Goal: Task Accomplishment & Management: Manage account settings

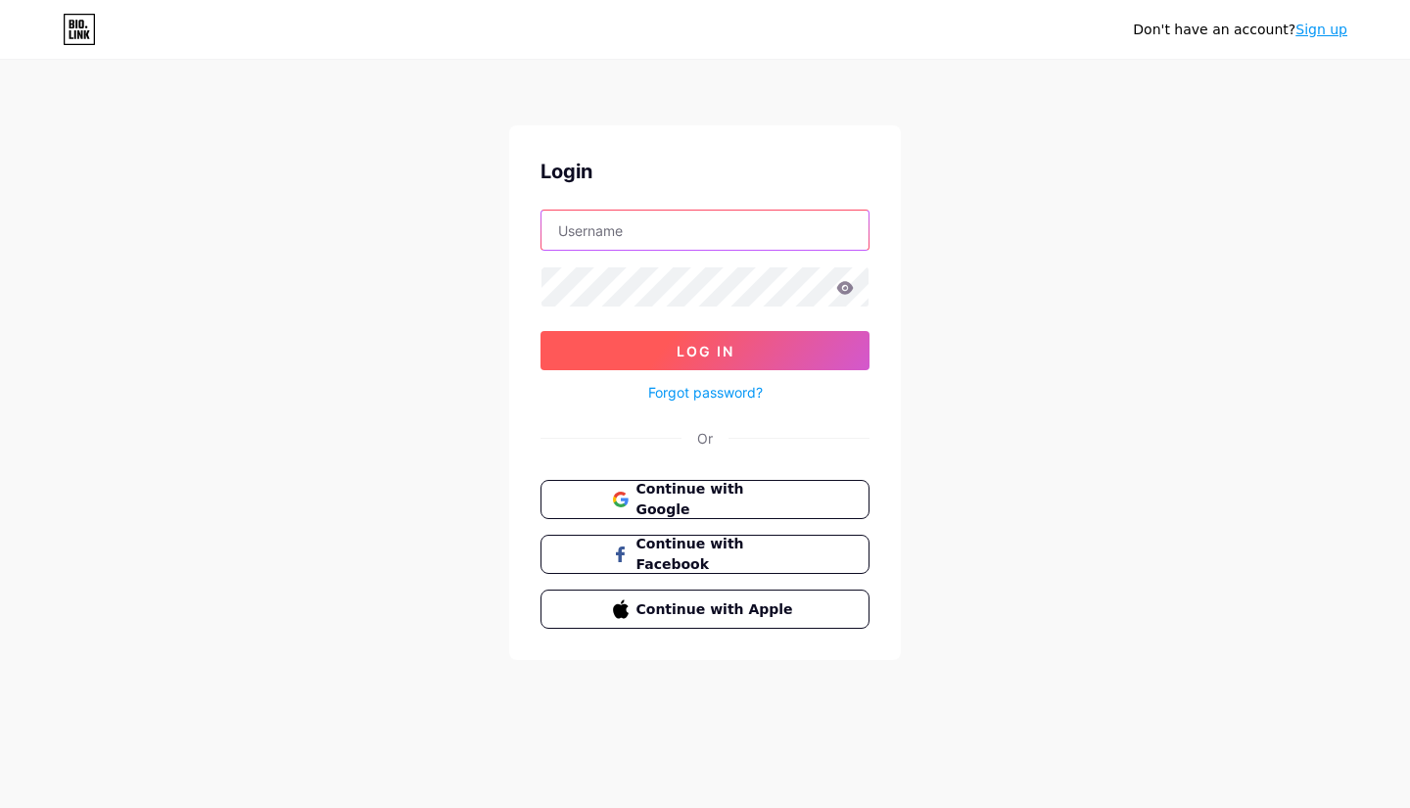
type input "[EMAIL_ADDRESS][DOMAIN_NAME]"
click at [650, 354] on button "Log In" at bounding box center [705, 350] width 329 height 39
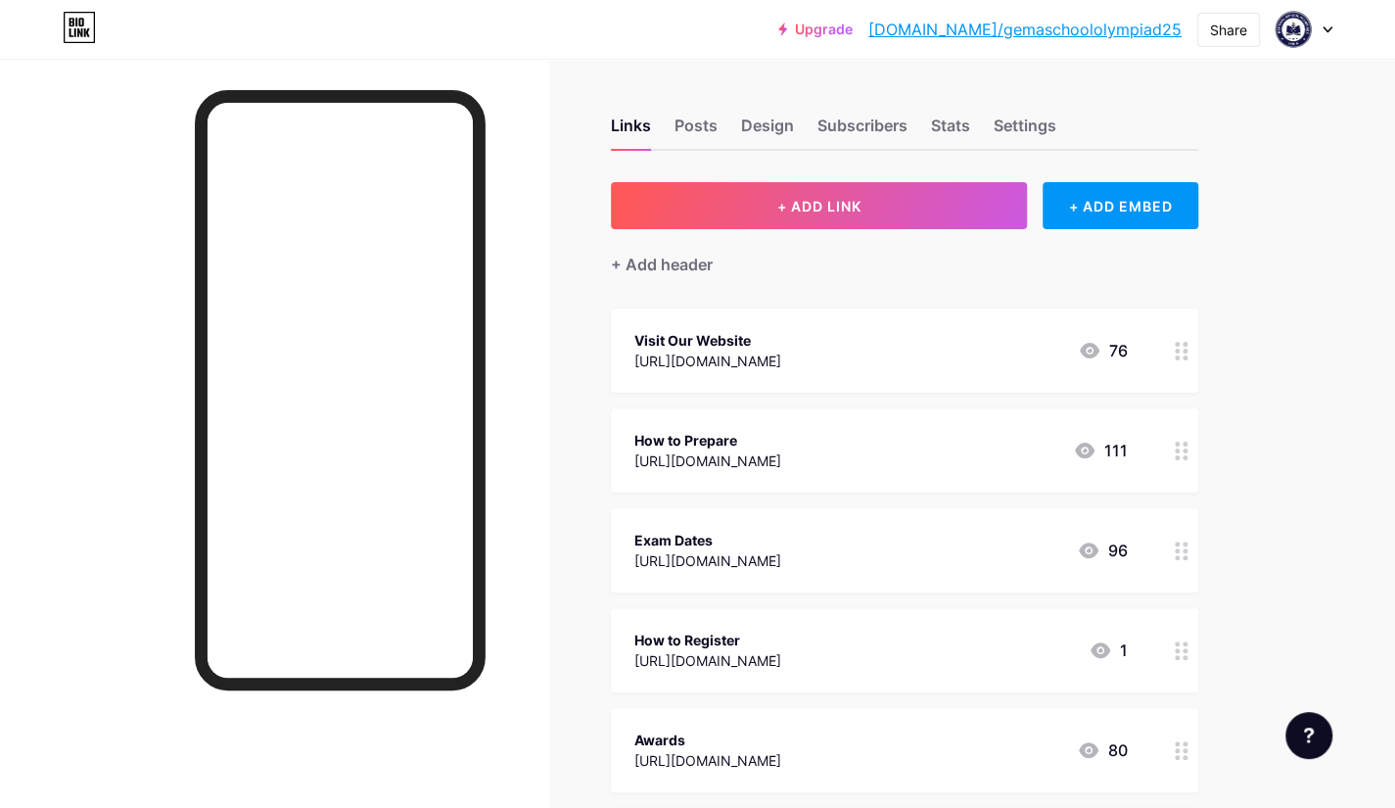
click at [734, 430] on div "How to Prepare" at bounding box center [708, 440] width 147 height 21
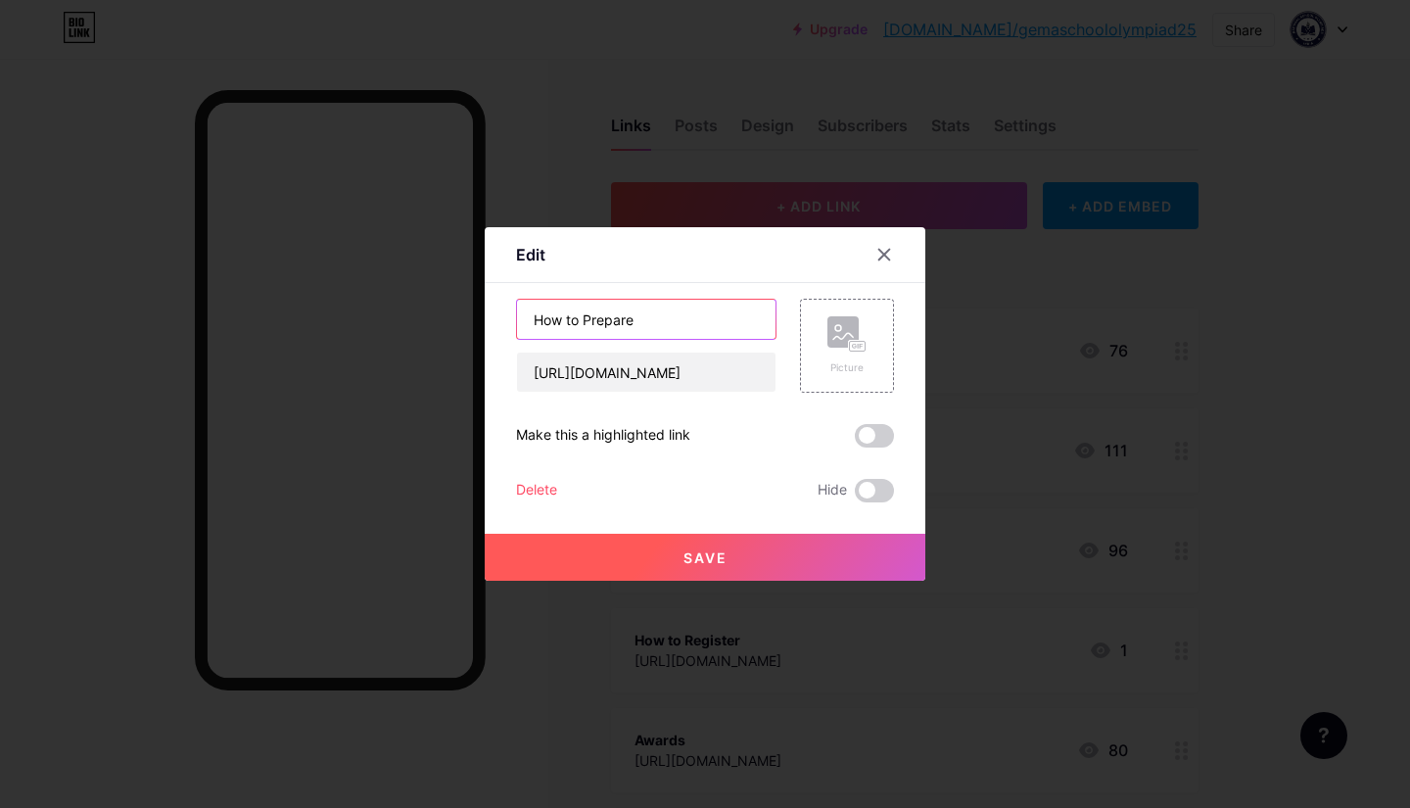
drag, startPoint x: 651, startPoint y: 324, endPoint x: 446, endPoint y: 318, distance: 205.7
click at [446, 318] on div "Edit Content YouTube Play YouTube video without leaving your page. ADD Vimeo Pl…" at bounding box center [705, 404] width 1410 height 808
type input "Categories"
click at [672, 557] on button "Save" at bounding box center [705, 557] width 441 height 47
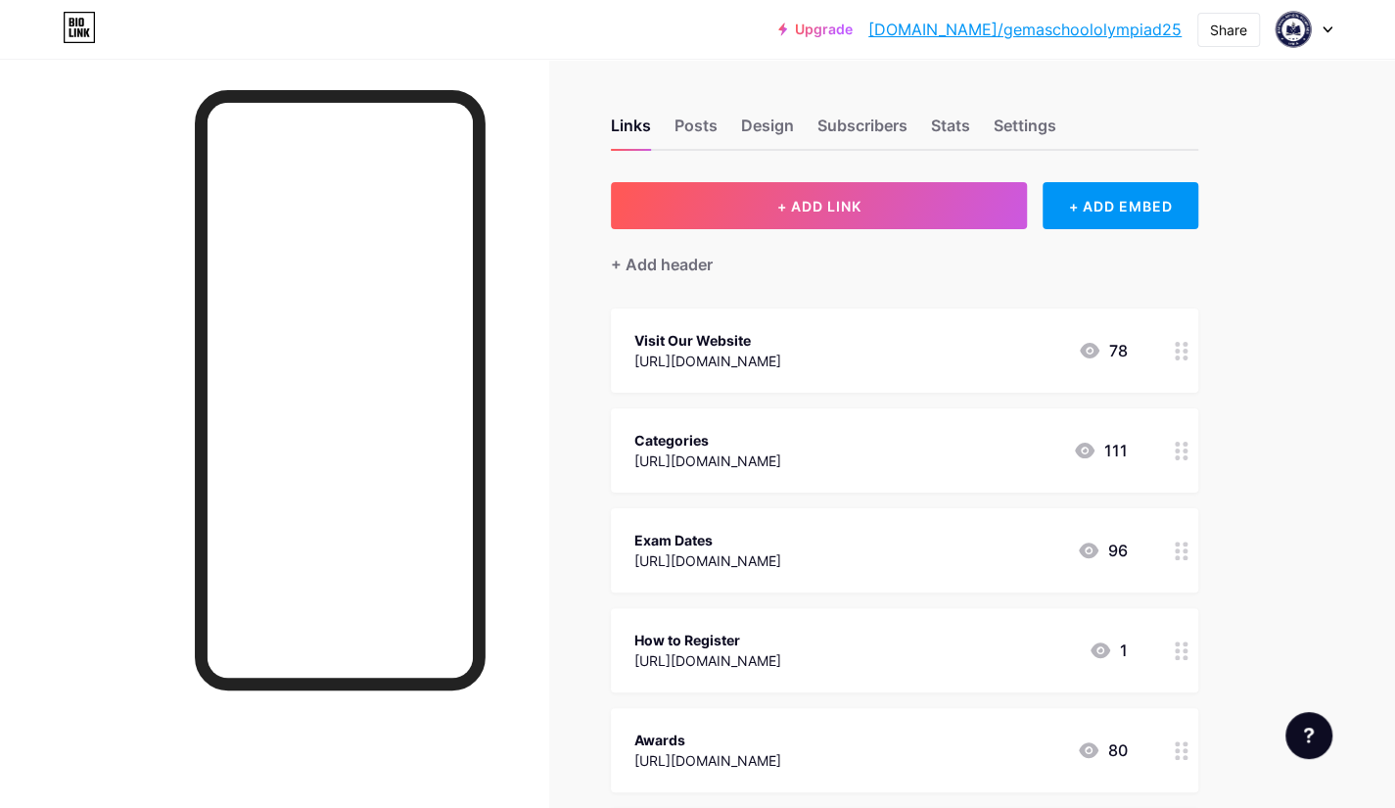
click at [1181, 555] on icon at bounding box center [1182, 551] width 14 height 19
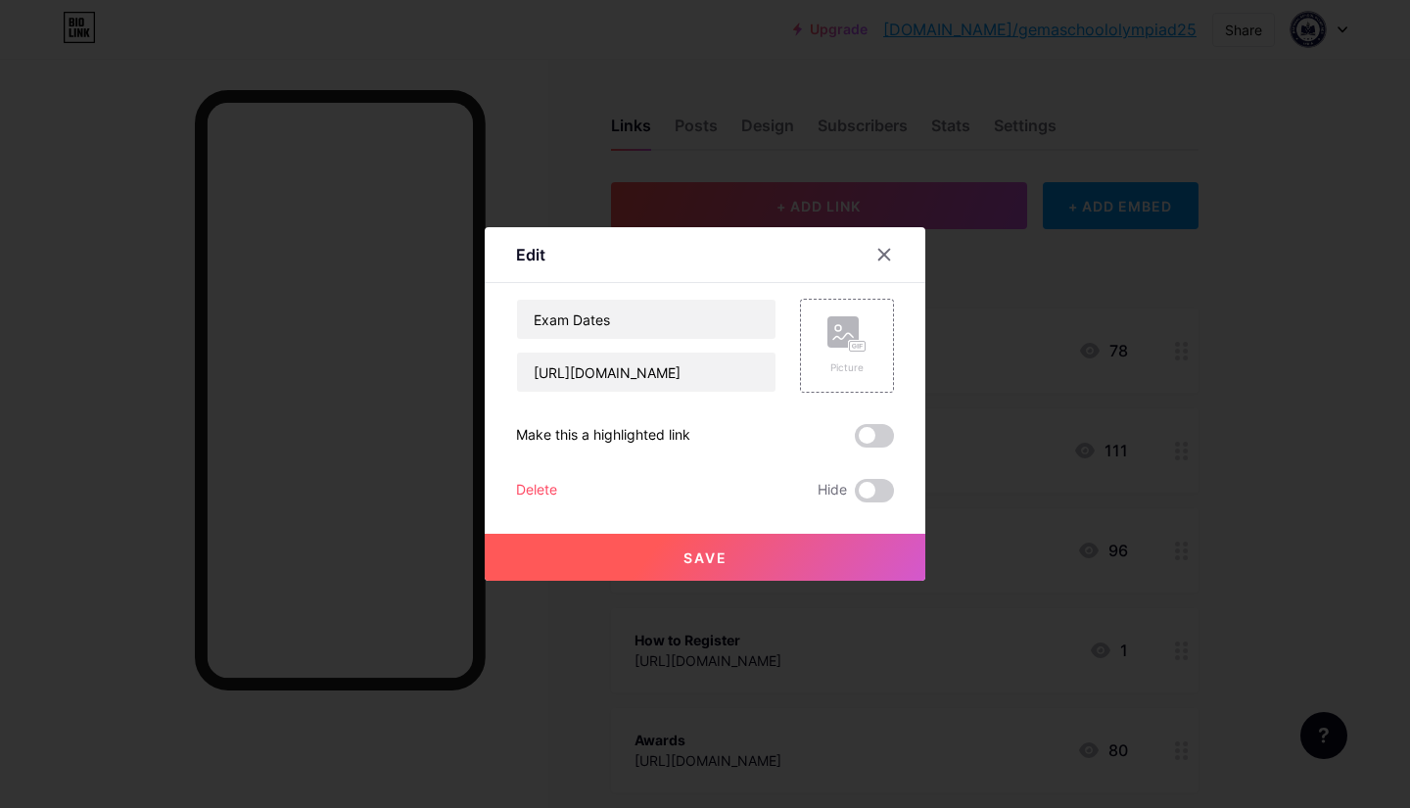
click at [541, 491] on div "Delete" at bounding box center [536, 491] width 41 height 24
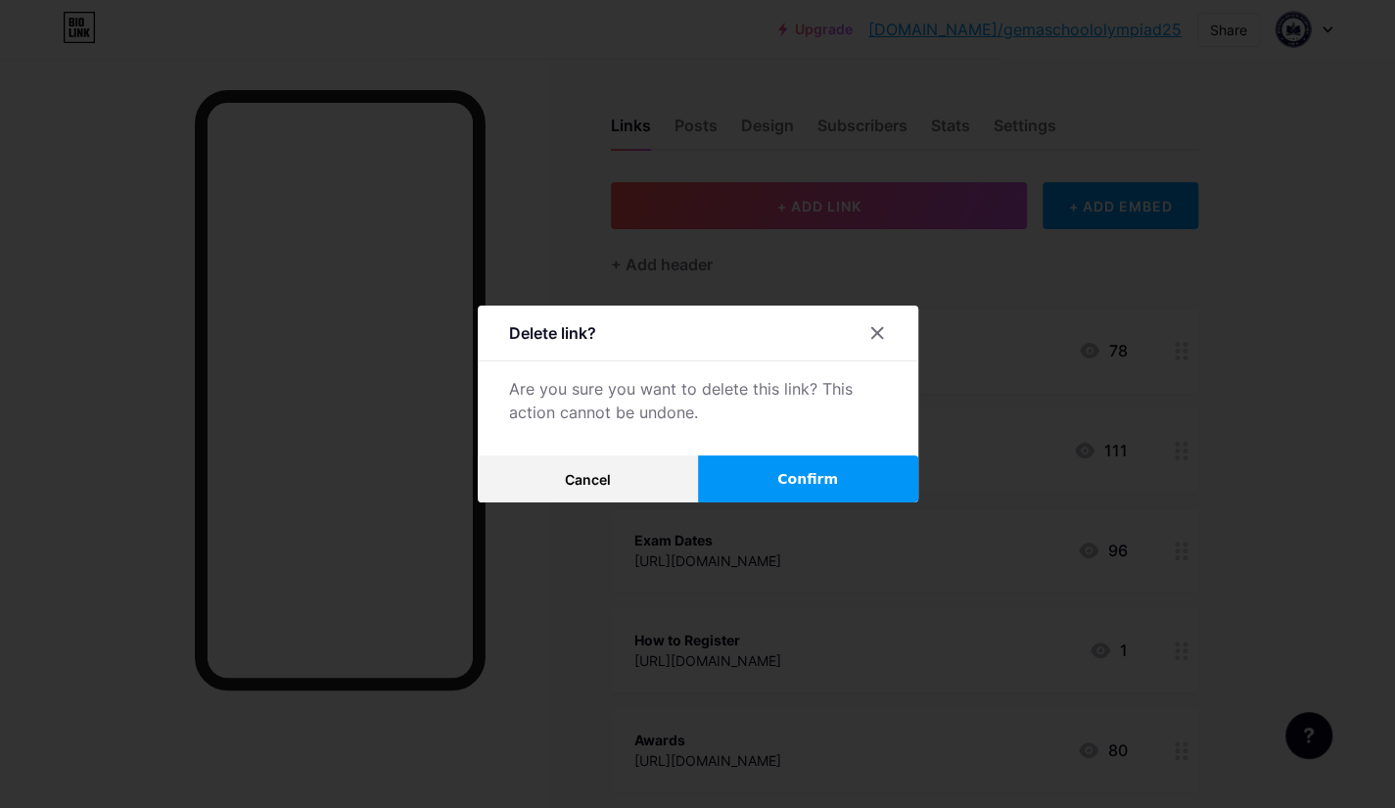
click at [883, 479] on button "Confirm" at bounding box center [808, 478] width 220 height 47
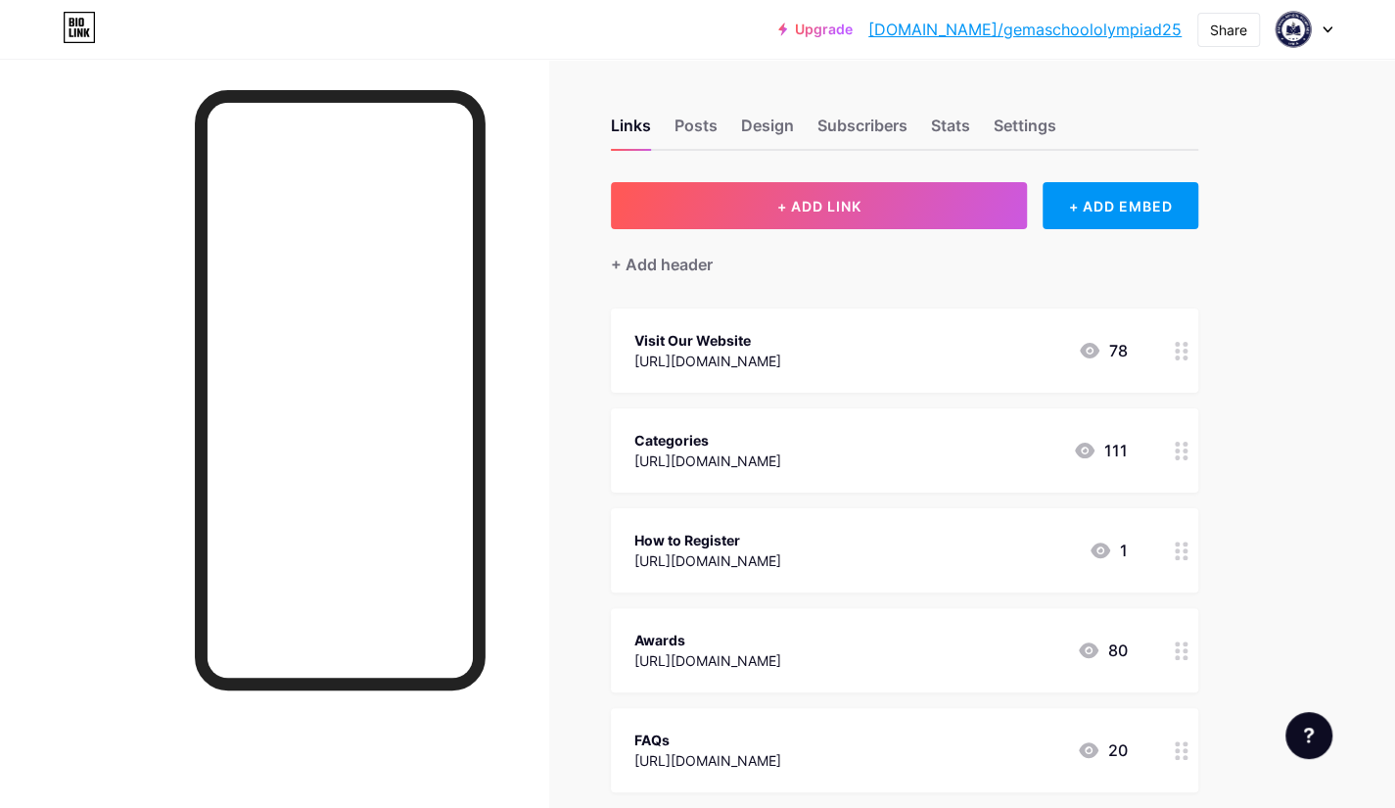
click at [1179, 547] on icon at bounding box center [1182, 551] width 14 height 19
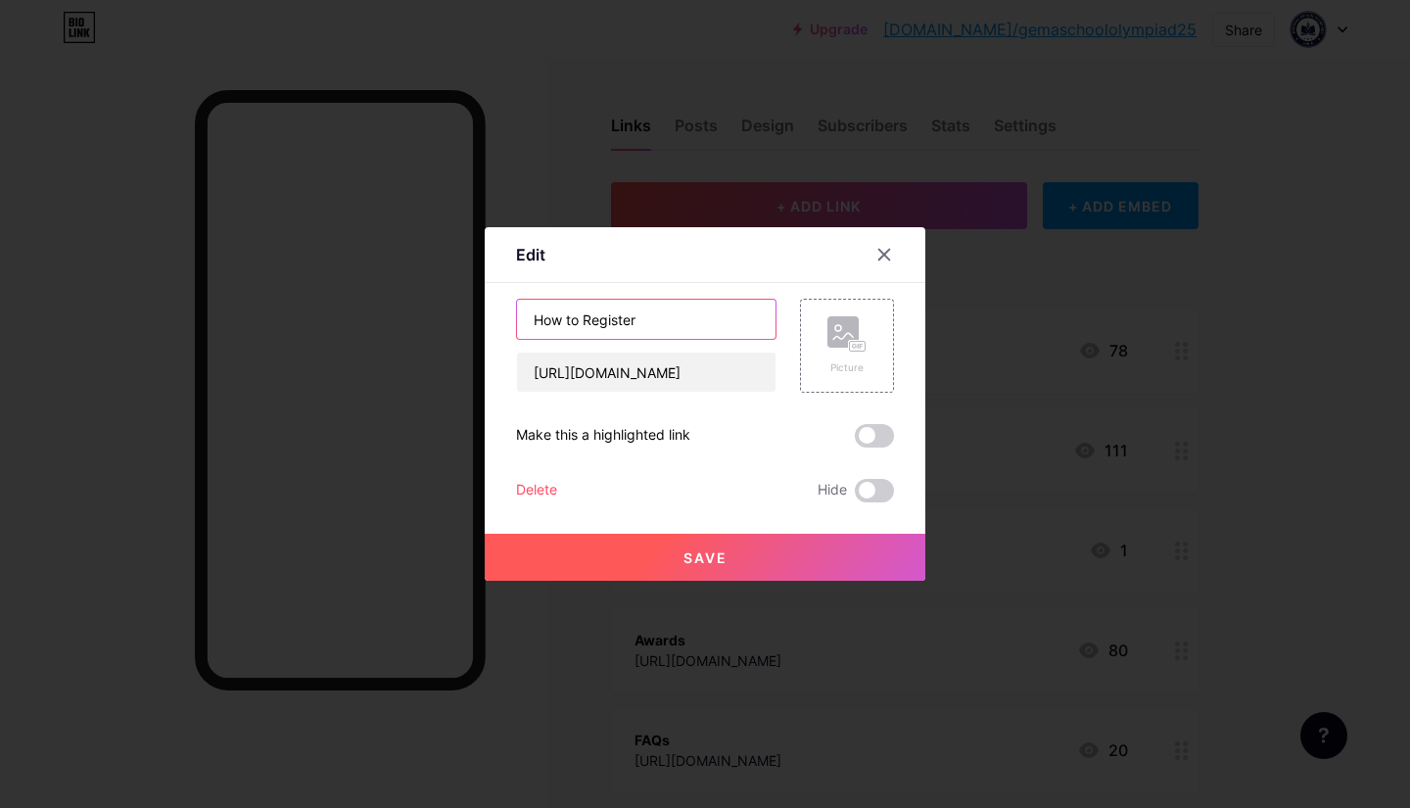
click at [642, 321] on input "How to Register" at bounding box center [646, 319] width 259 height 39
type input "How to Participate"
click at [665, 565] on button "Save" at bounding box center [705, 557] width 441 height 47
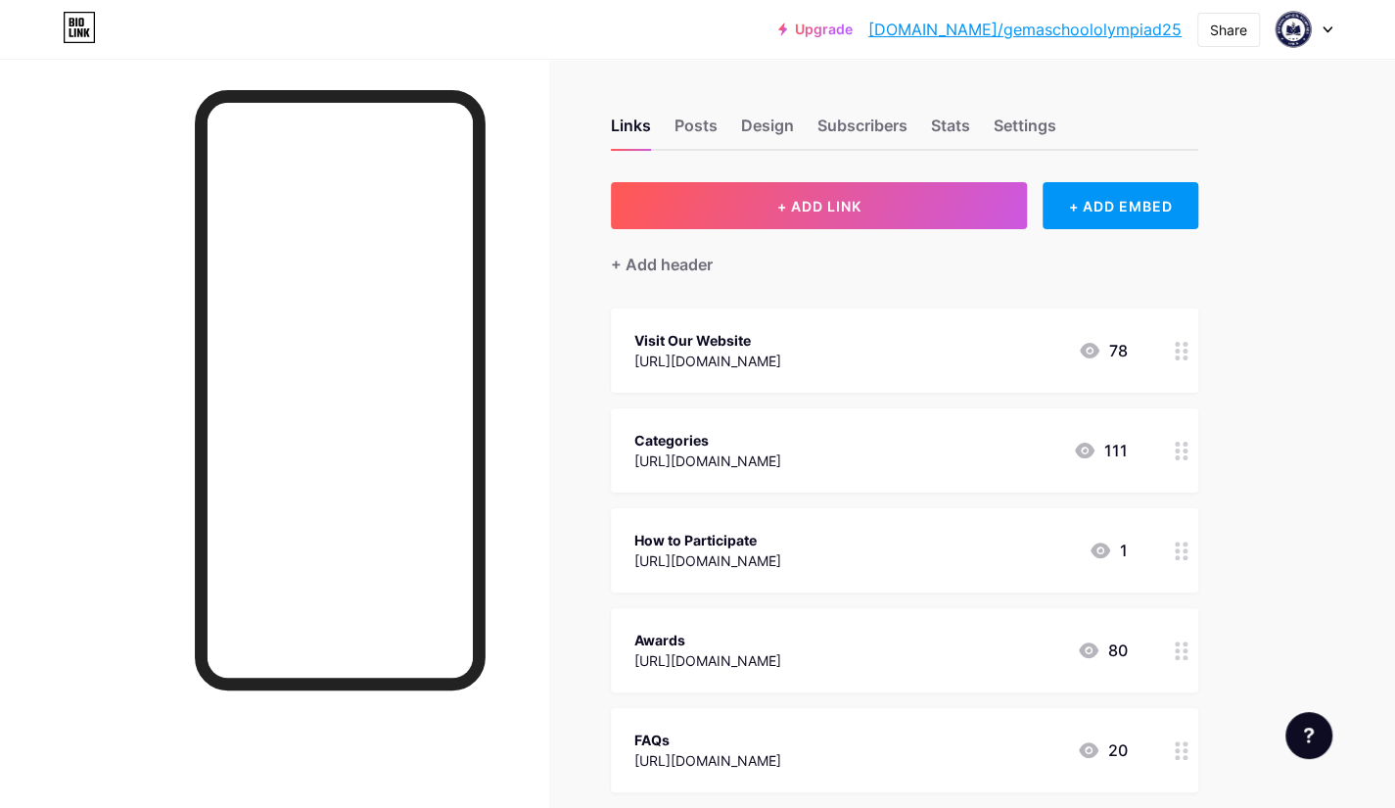
click at [1185, 656] on circle at bounding box center [1185, 657] width 5 height 5
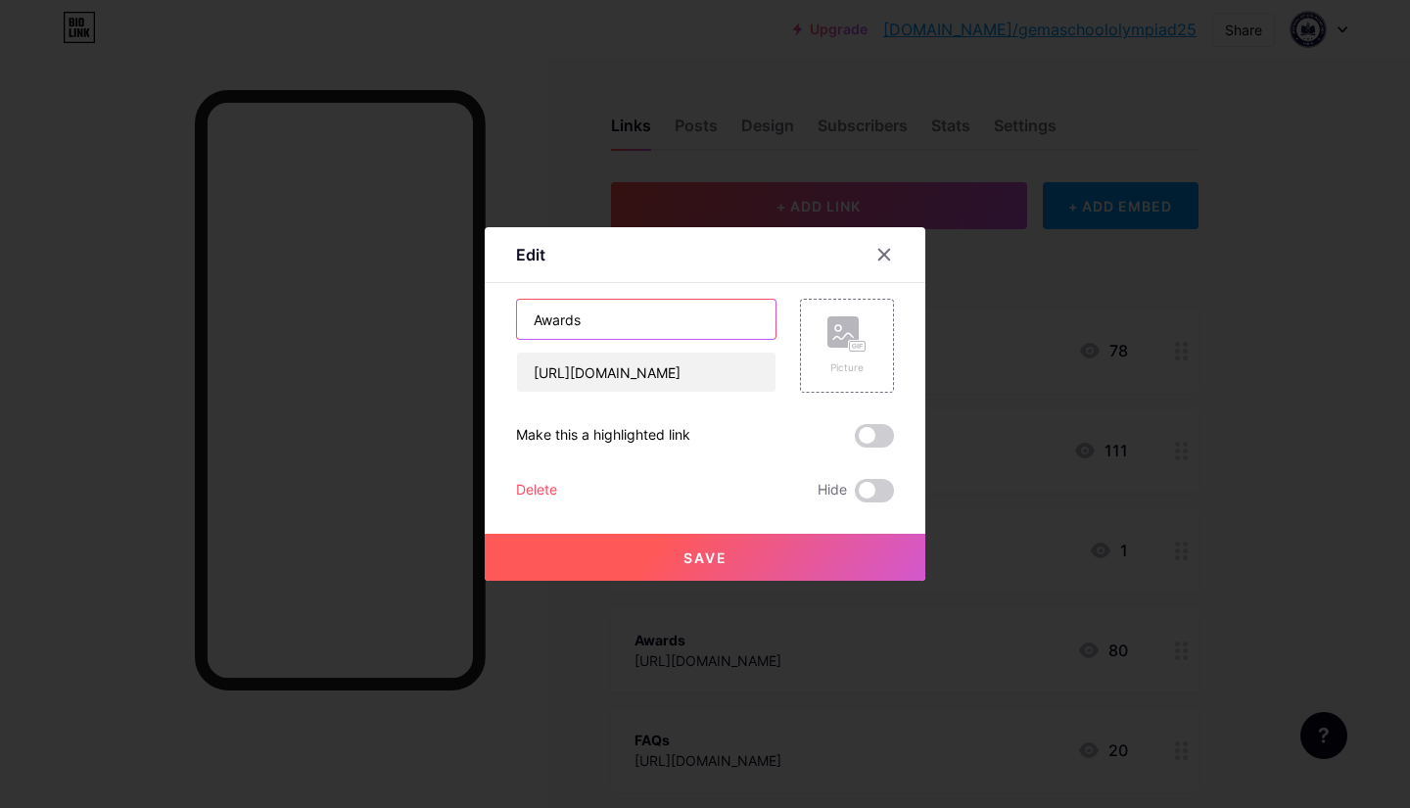
click at [614, 318] on input "Awards" at bounding box center [646, 319] width 259 height 39
type input "A"
type input "Previous Year's Question"
click at [713, 545] on button "Save" at bounding box center [705, 557] width 441 height 47
click at [703, 321] on input "Previous Year's Question" at bounding box center [646, 319] width 259 height 39
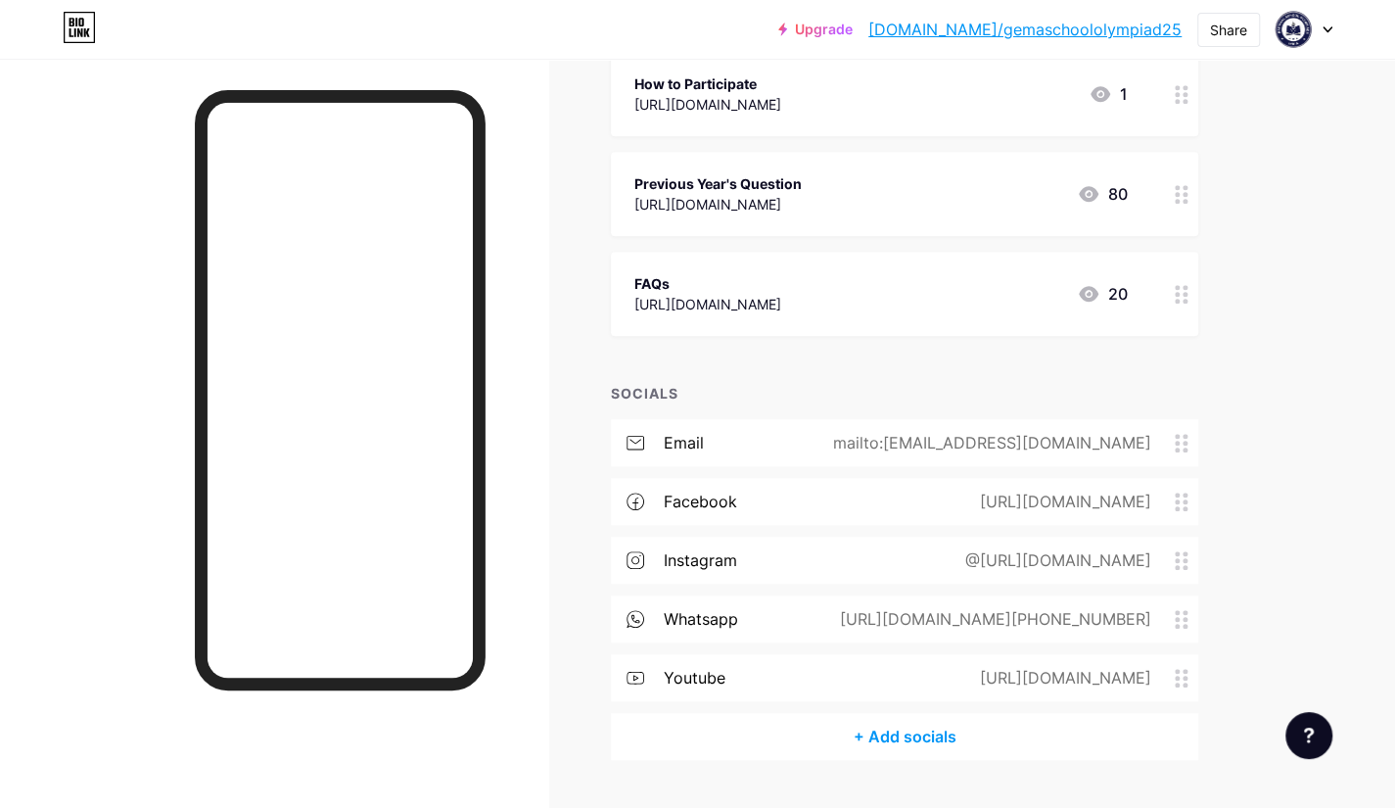
scroll to position [505, 0]
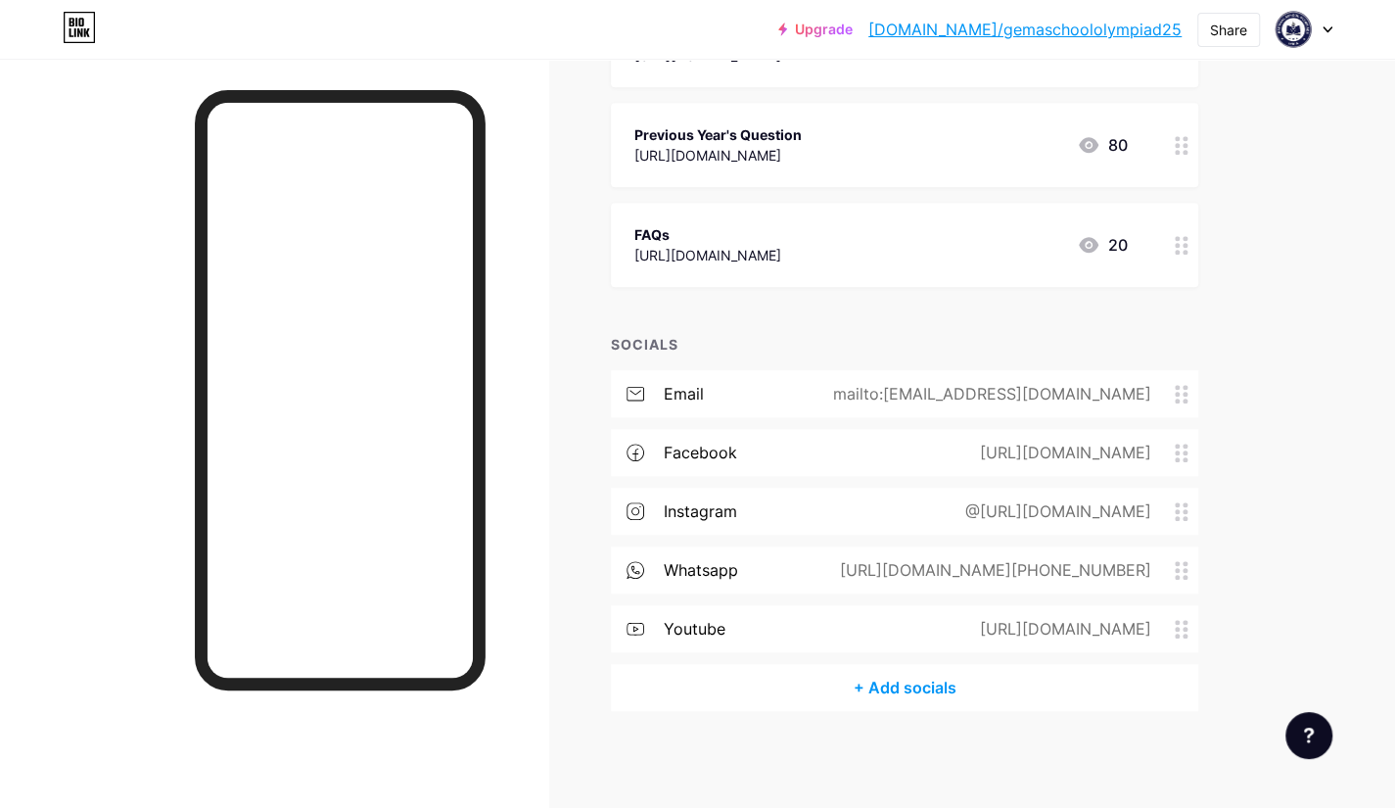
click at [1163, 150] on div "Previous Year's Question [URL][DOMAIN_NAME] 80" at bounding box center [905, 145] width 588 height 84
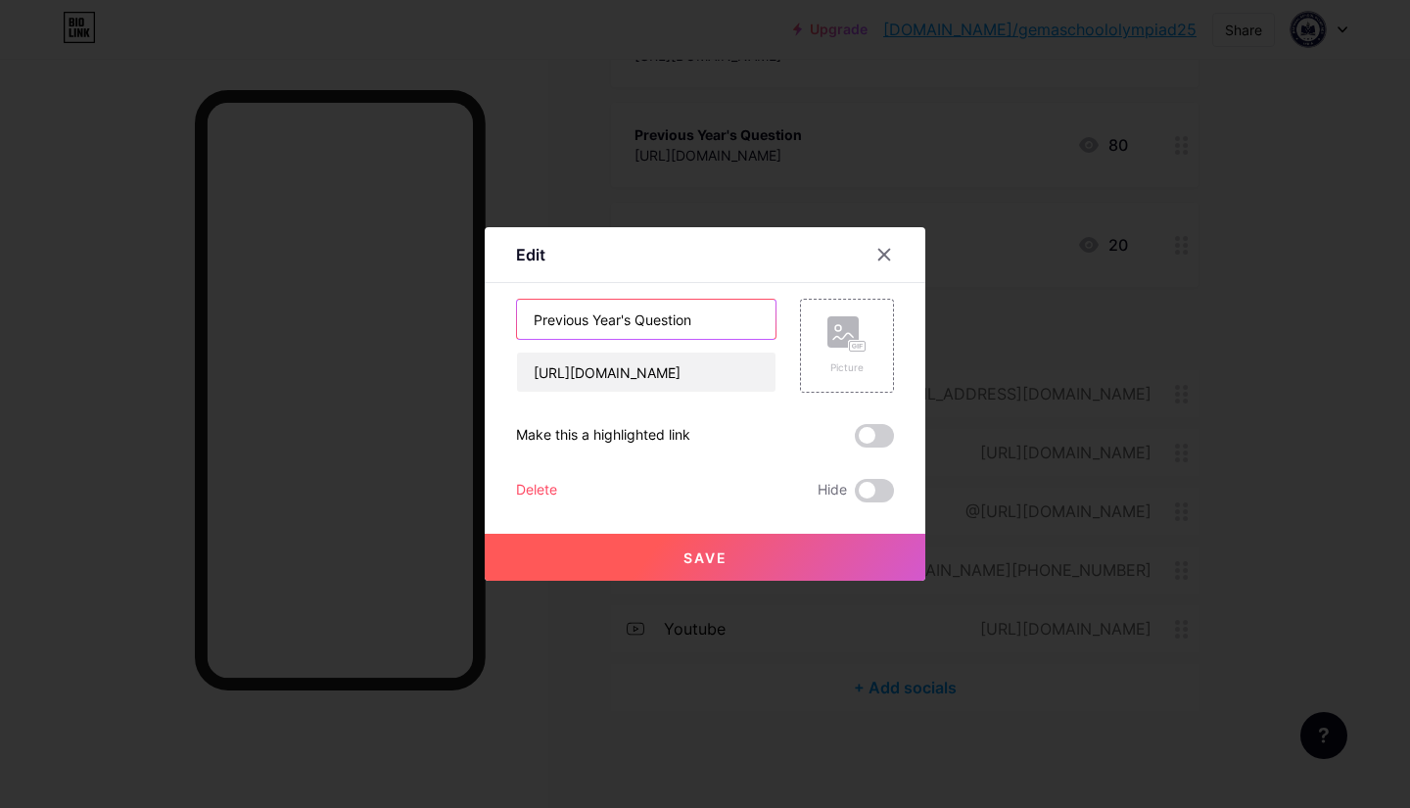
click at [713, 321] on input "Previous Year's Question" at bounding box center [646, 319] width 259 height 39
type input "Previous Year's Question Paper"
click at [738, 540] on button "Save" at bounding box center [705, 557] width 441 height 47
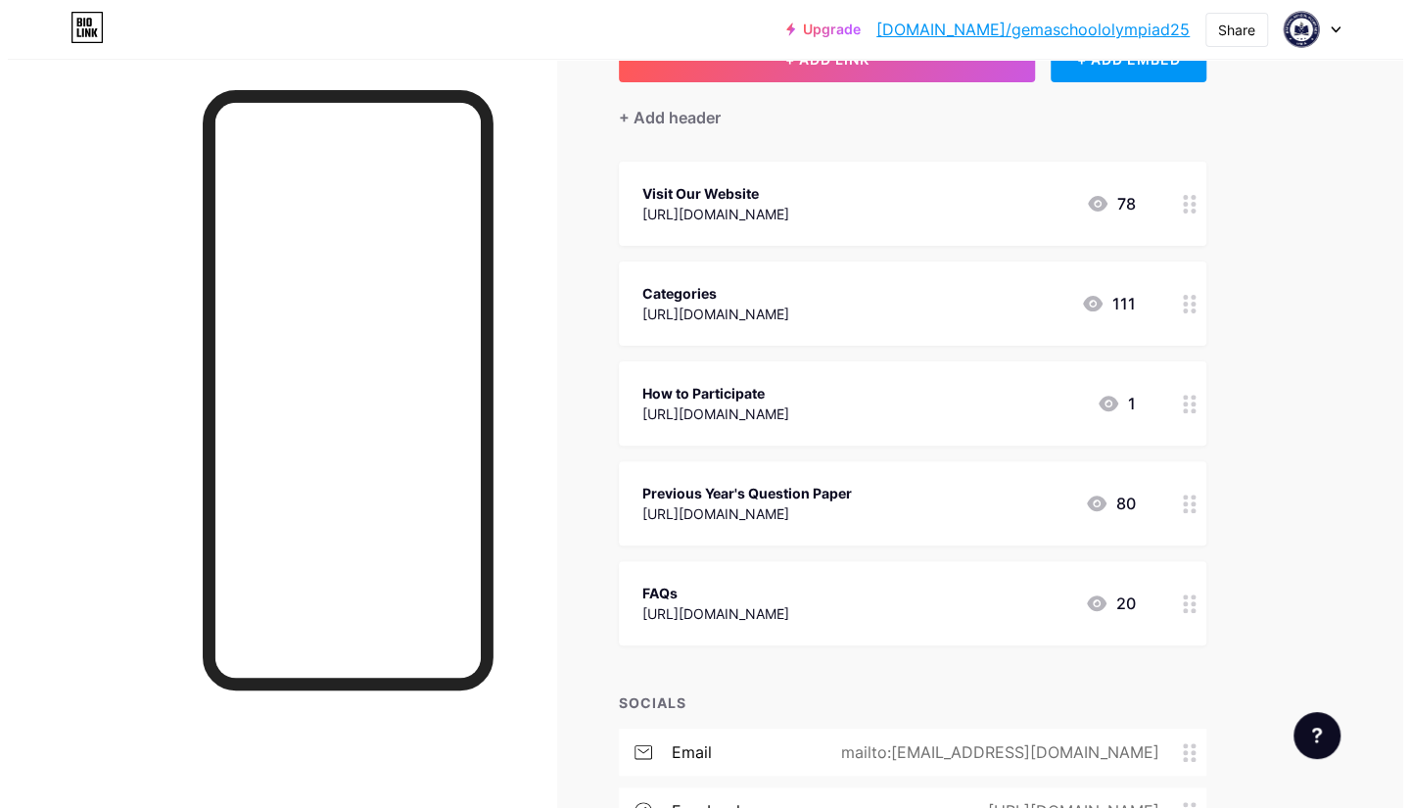
scroll to position [146, 0]
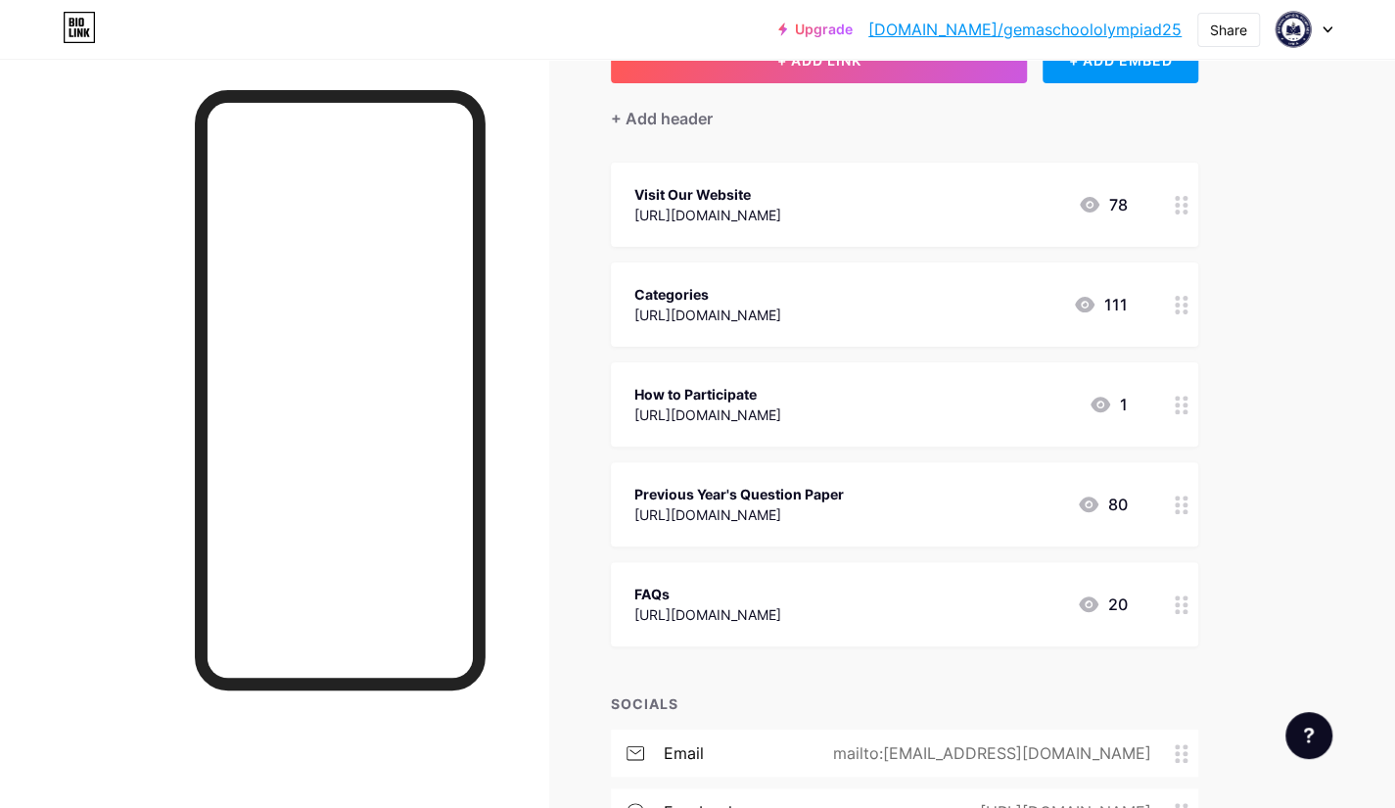
click at [1176, 203] on circle at bounding box center [1177, 205] width 5 height 5
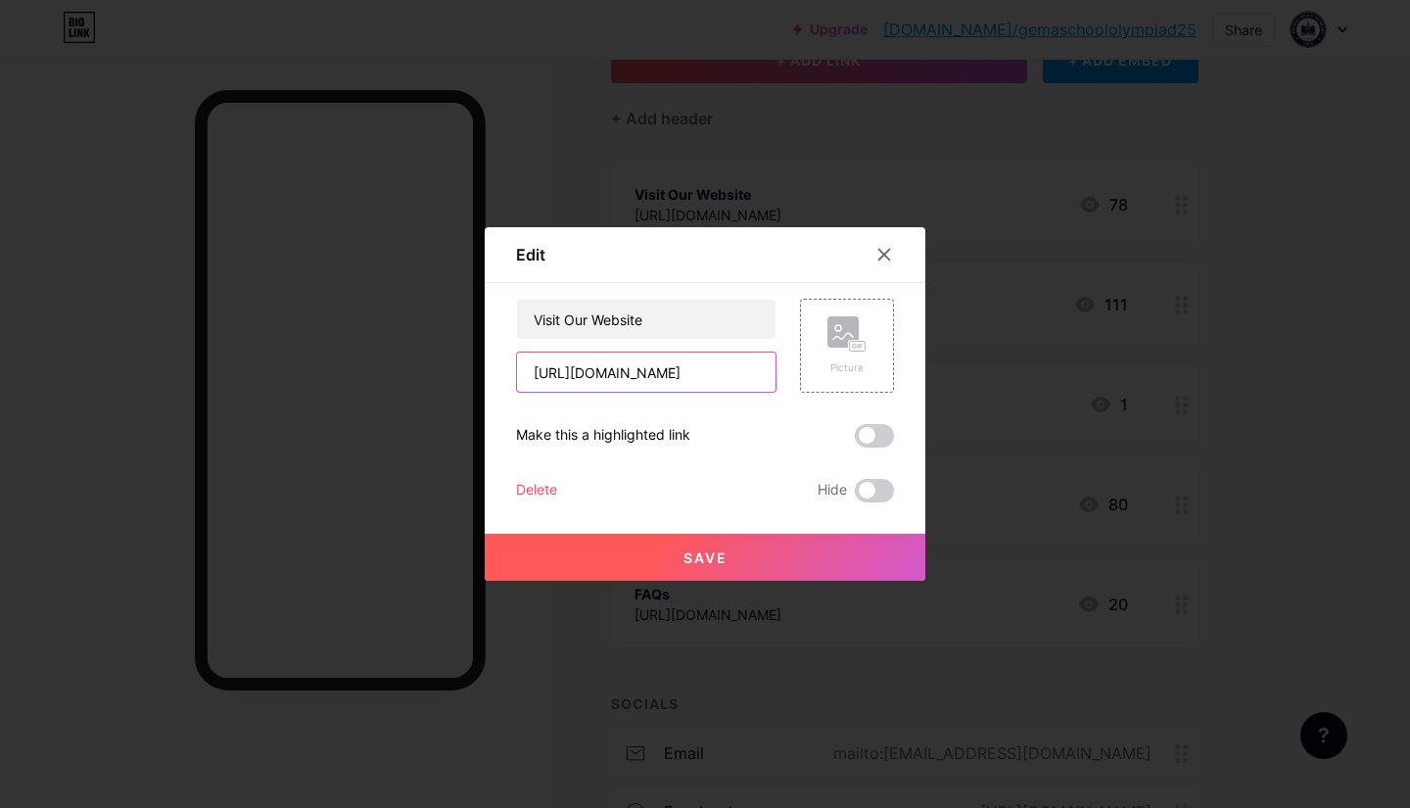
click at [605, 368] on input "[URL][DOMAIN_NAME]" at bounding box center [646, 372] width 259 height 39
paste input "currentaffairscompetition"
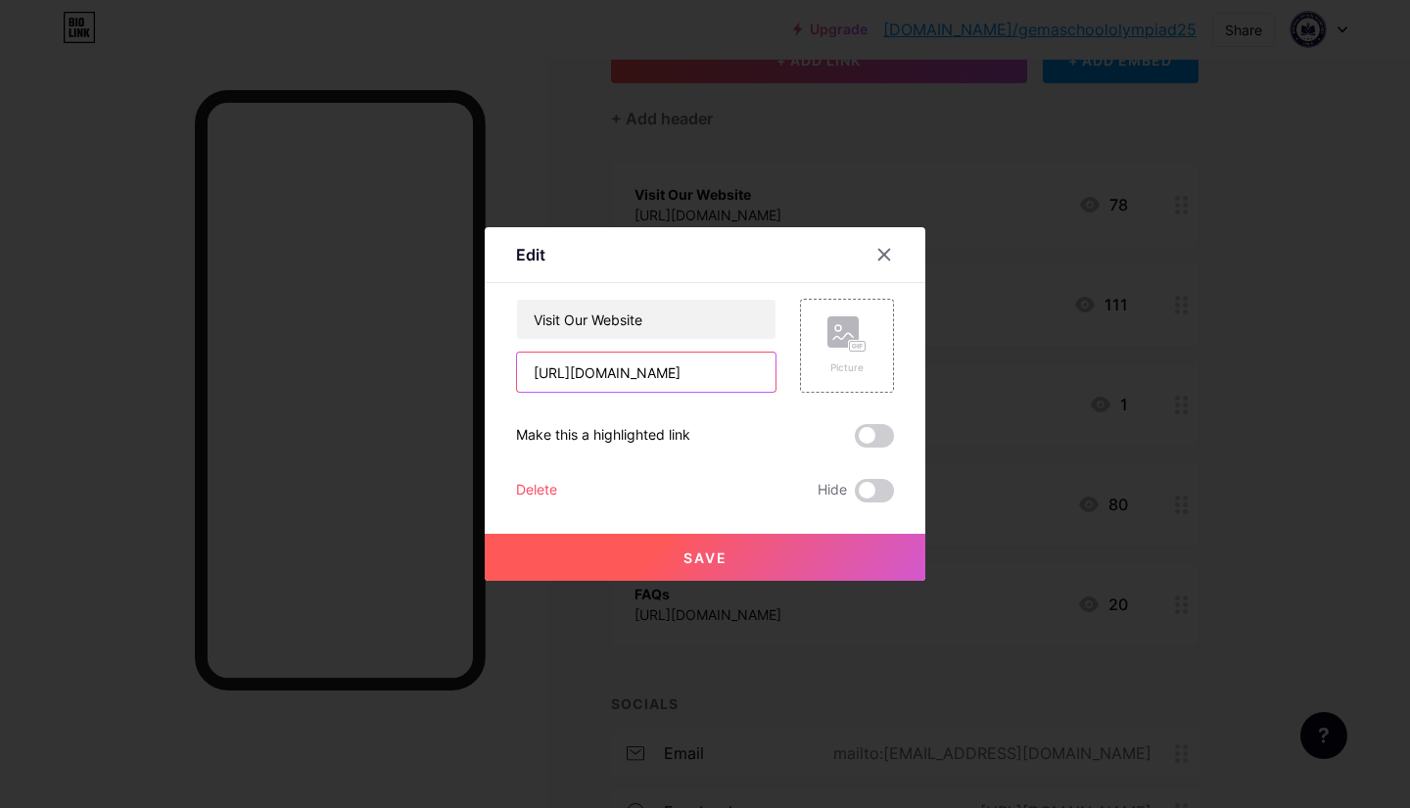
type input "[URL][DOMAIN_NAME]"
click at [672, 559] on button "Save" at bounding box center [705, 557] width 441 height 47
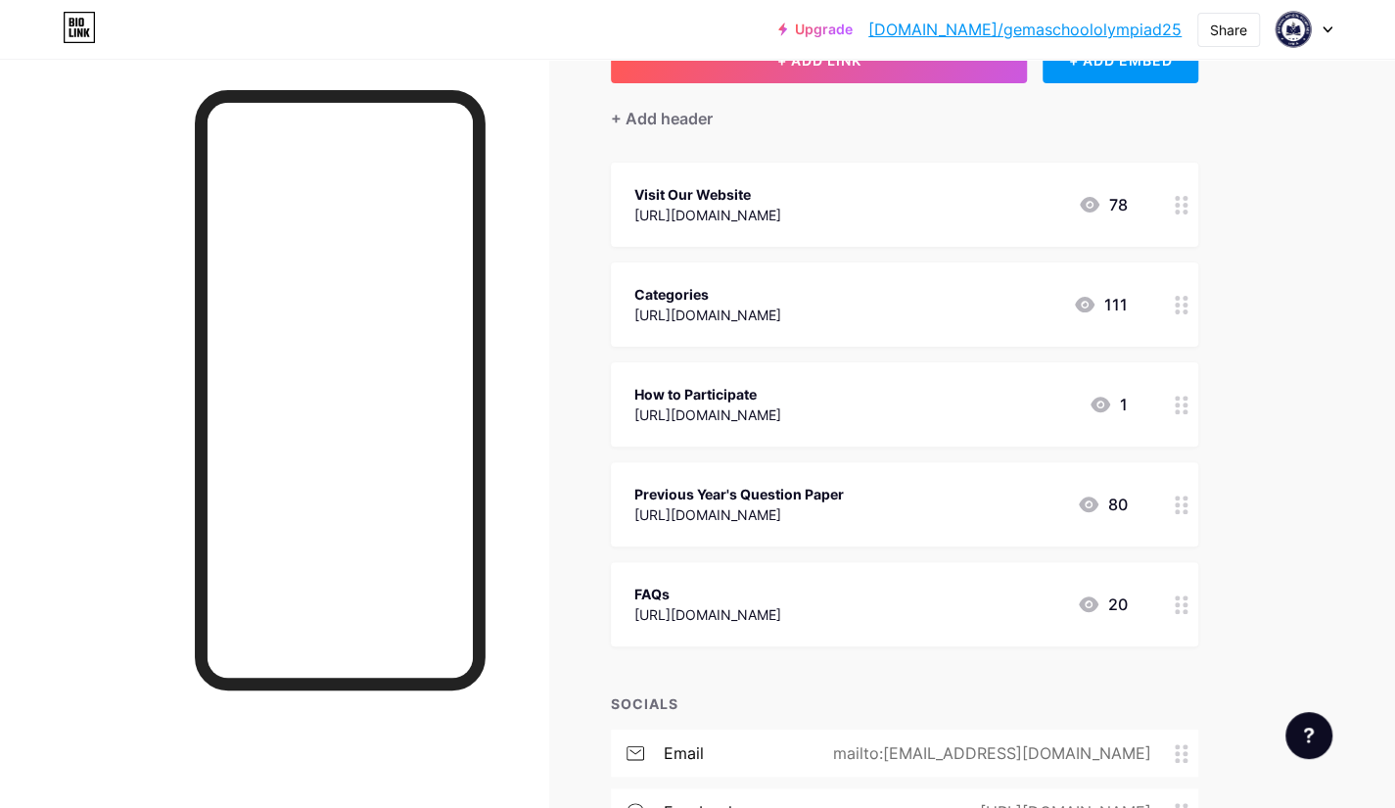
click at [1181, 298] on icon at bounding box center [1182, 305] width 14 height 19
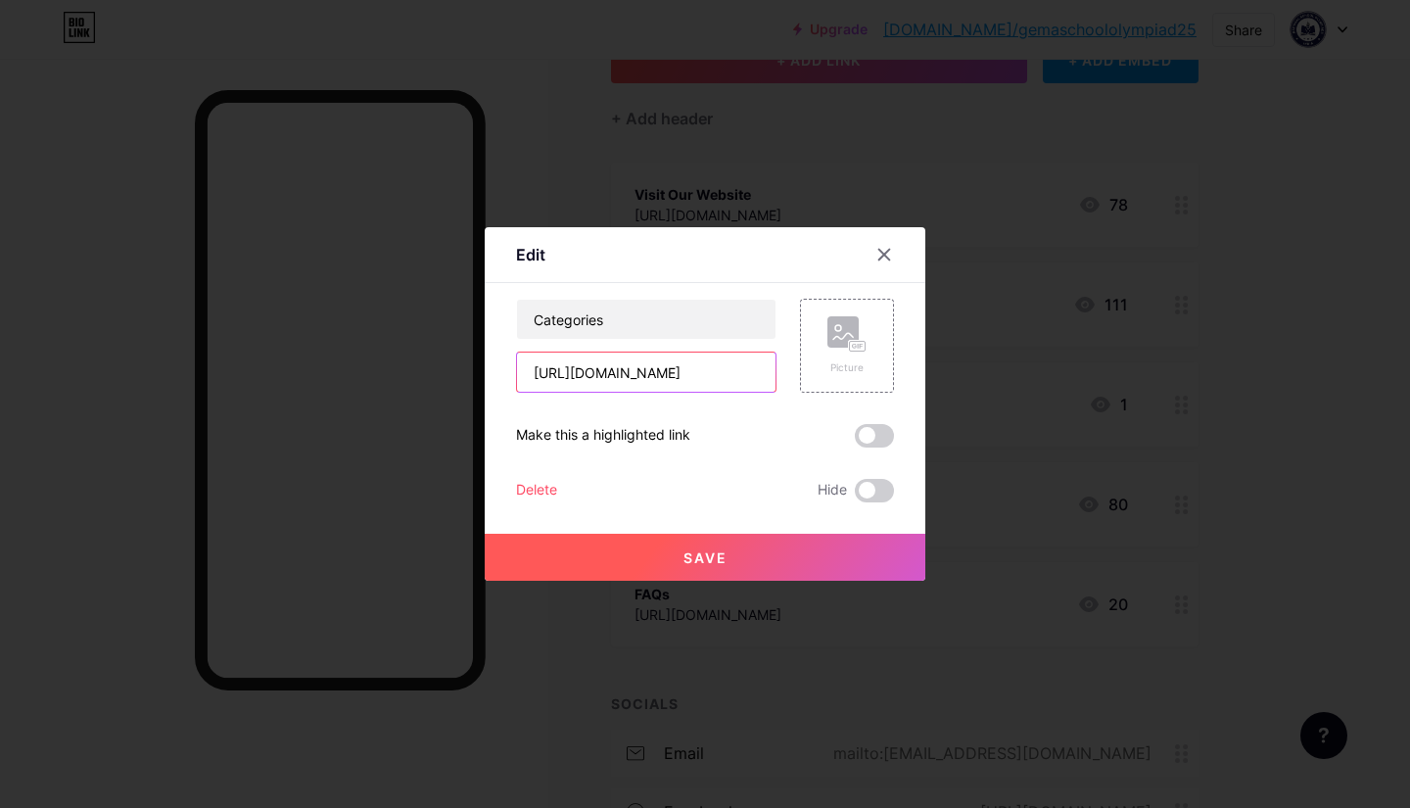
click at [680, 371] on input "[URL][DOMAIN_NAME]" at bounding box center [646, 372] width 259 height 39
paste input "[DOMAIN_NAME][URL]"
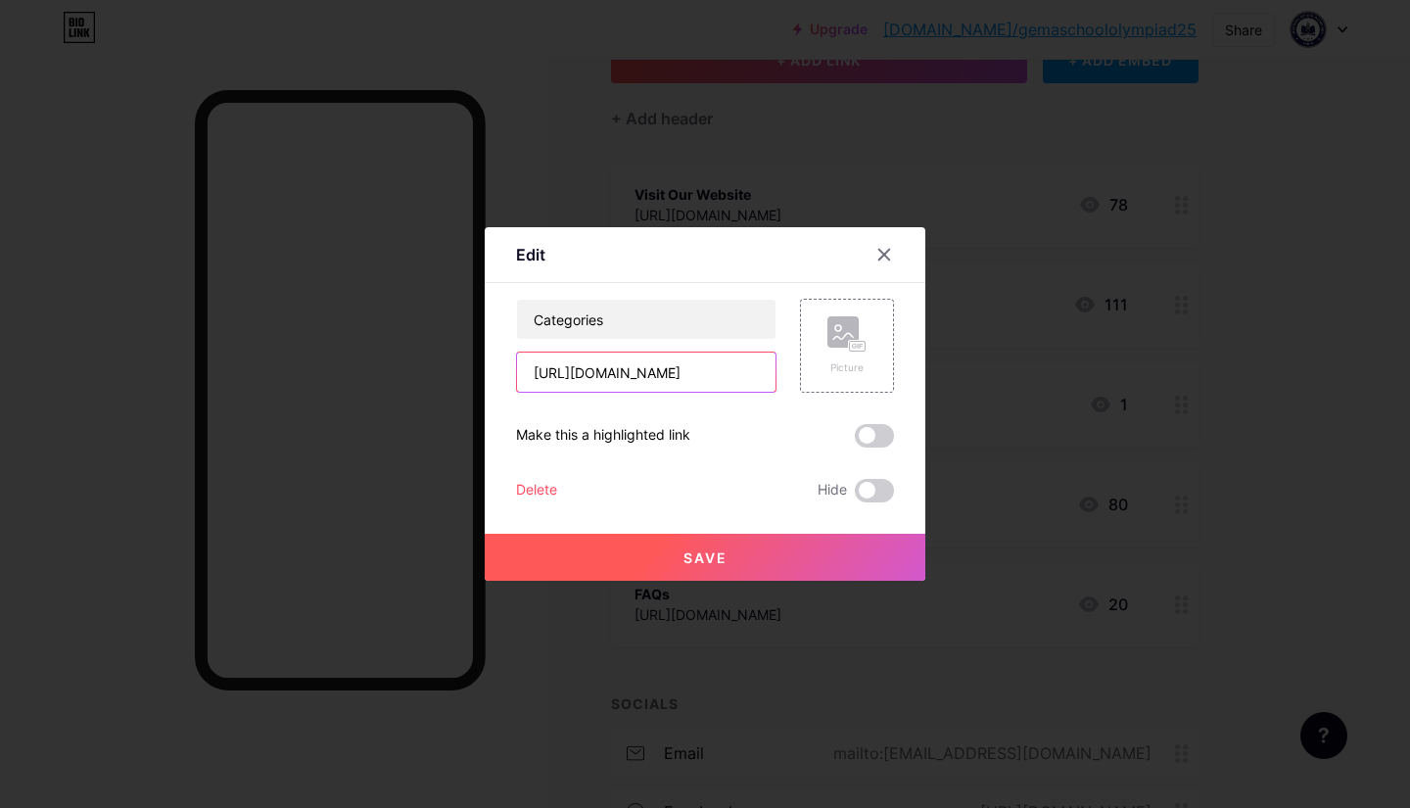
type input "[URL][DOMAIN_NAME]"
click at [772, 565] on button "Save" at bounding box center [705, 557] width 441 height 47
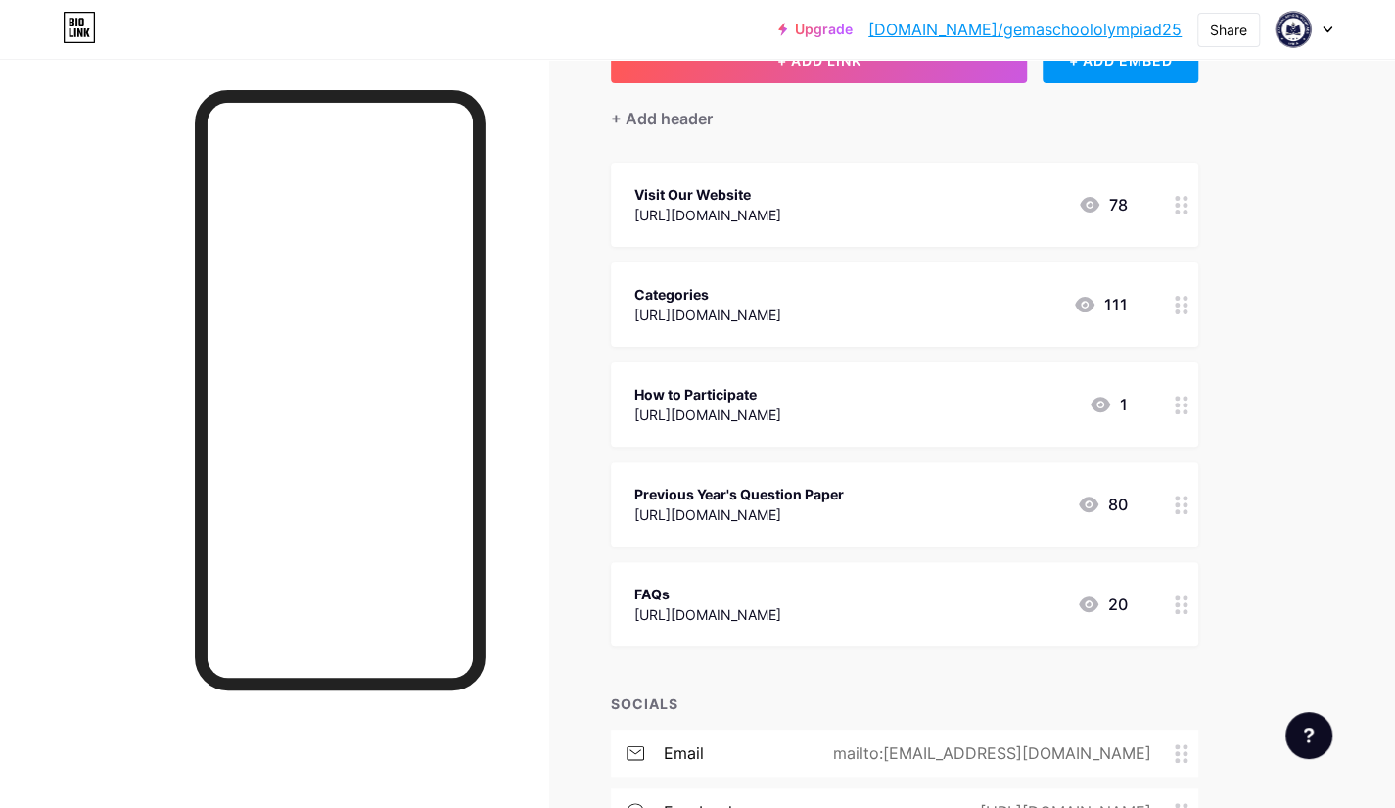
click at [1177, 402] on circle at bounding box center [1177, 404] width 5 height 5
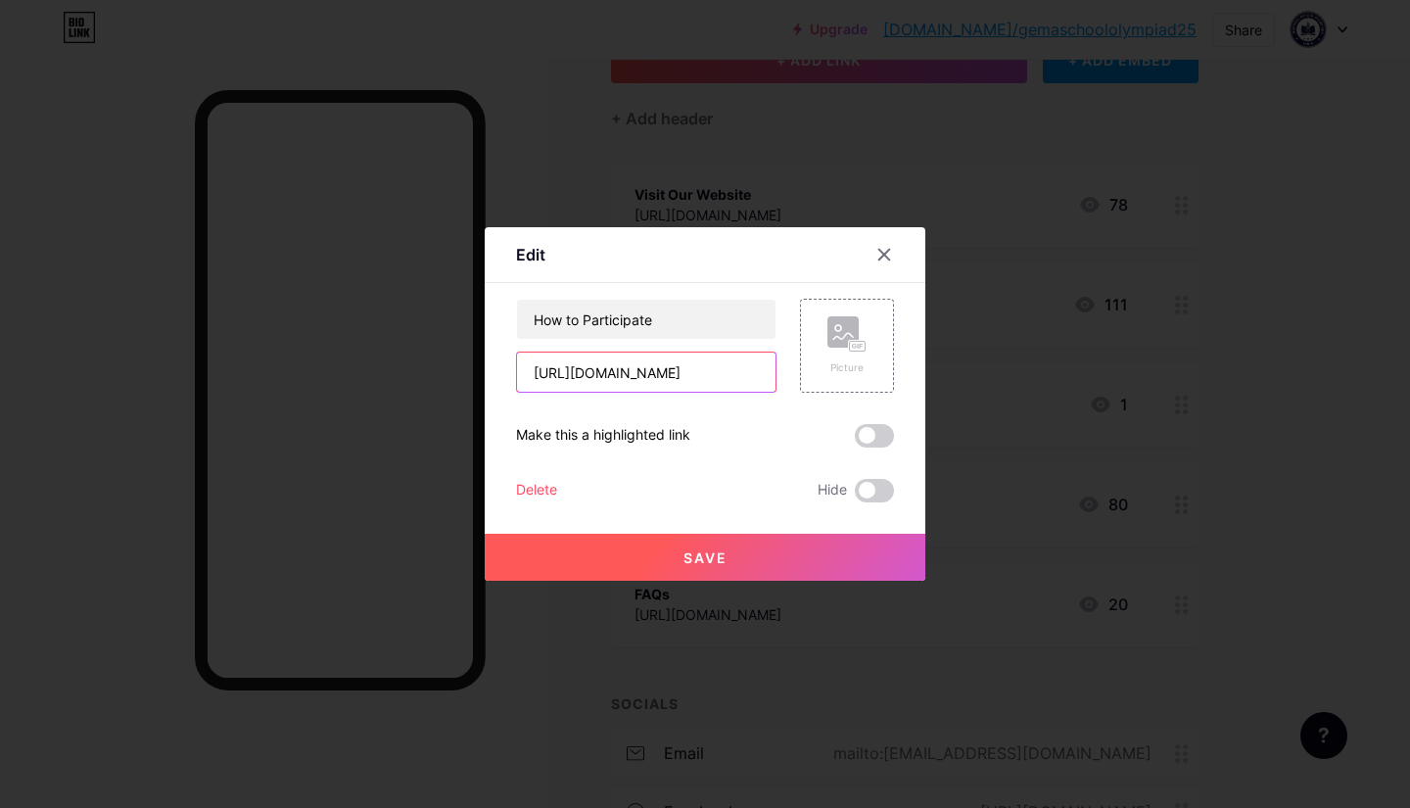
click at [727, 367] on input "[URL][DOMAIN_NAME]" at bounding box center [646, 372] width 259 height 39
paste input "[DOMAIN_NAME][URL]"
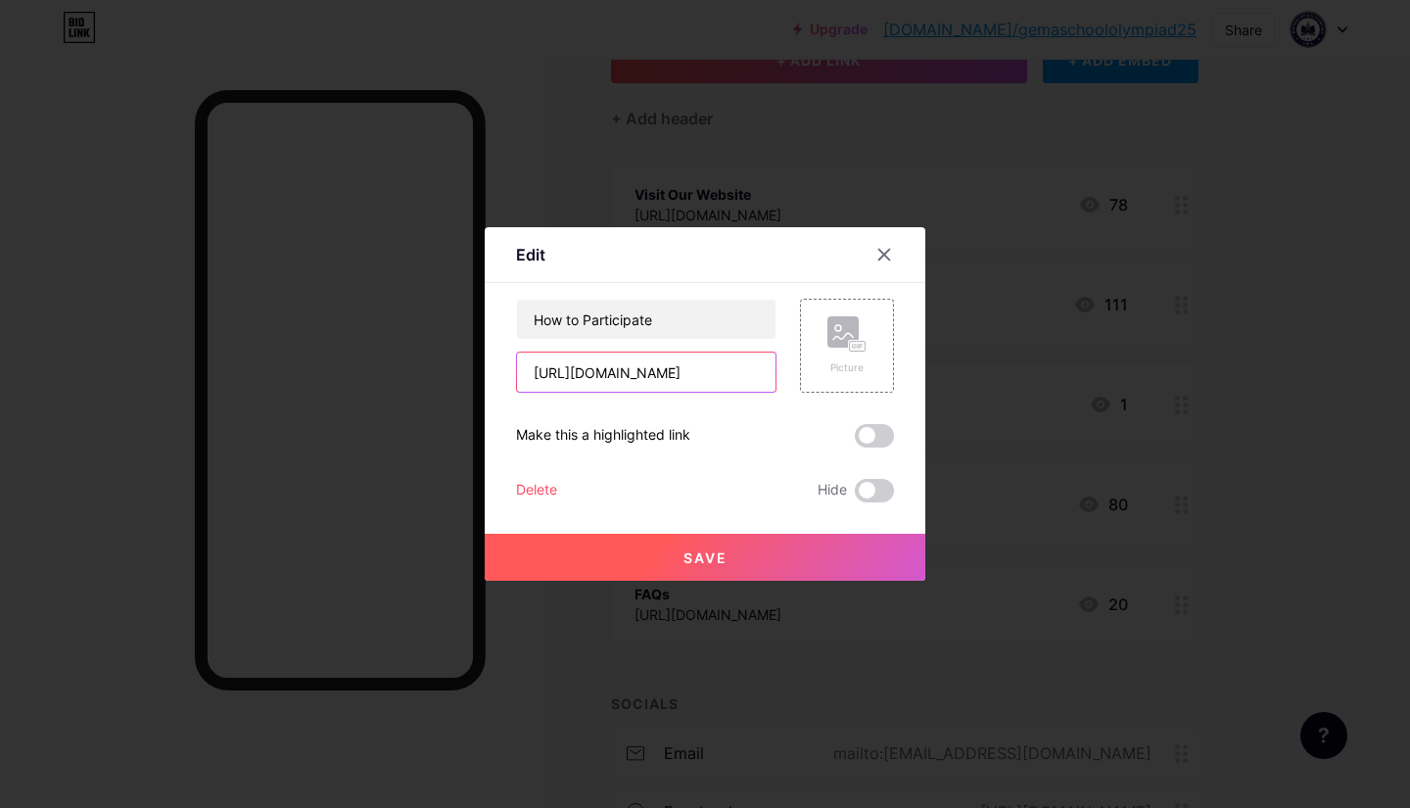
type input "[URL][DOMAIN_NAME]"
click at [781, 560] on button "Save" at bounding box center [705, 557] width 441 height 47
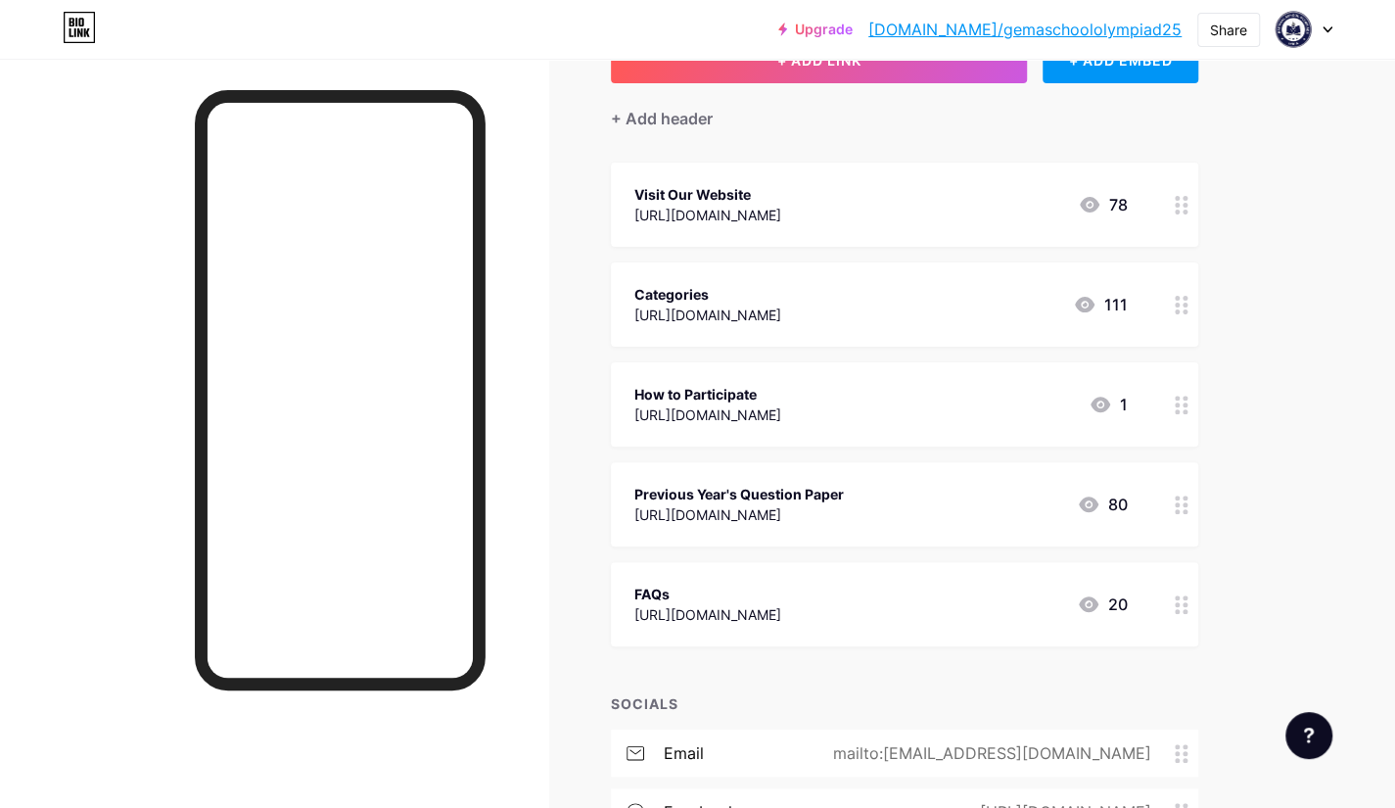
click at [829, 495] on div "Previous Year's Question Paper" at bounding box center [740, 494] width 210 height 21
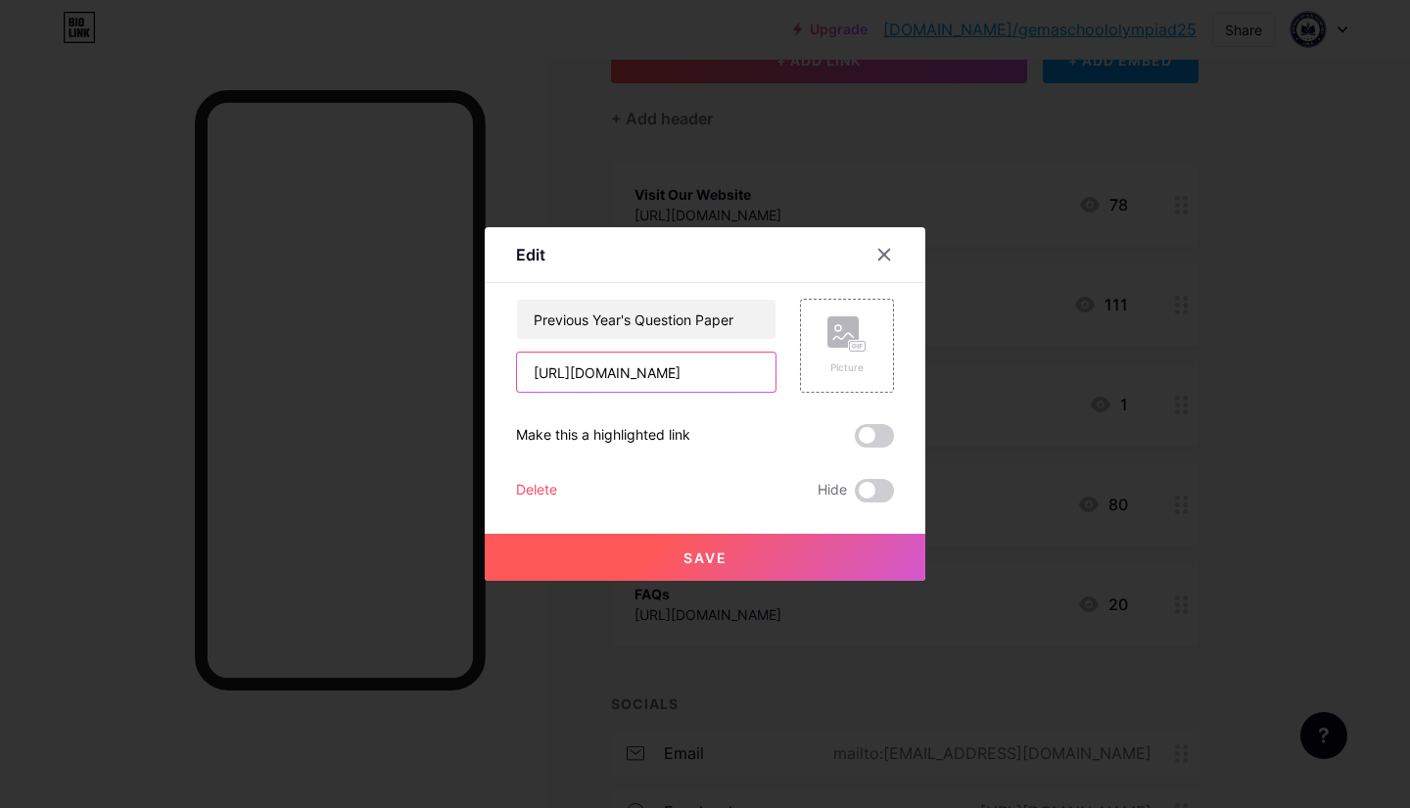
click at [648, 372] on input "[URL][DOMAIN_NAME]" at bounding box center [646, 372] width 259 height 39
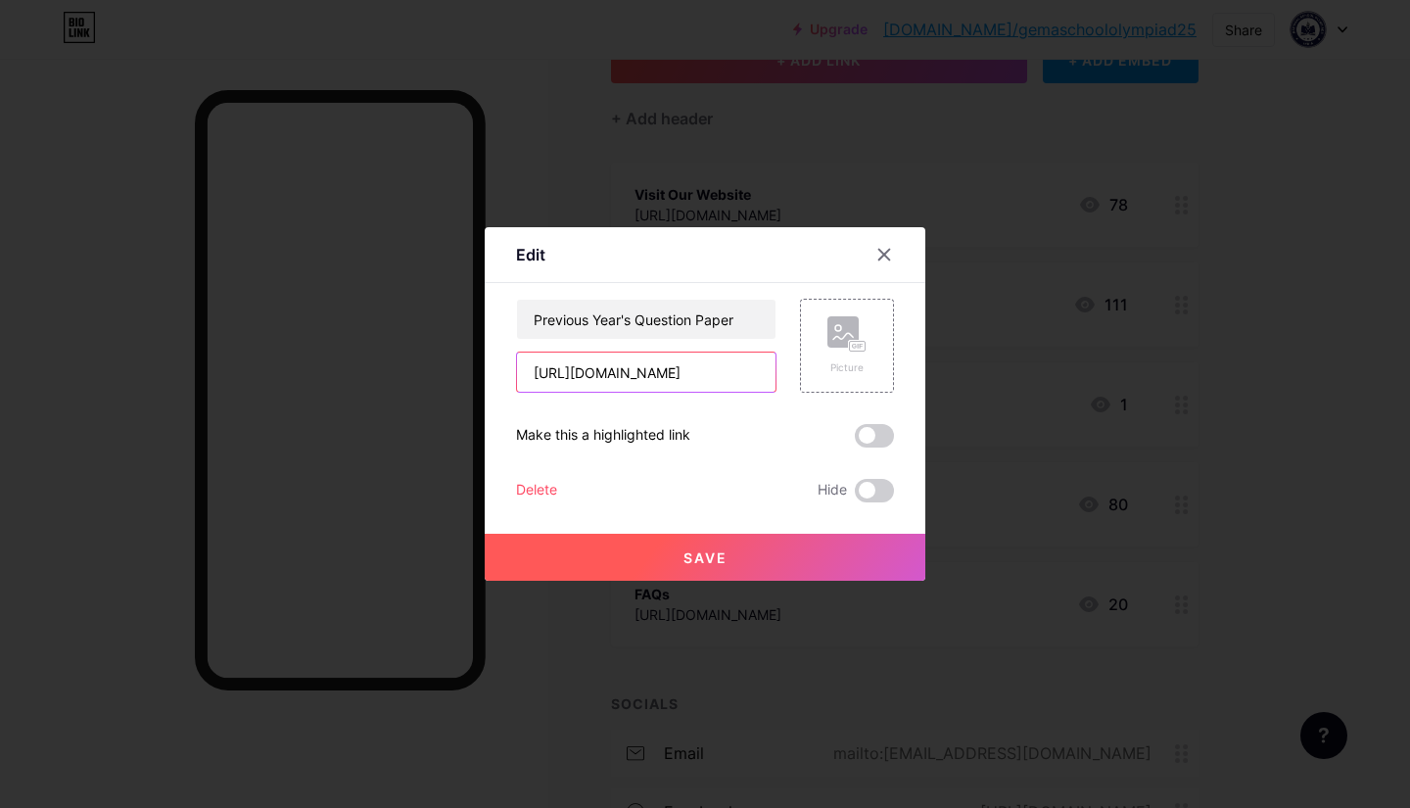
paste input "[DOMAIN_NAME][URL]"
type input "[URL][DOMAIN_NAME]"
click at [734, 552] on button "Save" at bounding box center [705, 557] width 441 height 47
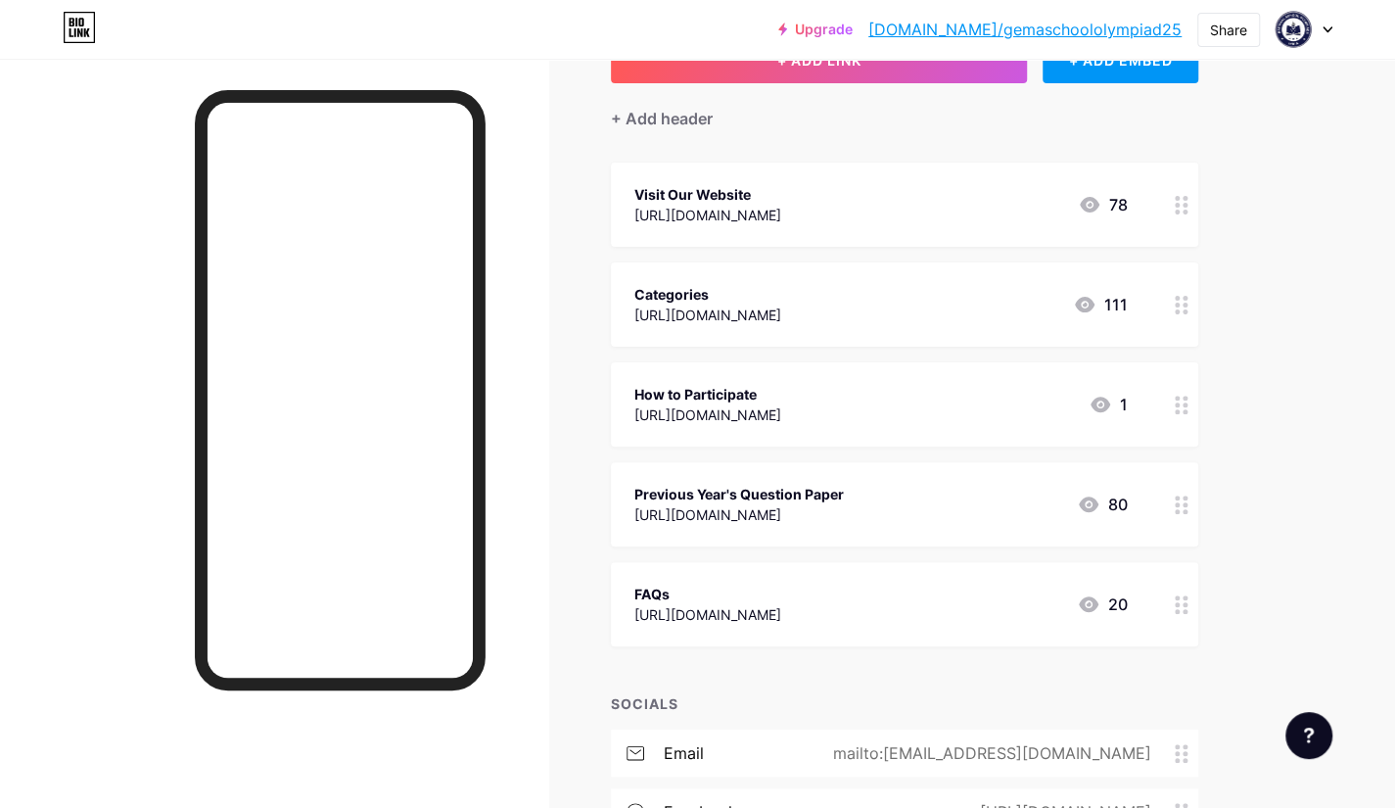
click at [964, 607] on div "FAQs [URL][DOMAIN_NAME] 20" at bounding box center [882, 604] width 494 height 45
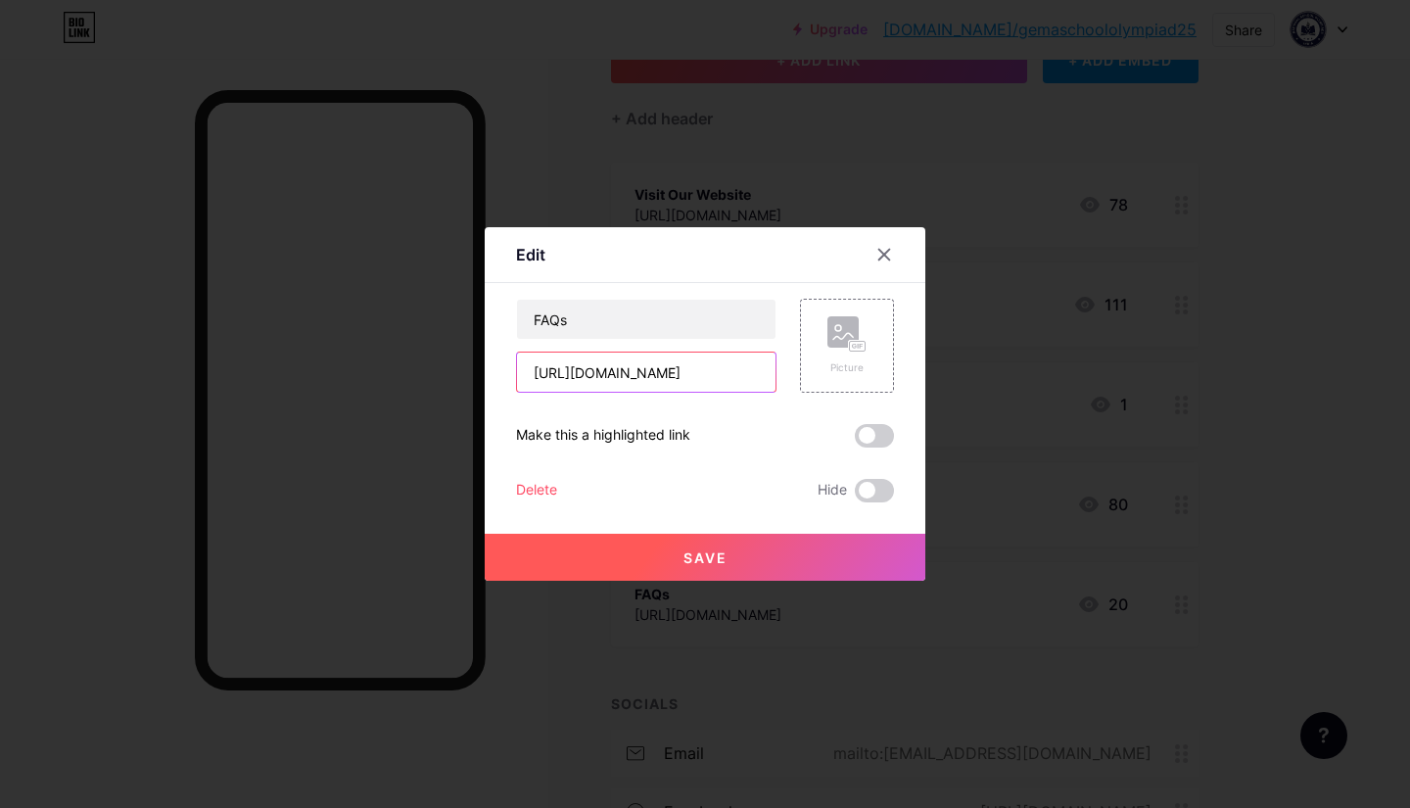
click at [656, 373] on input "[URL][DOMAIN_NAME]" at bounding box center [646, 372] width 259 height 39
paste input "currentaffairscompetition"
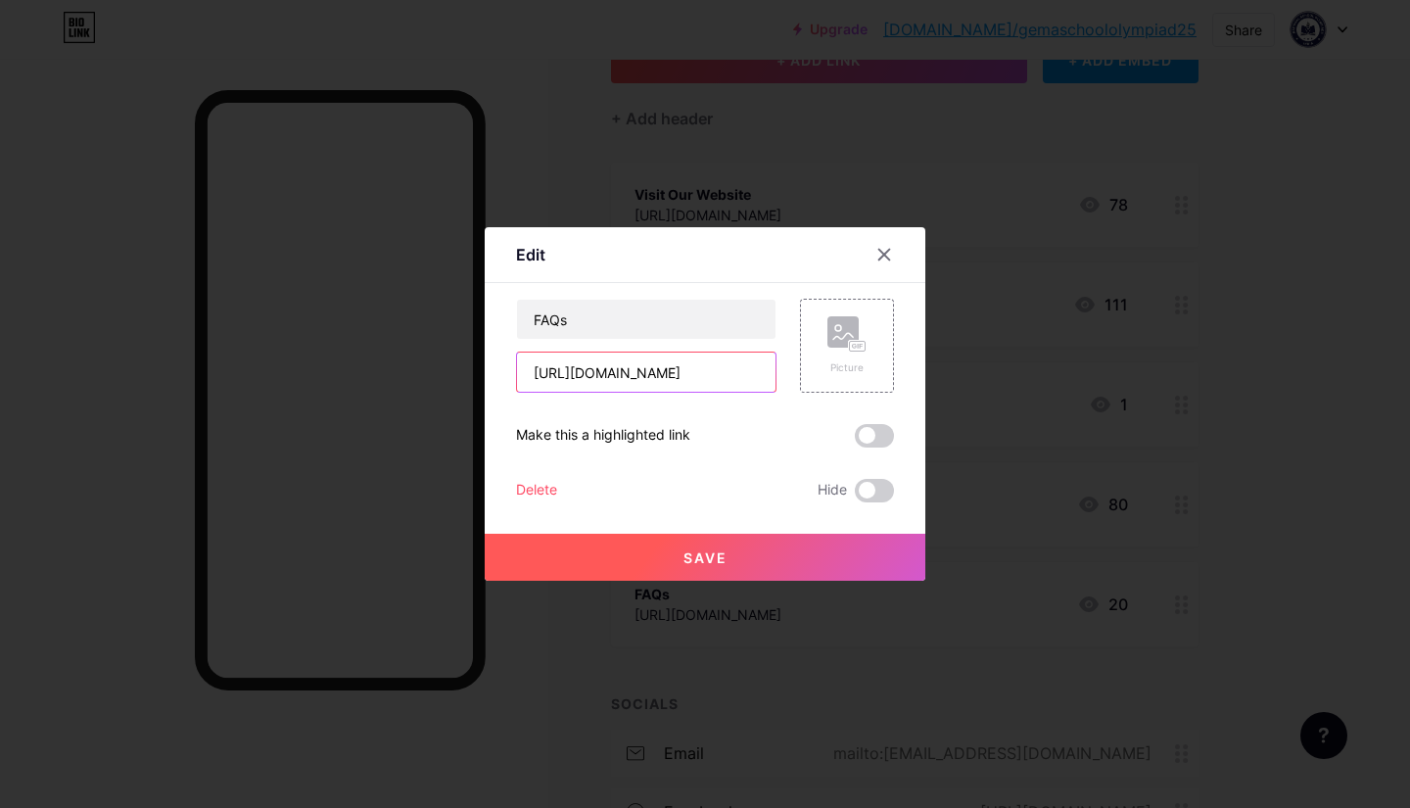
type input "[URL][DOMAIN_NAME]"
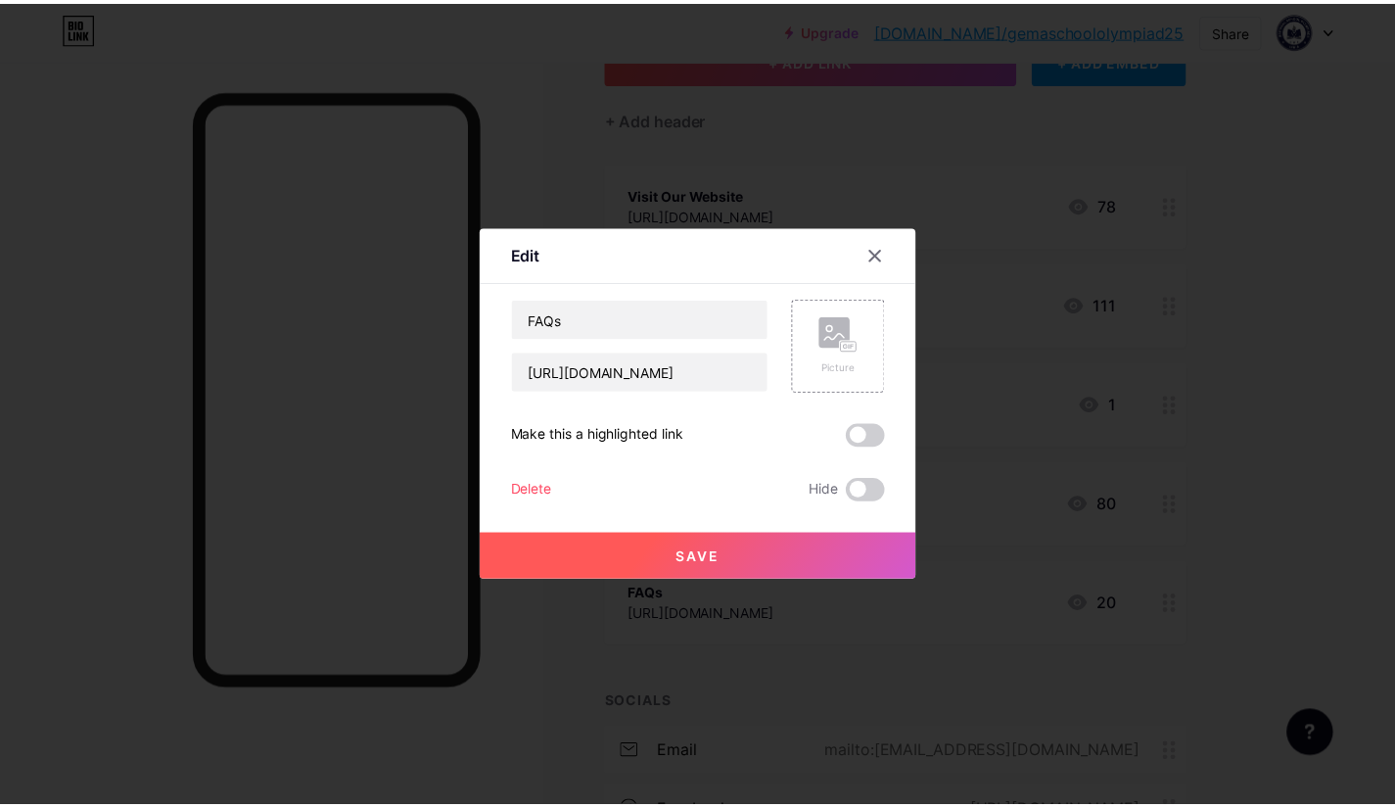
scroll to position [0, 0]
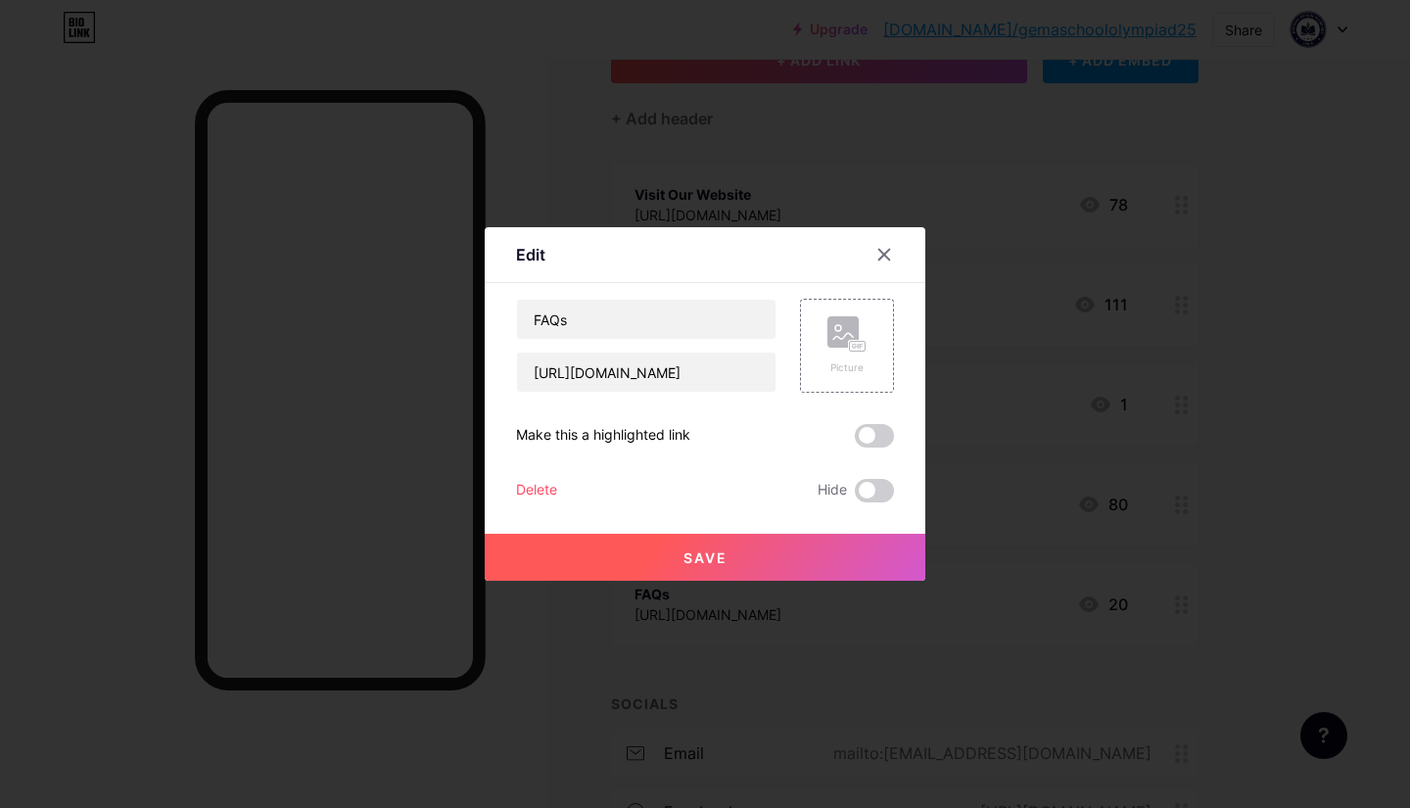
click at [718, 566] on button "Save" at bounding box center [705, 557] width 441 height 47
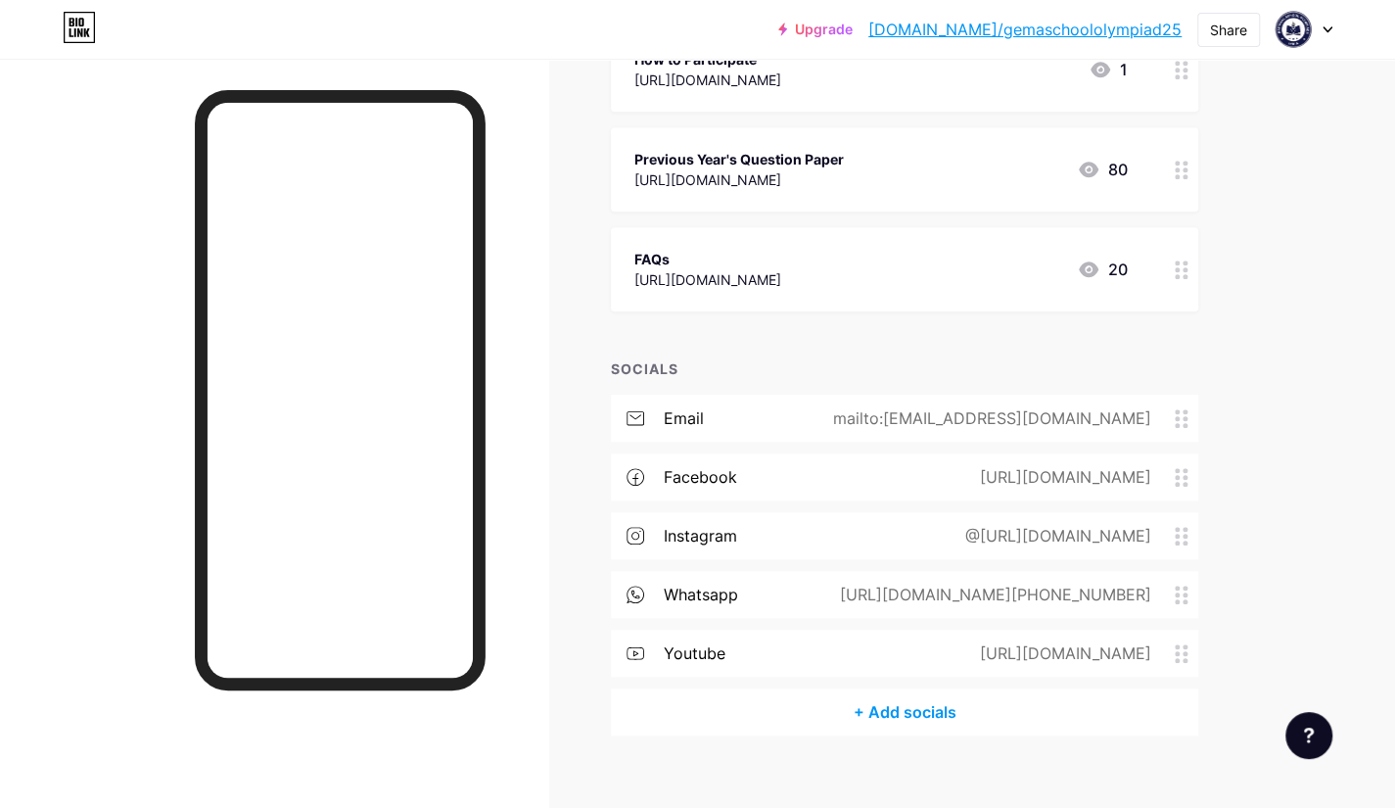
scroll to position [505, 0]
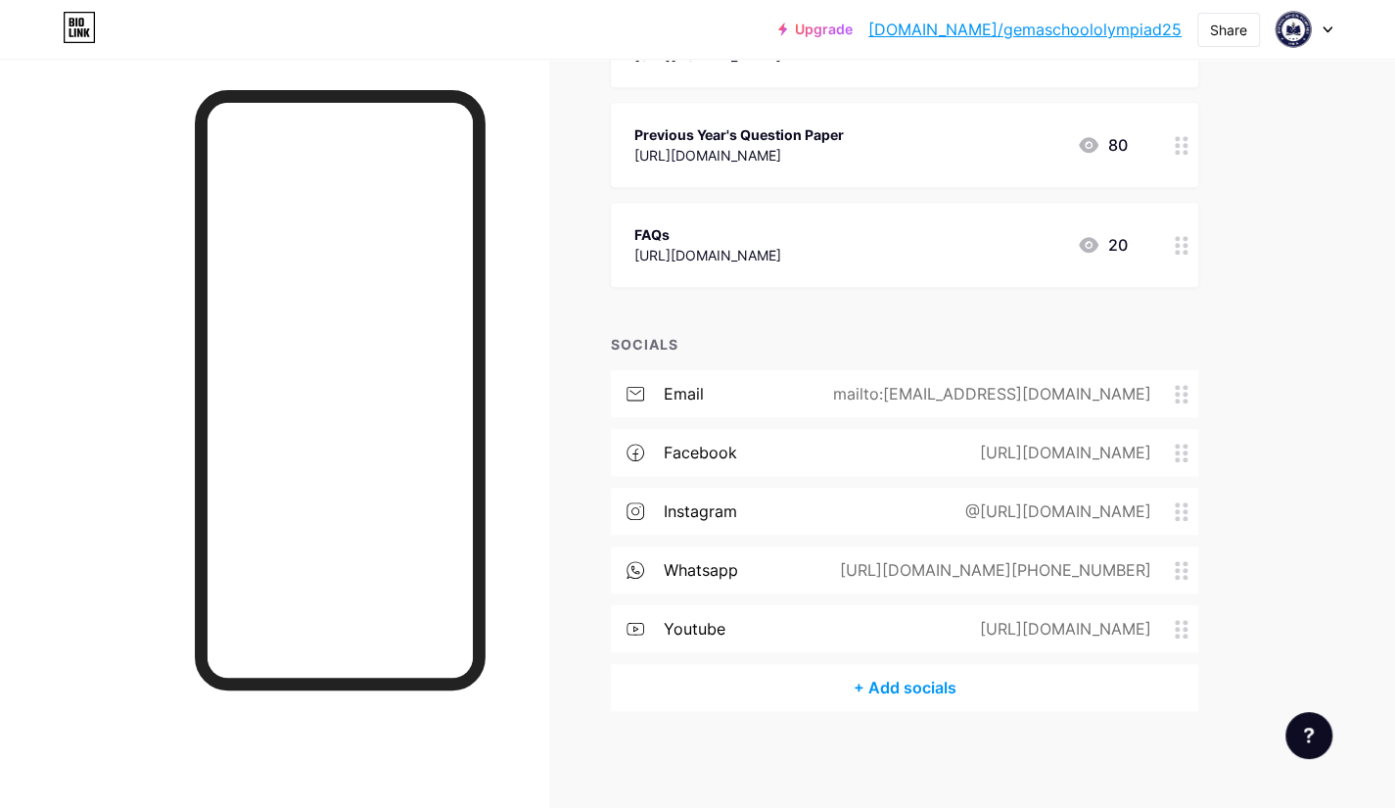
click at [1034, 395] on div "mailto:[EMAIL_ADDRESS][DOMAIN_NAME]" at bounding box center [988, 394] width 373 height 24
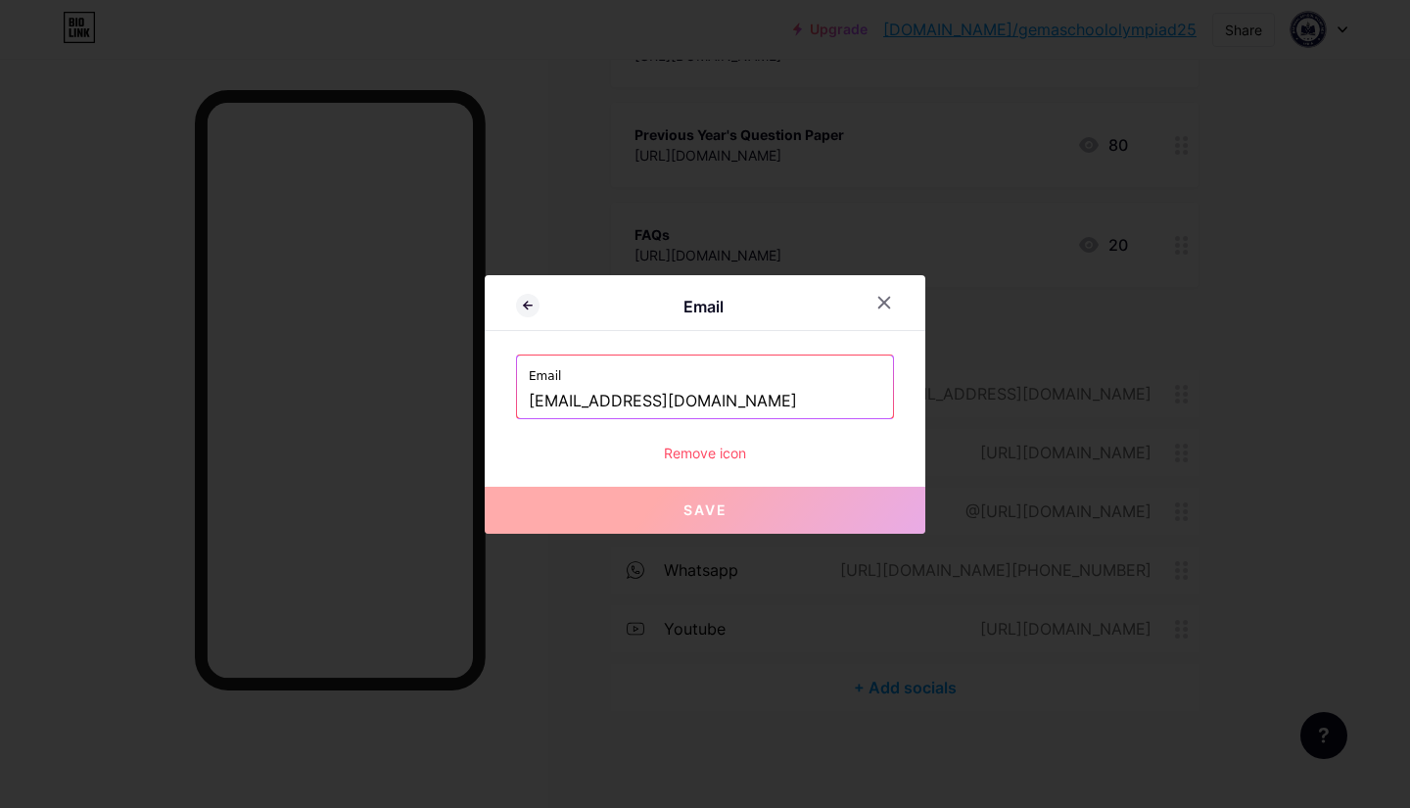
click at [768, 397] on input "[EMAIL_ADDRESS][DOMAIN_NAME]" at bounding box center [705, 401] width 353 height 33
paste input "currentaffairscompetition"
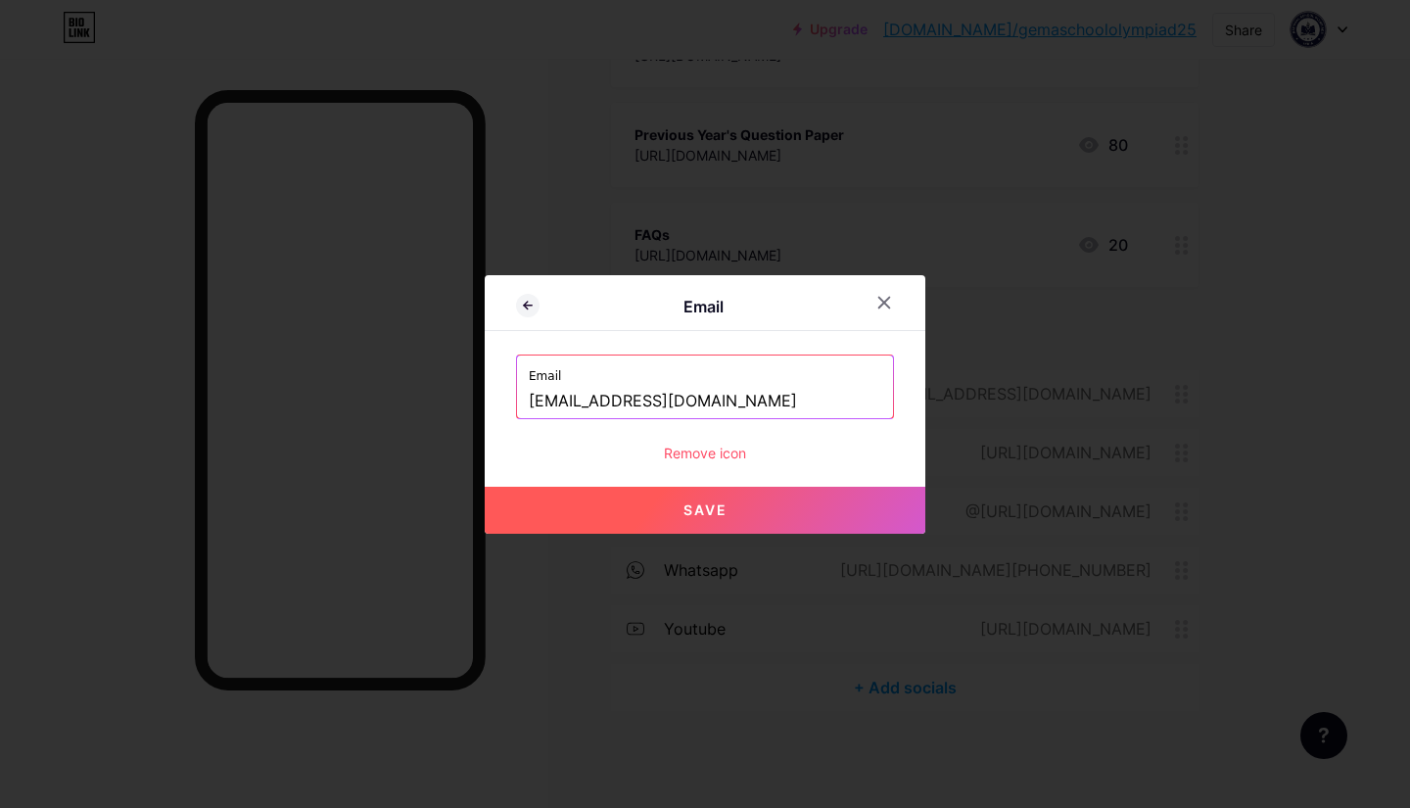
click at [773, 509] on button "Save" at bounding box center [705, 510] width 441 height 47
type input "mailto:[EMAIL_ADDRESS][DOMAIN_NAME]"
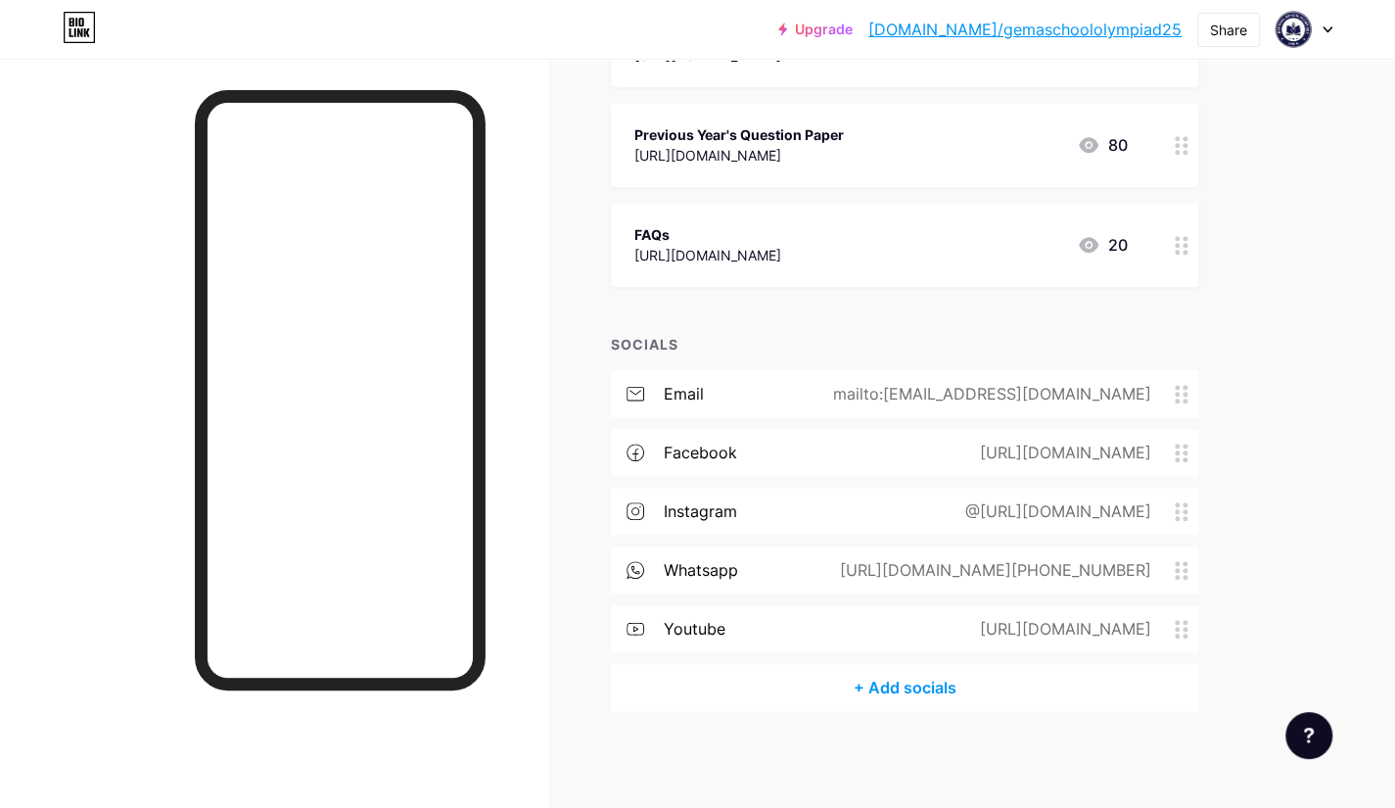
click at [1083, 579] on div "[URL][DOMAIN_NAME][PHONE_NUMBER]" at bounding box center [992, 570] width 366 height 24
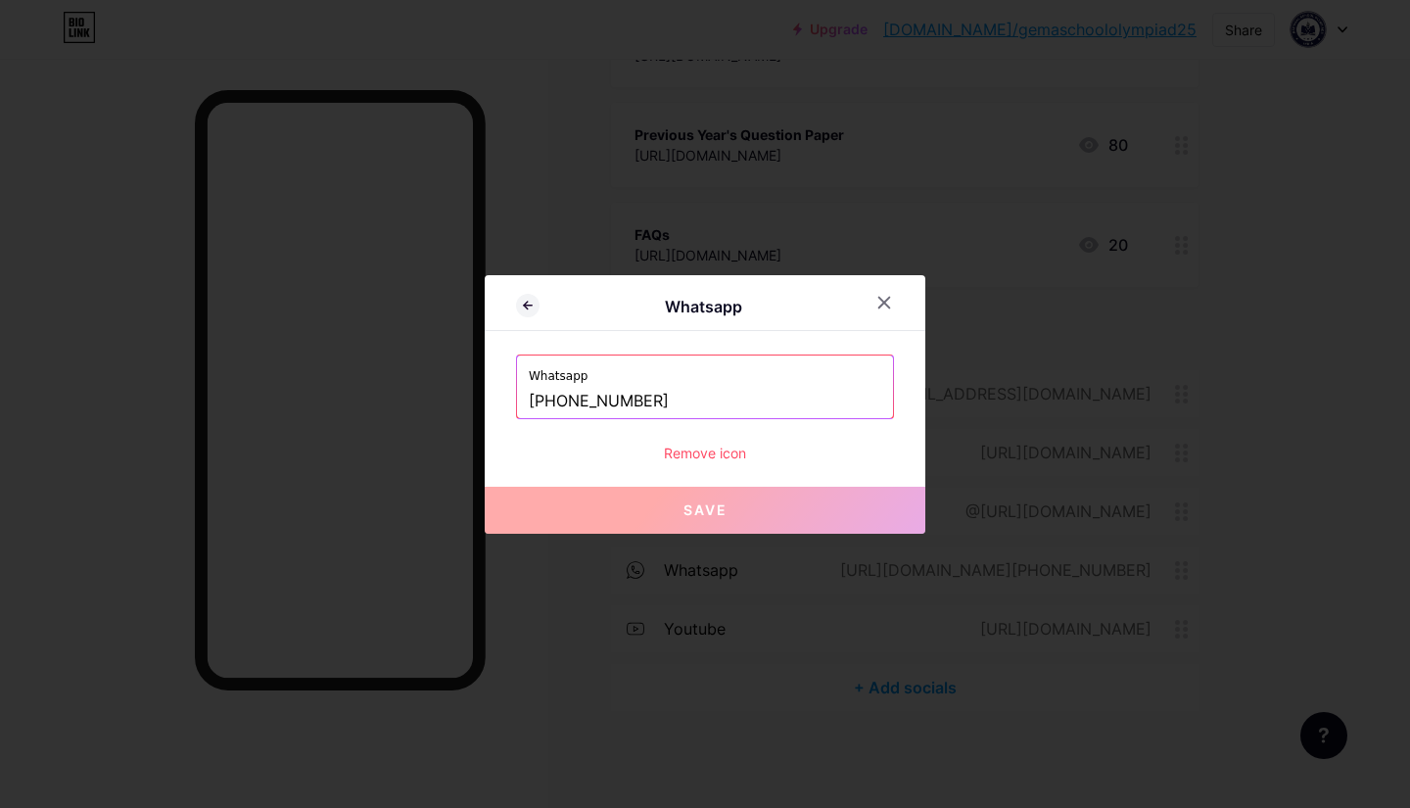
click at [646, 399] on input "[PHONE_NUMBER]" at bounding box center [705, 401] width 353 height 33
paste input "71-527809450"
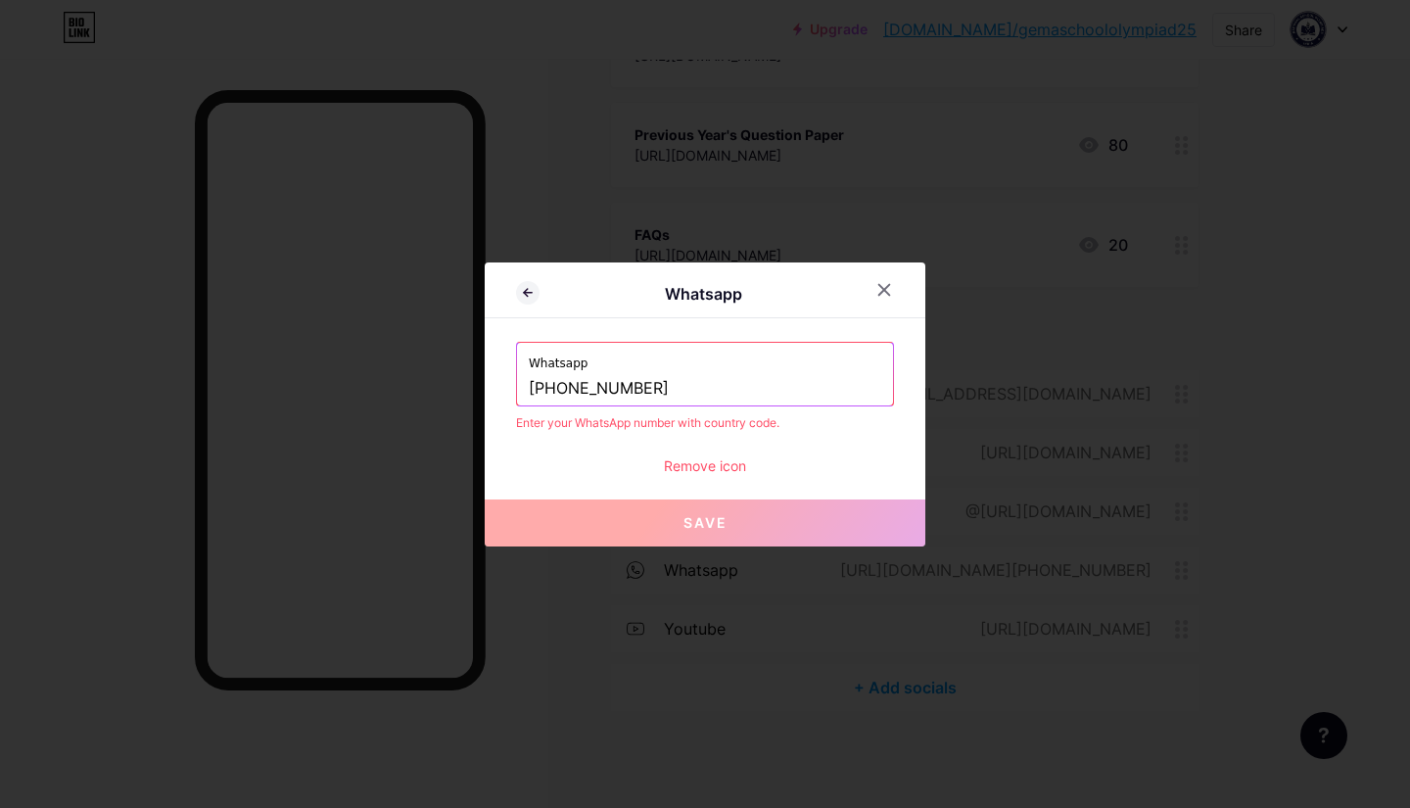
click at [574, 383] on input "[PHONE_NUMBER]" at bounding box center [705, 388] width 353 height 33
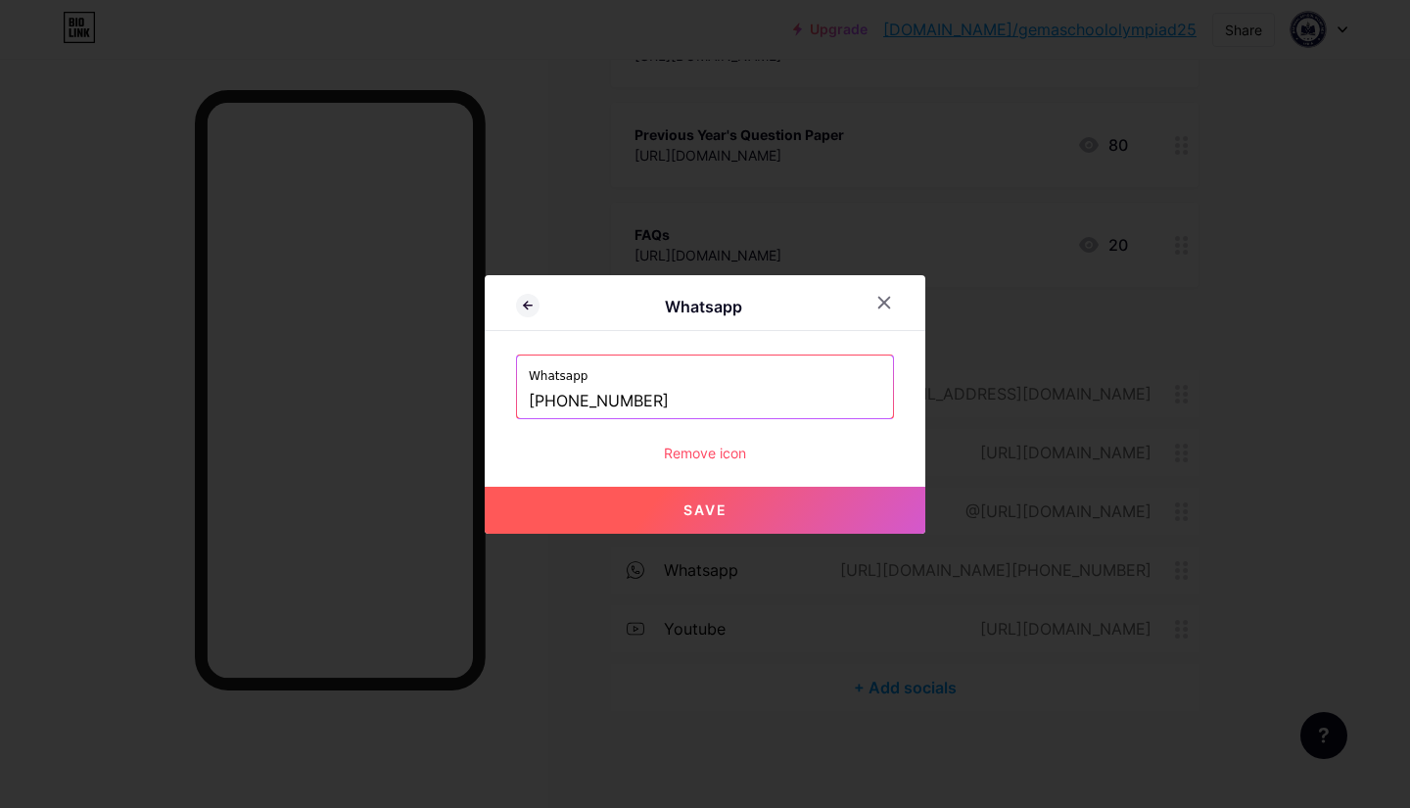
click at [762, 506] on button "Save" at bounding box center [705, 510] width 441 height 47
type input "[URL][DOMAIN_NAME][PHONE_NUMBER]"
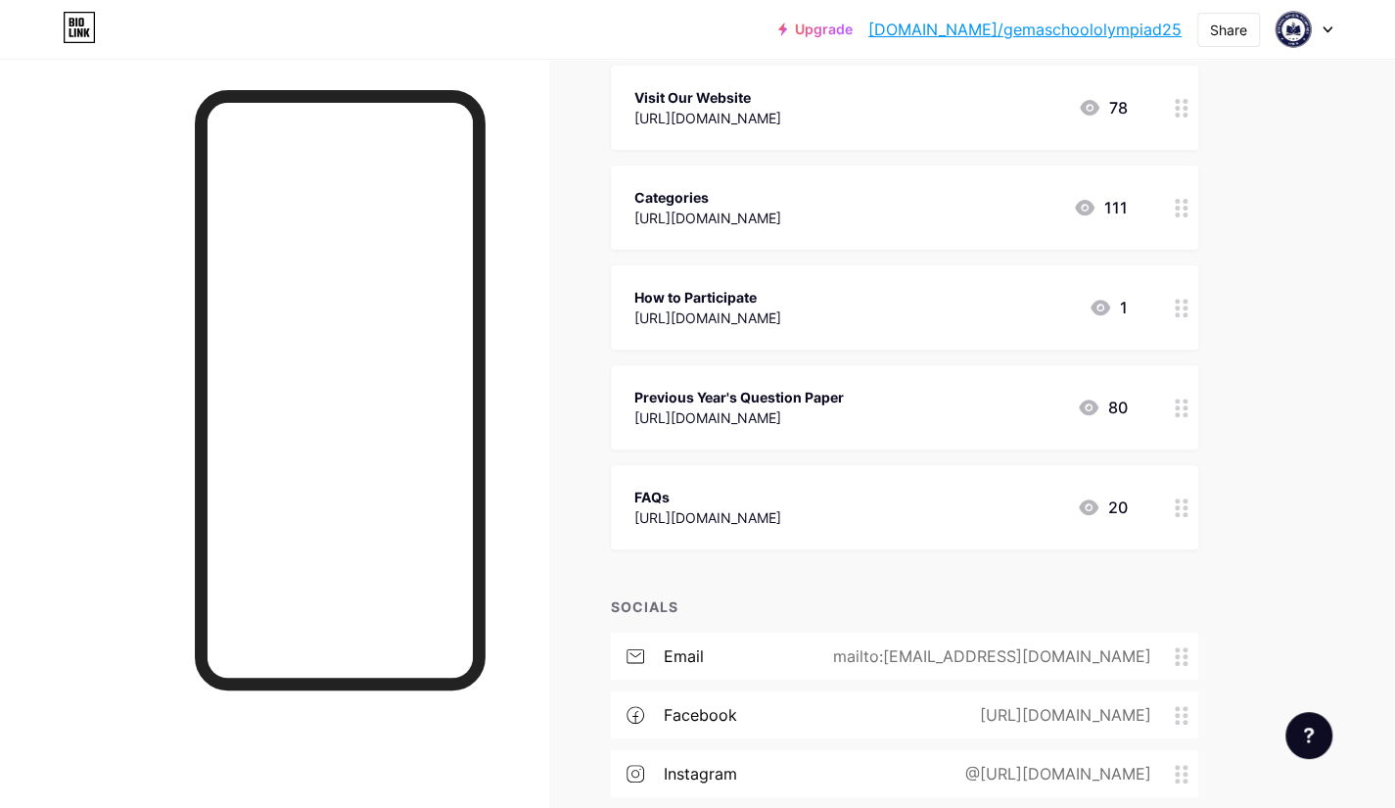
scroll to position [0, 0]
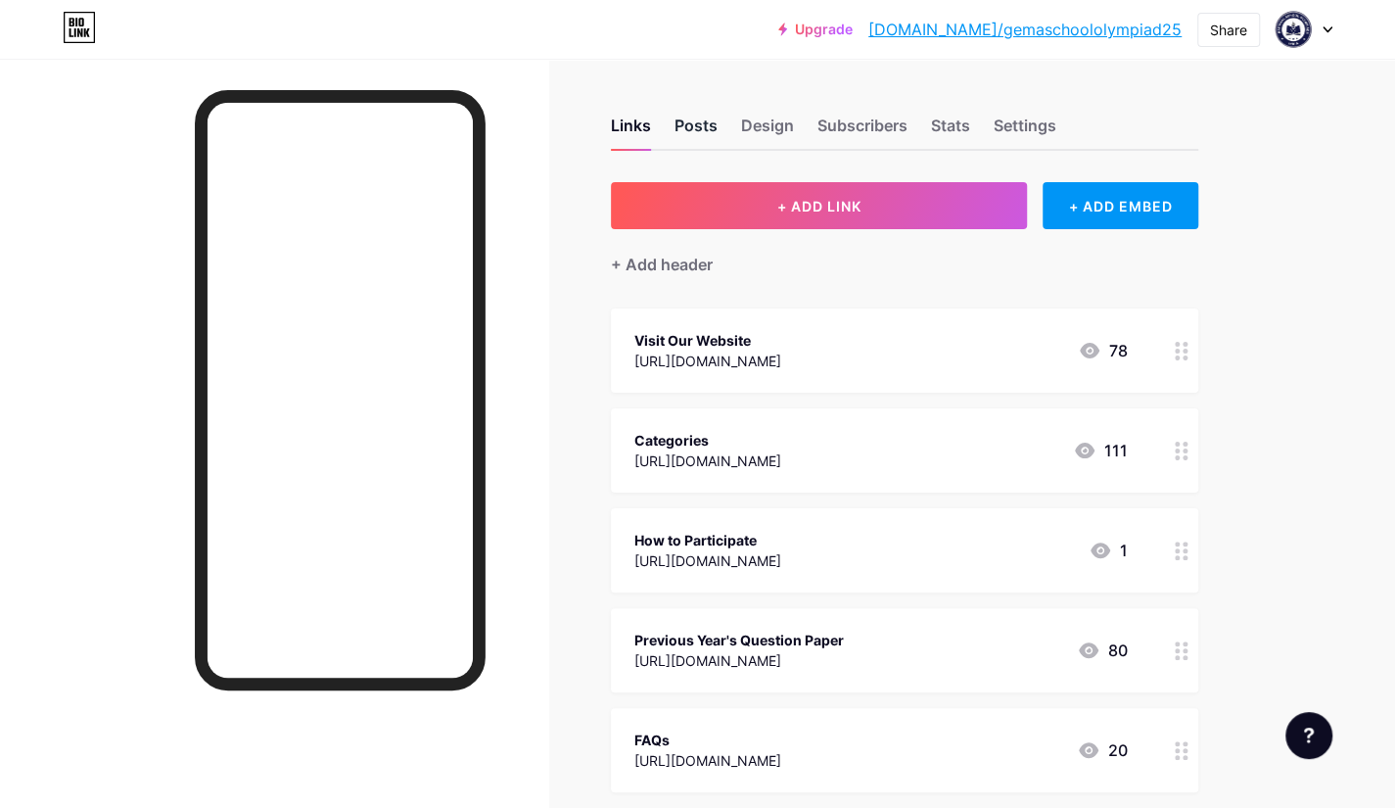
click at [701, 124] on div "Posts" at bounding box center [696, 131] width 43 height 35
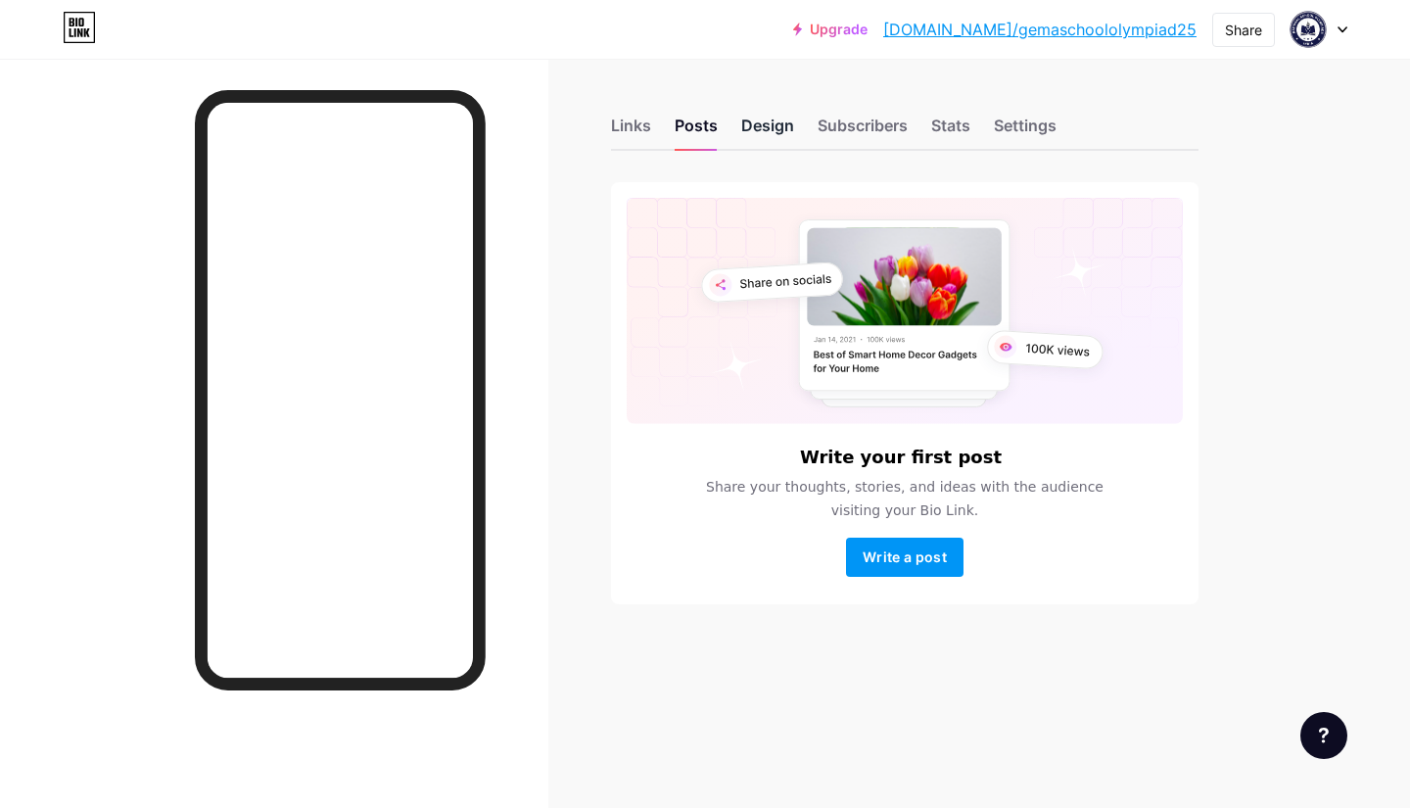
click at [784, 125] on div "Design" at bounding box center [767, 131] width 53 height 35
click at [856, 134] on div "Subscribers" at bounding box center [863, 131] width 90 height 35
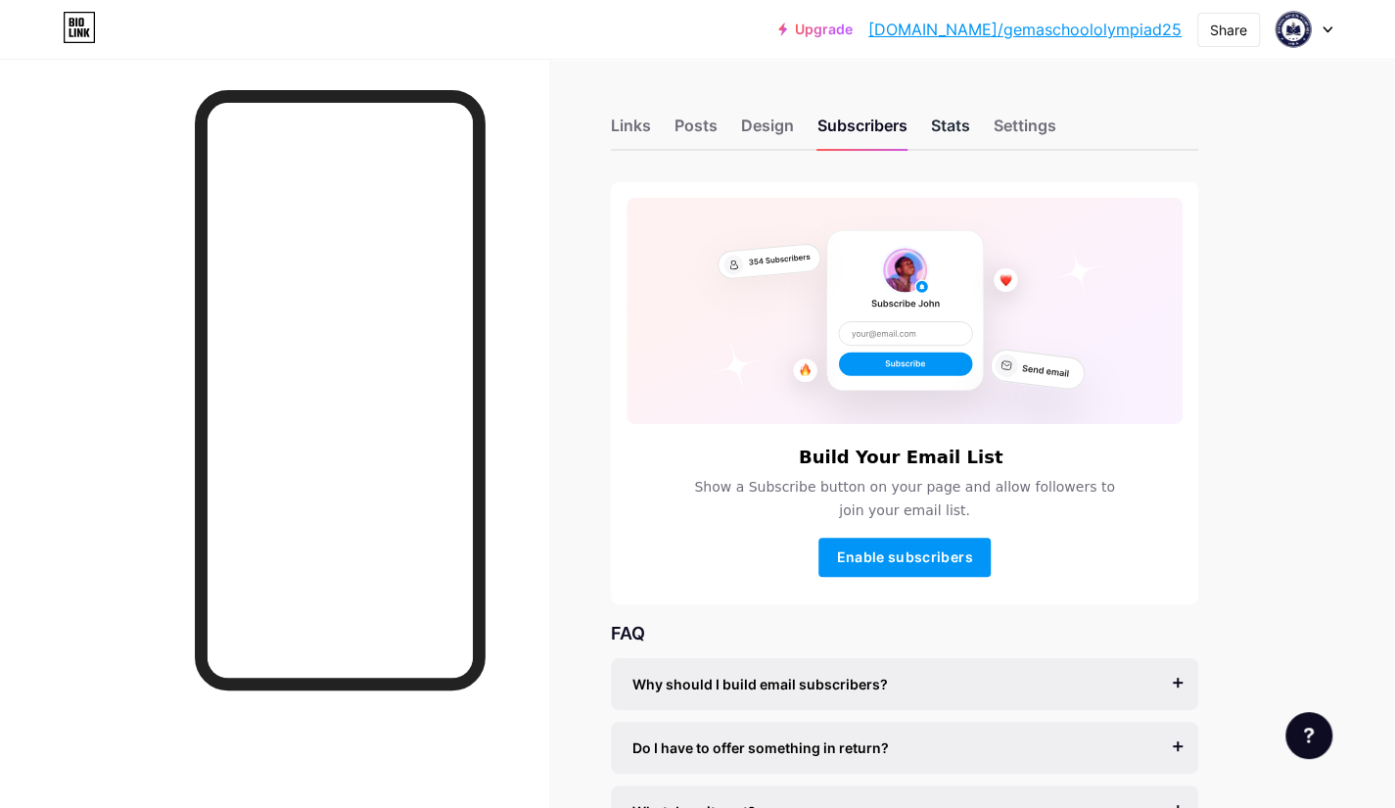
click at [944, 128] on div "Stats" at bounding box center [950, 131] width 39 height 35
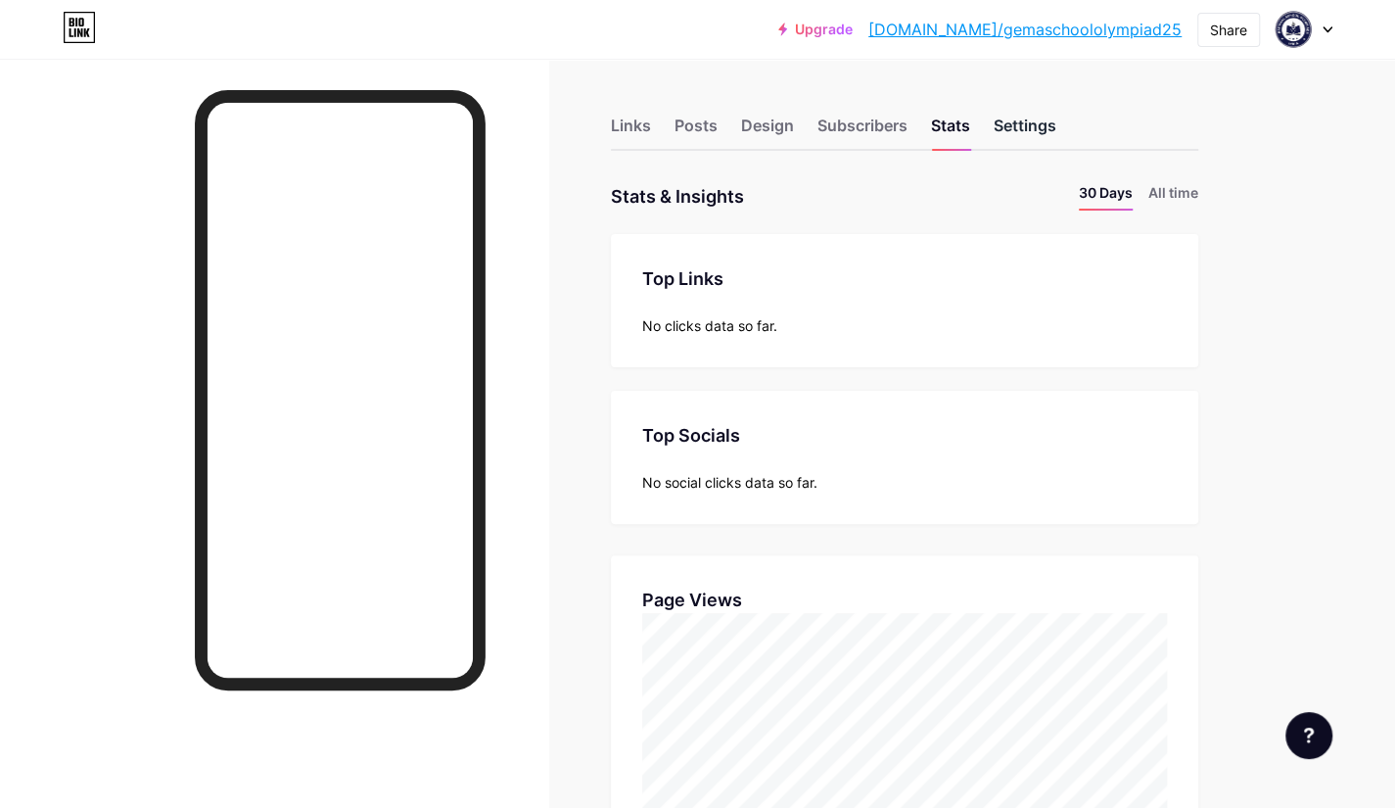
click at [1021, 128] on div "Settings" at bounding box center [1025, 131] width 63 height 35
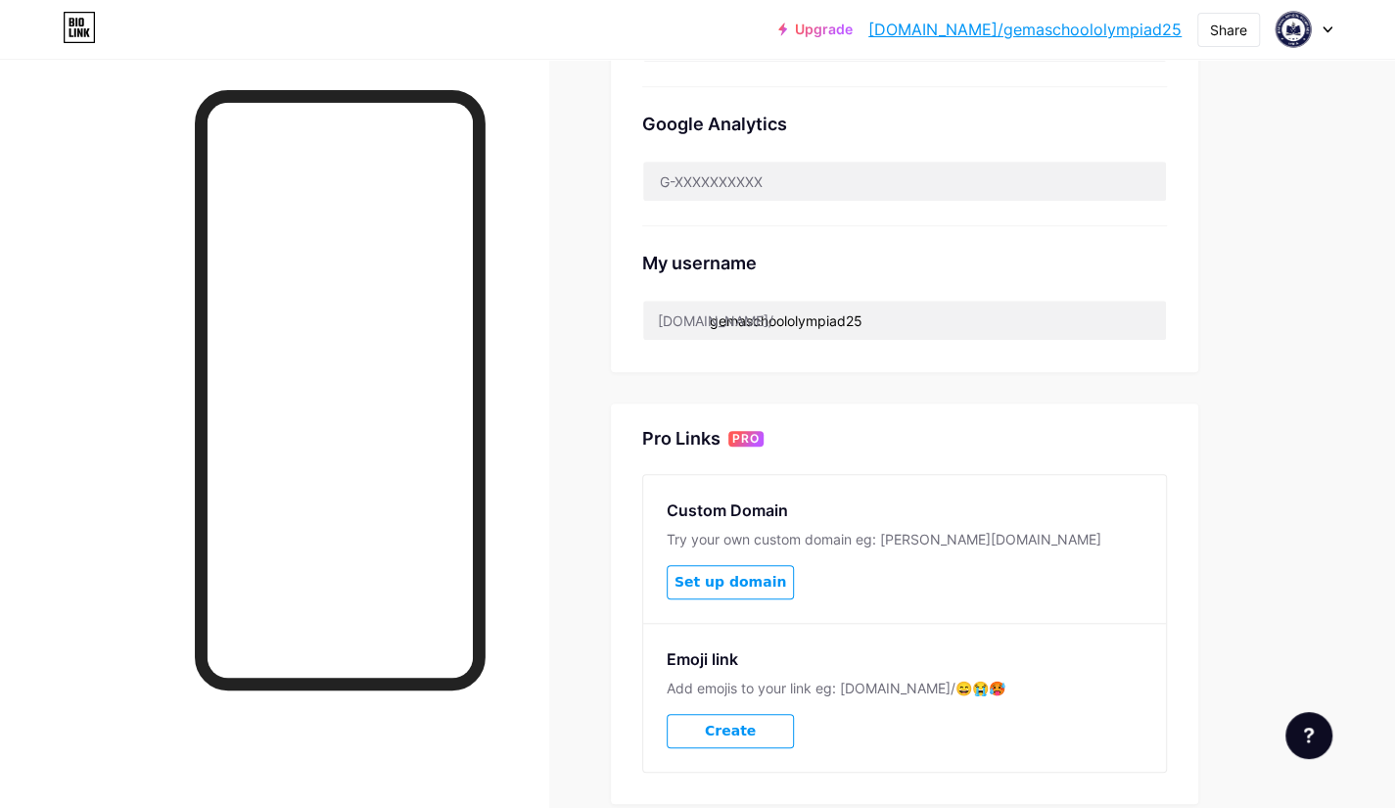
scroll to position [611, 0]
drag, startPoint x: 893, startPoint y: 318, endPoint x: 709, endPoint y: 340, distance: 185.4
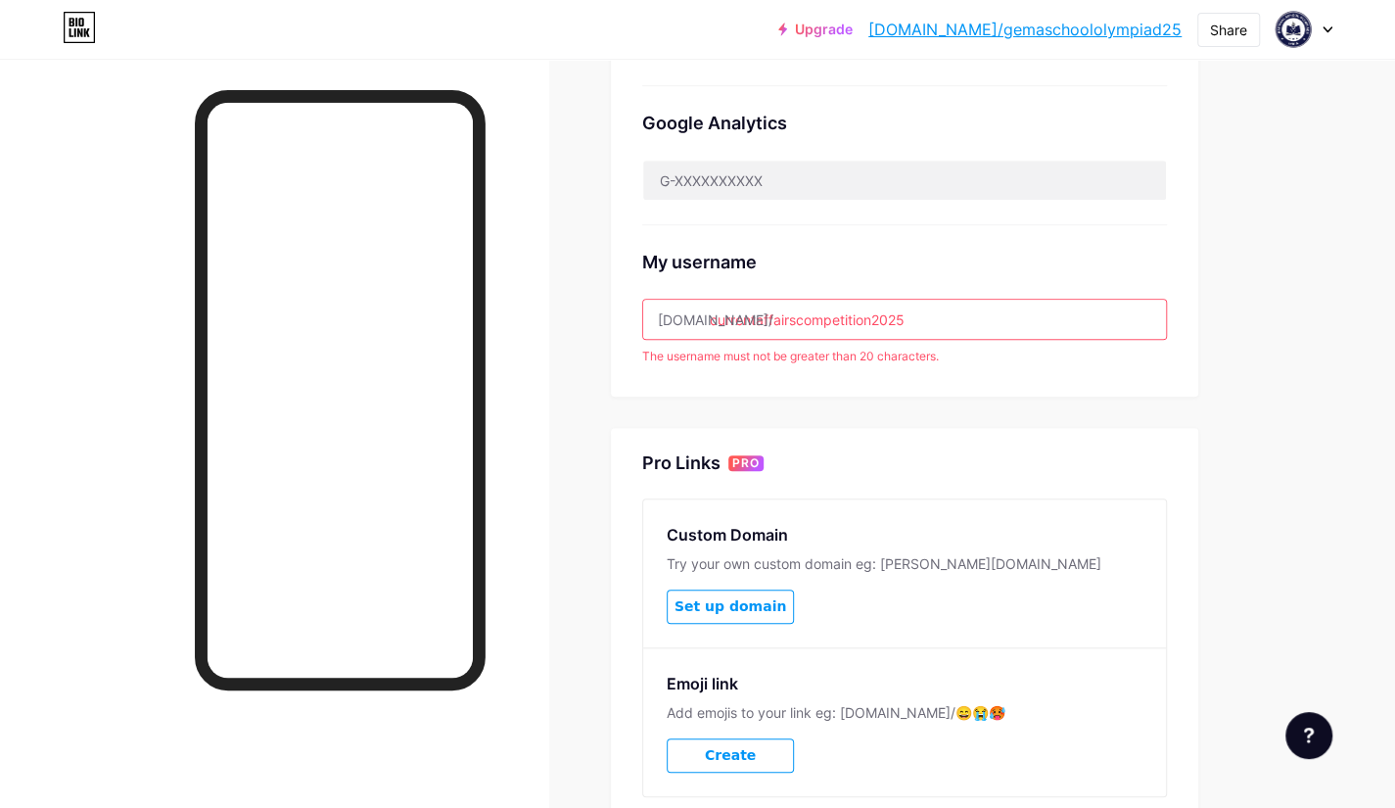
click at [874, 316] on input "currentaffairscompetition2025" at bounding box center [904, 319] width 523 height 39
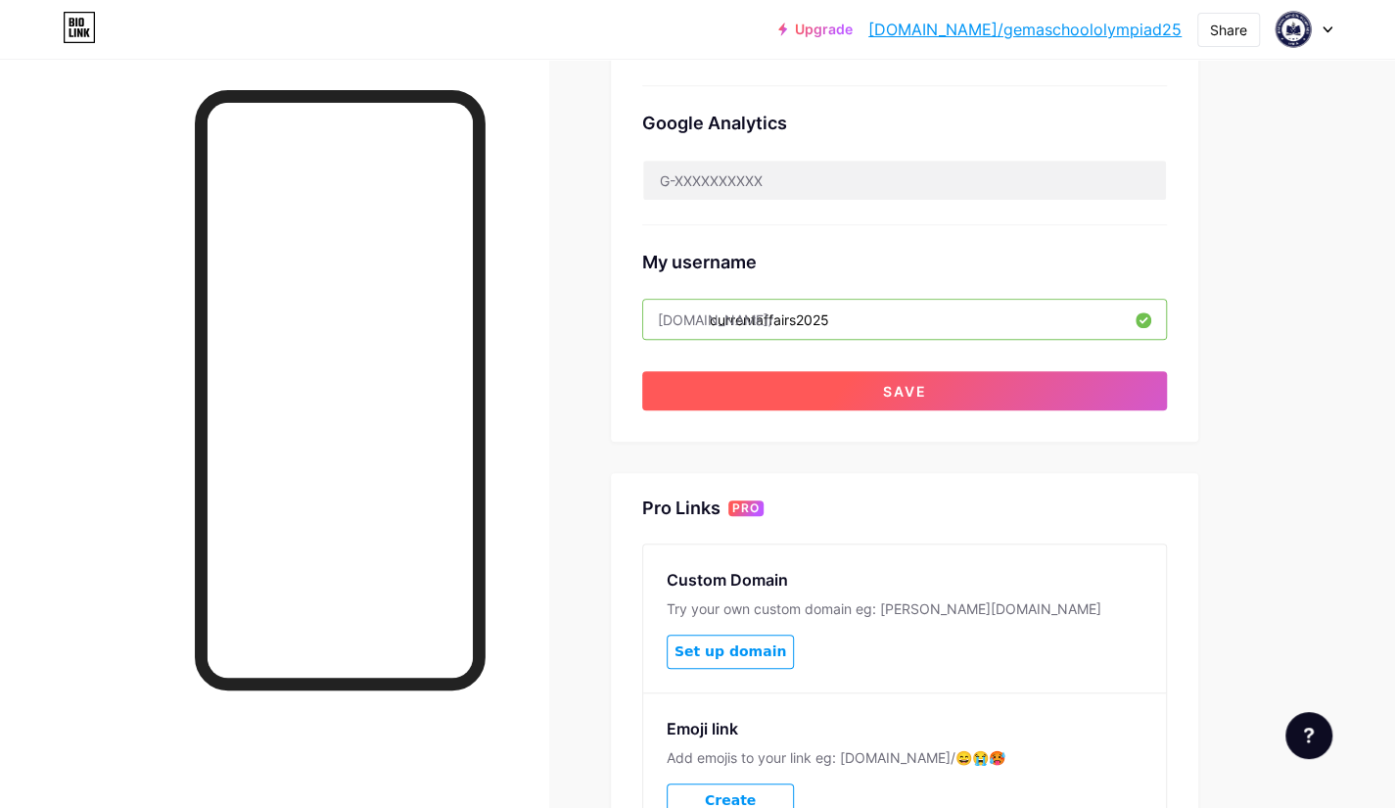
type input "currentaffairs2025"
click at [886, 377] on button "Save" at bounding box center [904, 390] width 525 height 39
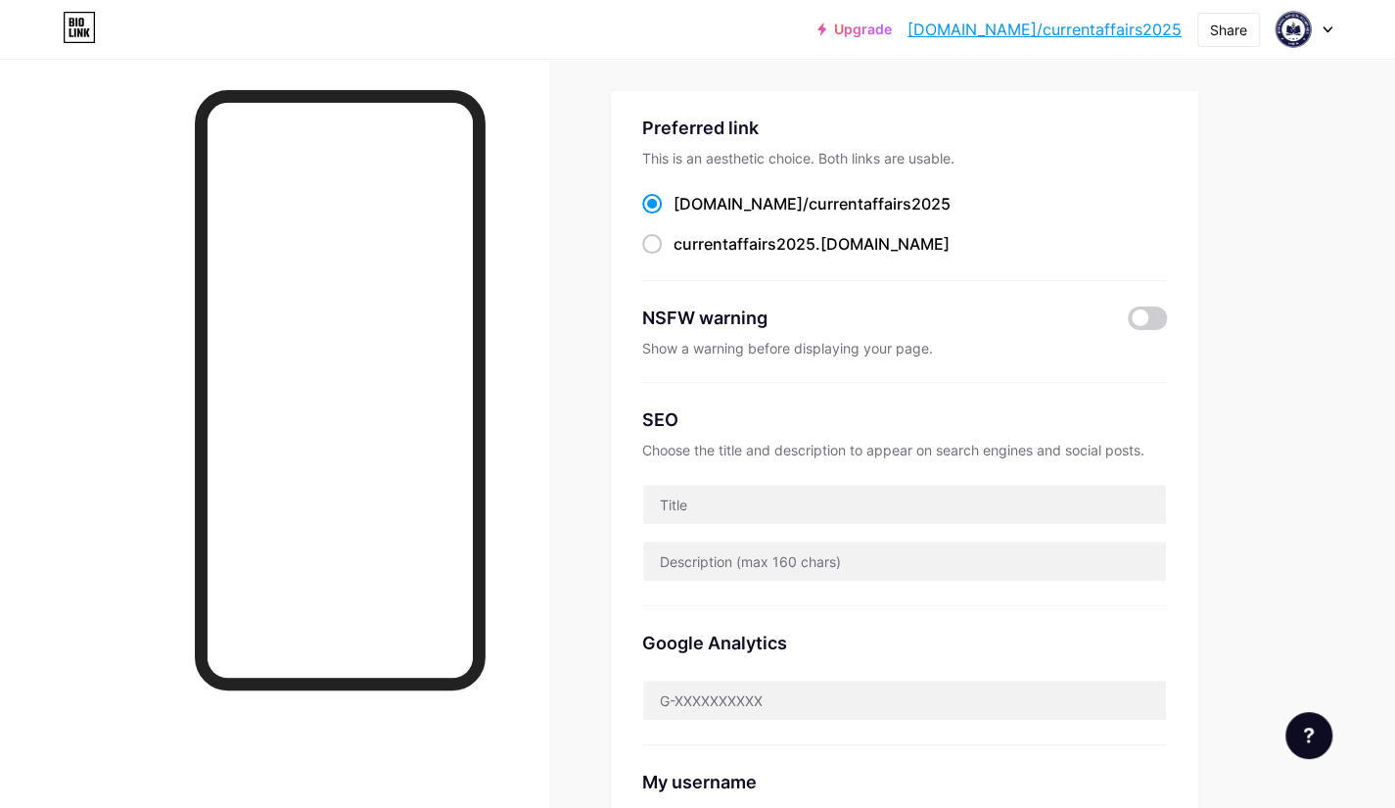
scroll to position [0, 0]
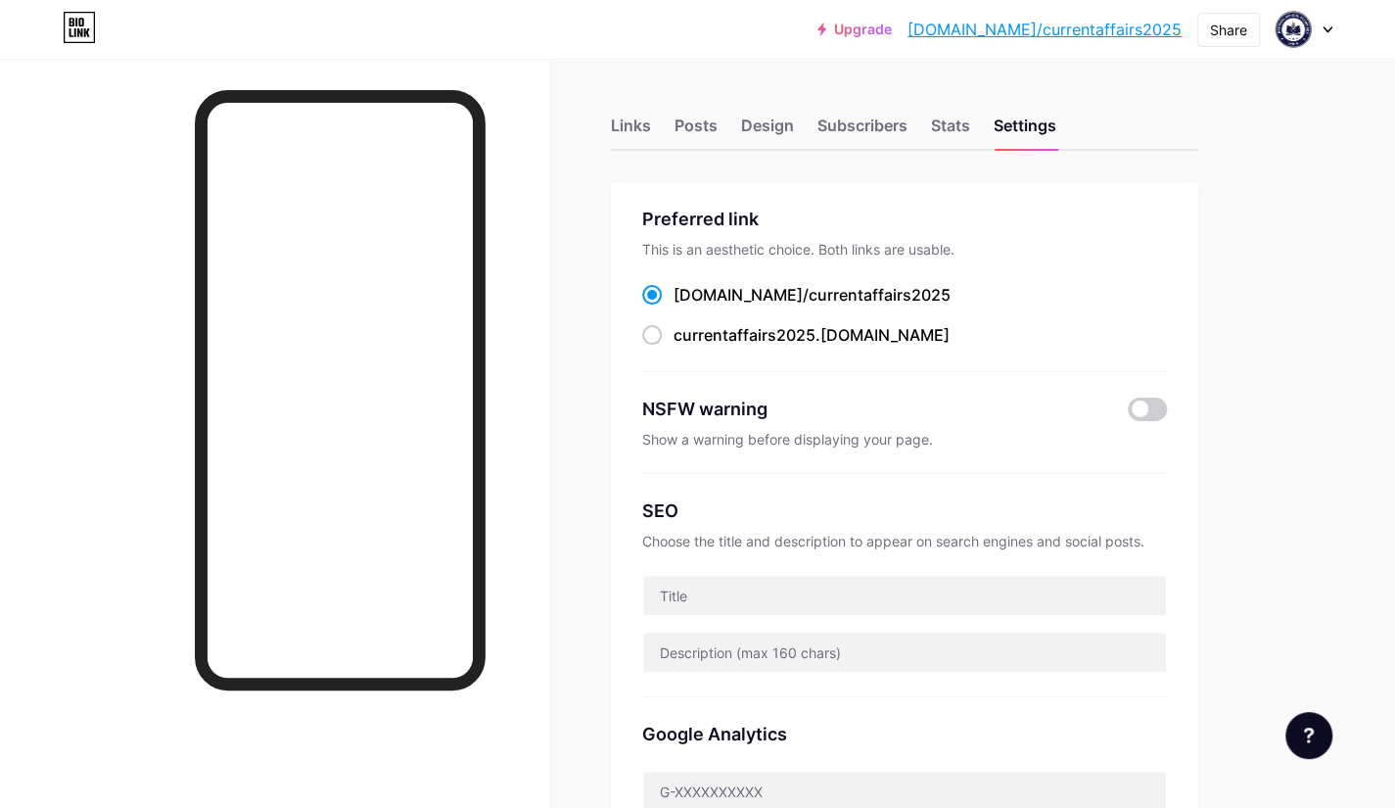
click at [1326, 35] on div at bounding box center [1304, 29] width 57 height 35
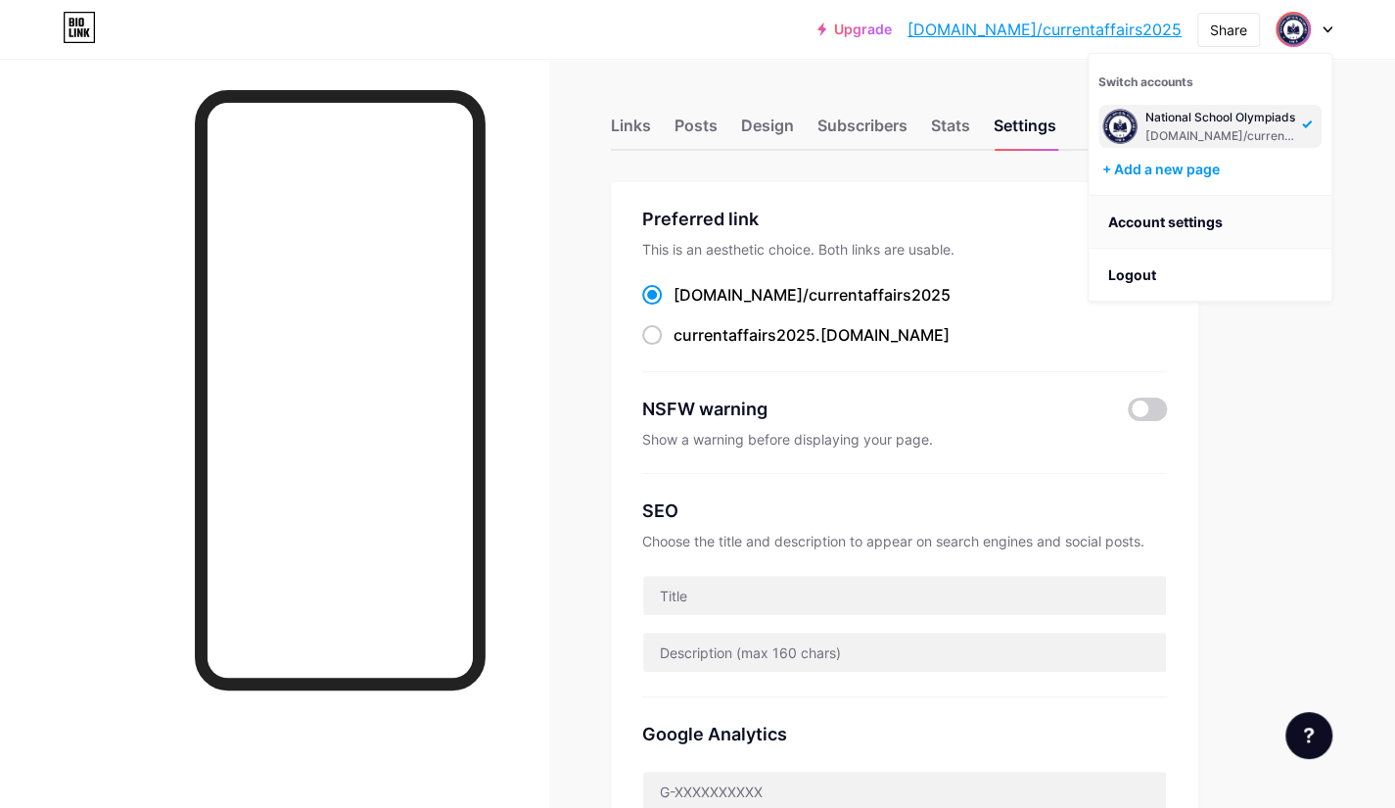
click at [1203, 222] on link "Account settings" at bounding box center [1210, 222] width 243 height 53
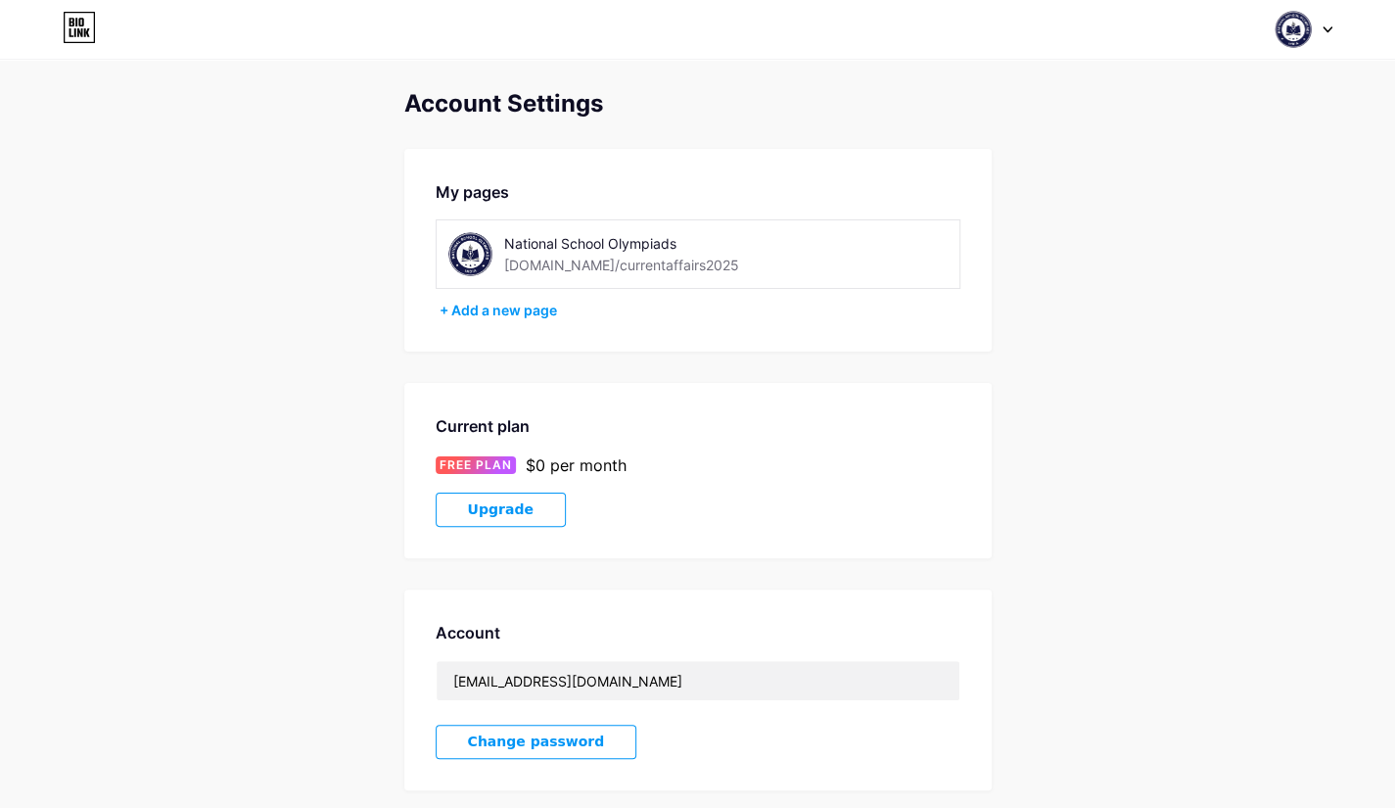
click at [472, 250] on img at bounding box center [471, 254] width 44 height 44
click at [595, 238] on div "National School Olympiads" at bounding box center [642, 243] width 277 height 21
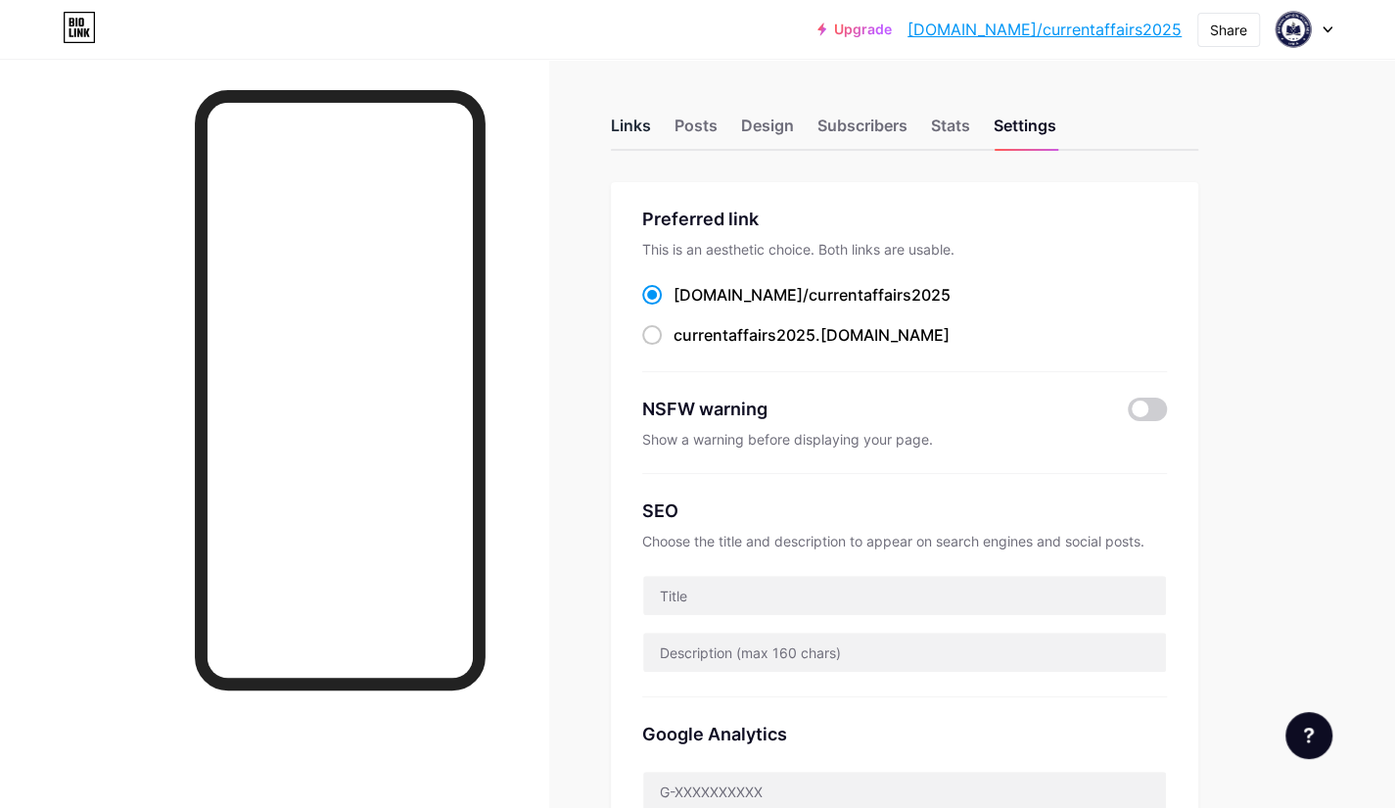
drag, startPoint x: 476, startPoint y: 221, endPoint x: 615, endPoint y: 132, distance: 165.2
click at [615, 132] on div "Links" at bounding box center [631, 131] width 40 height 35
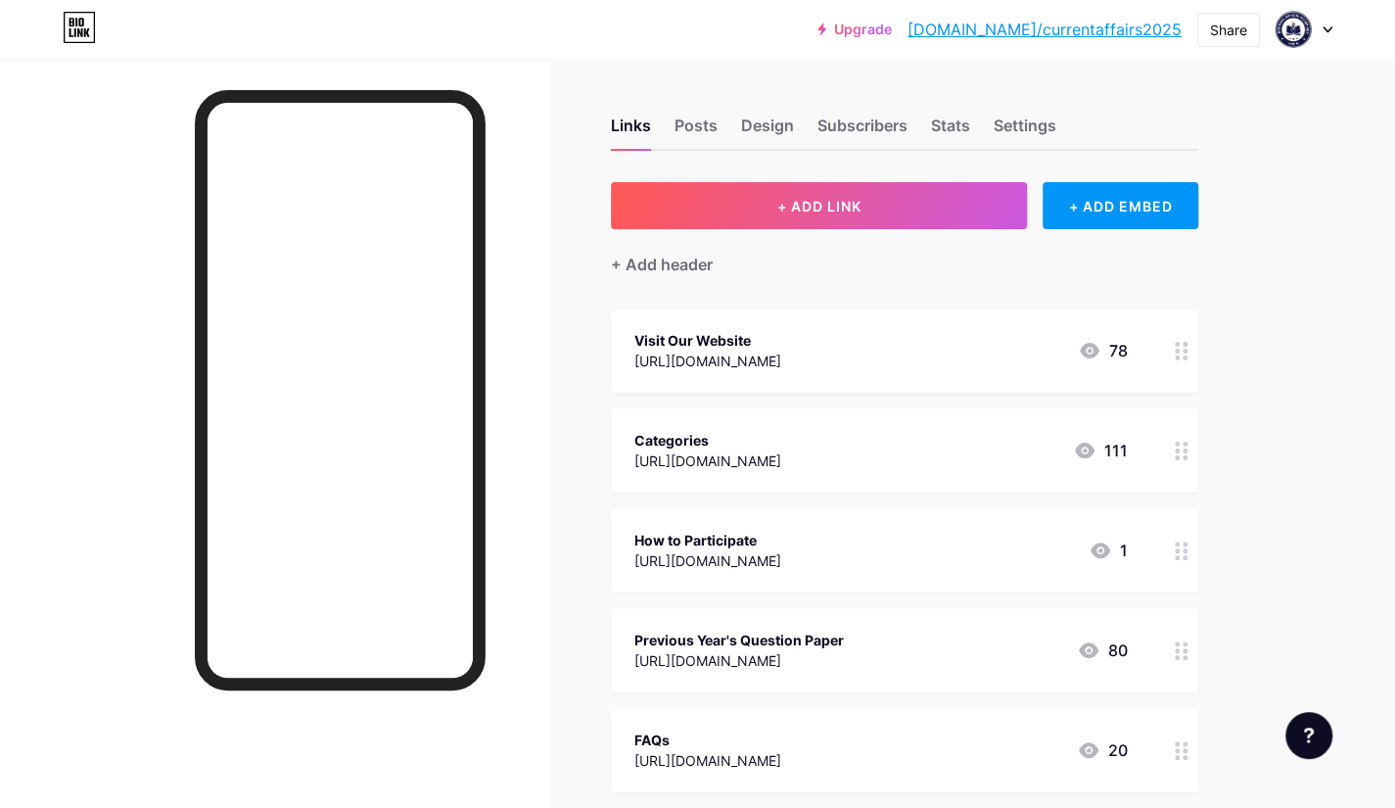
click at [1331, 32] on div at bounding box center [1304, 29] width 57 height 35
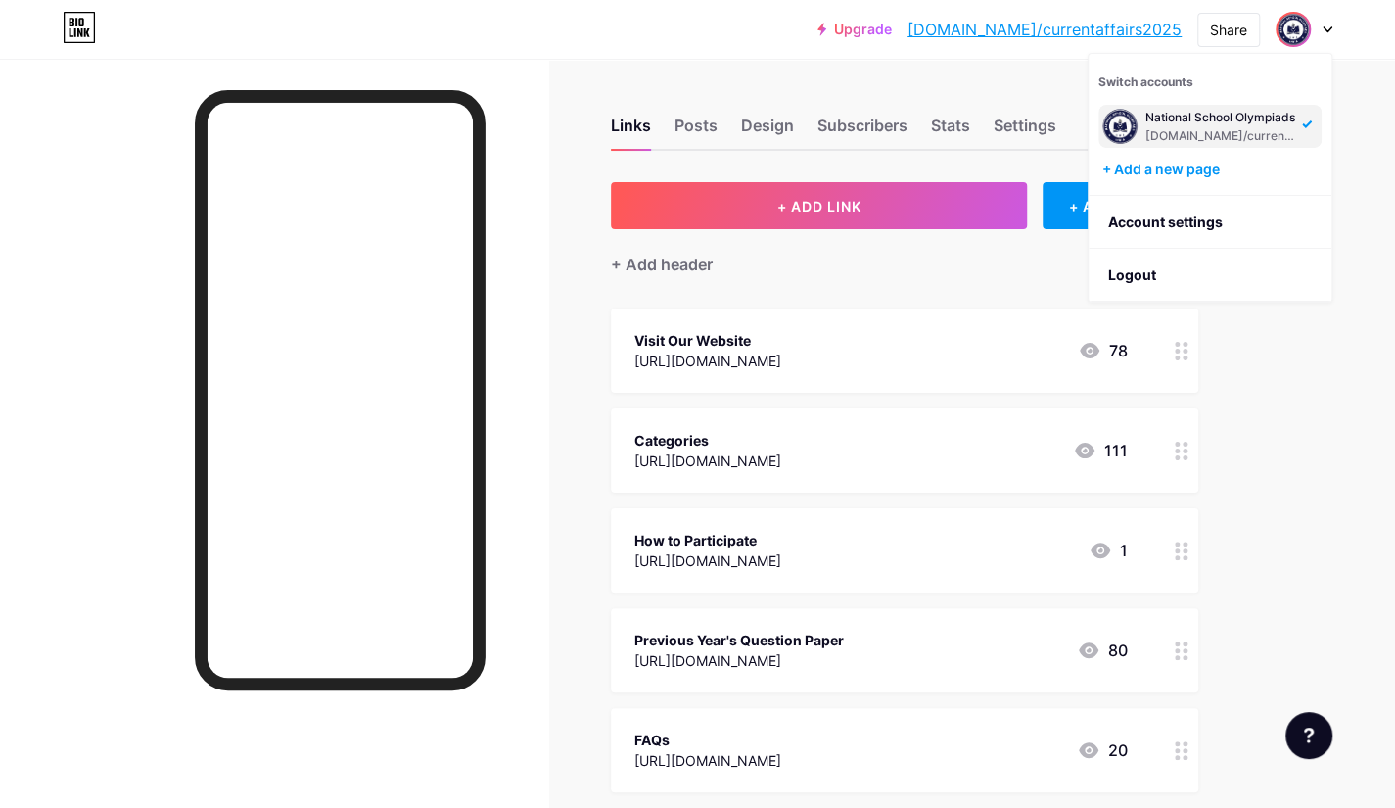
click at [1146, 124] on div "National School Olympiads [DOMAIN_NAME]/currentaffairs2025" at bounding box center [1221, 126] width 151 height 35
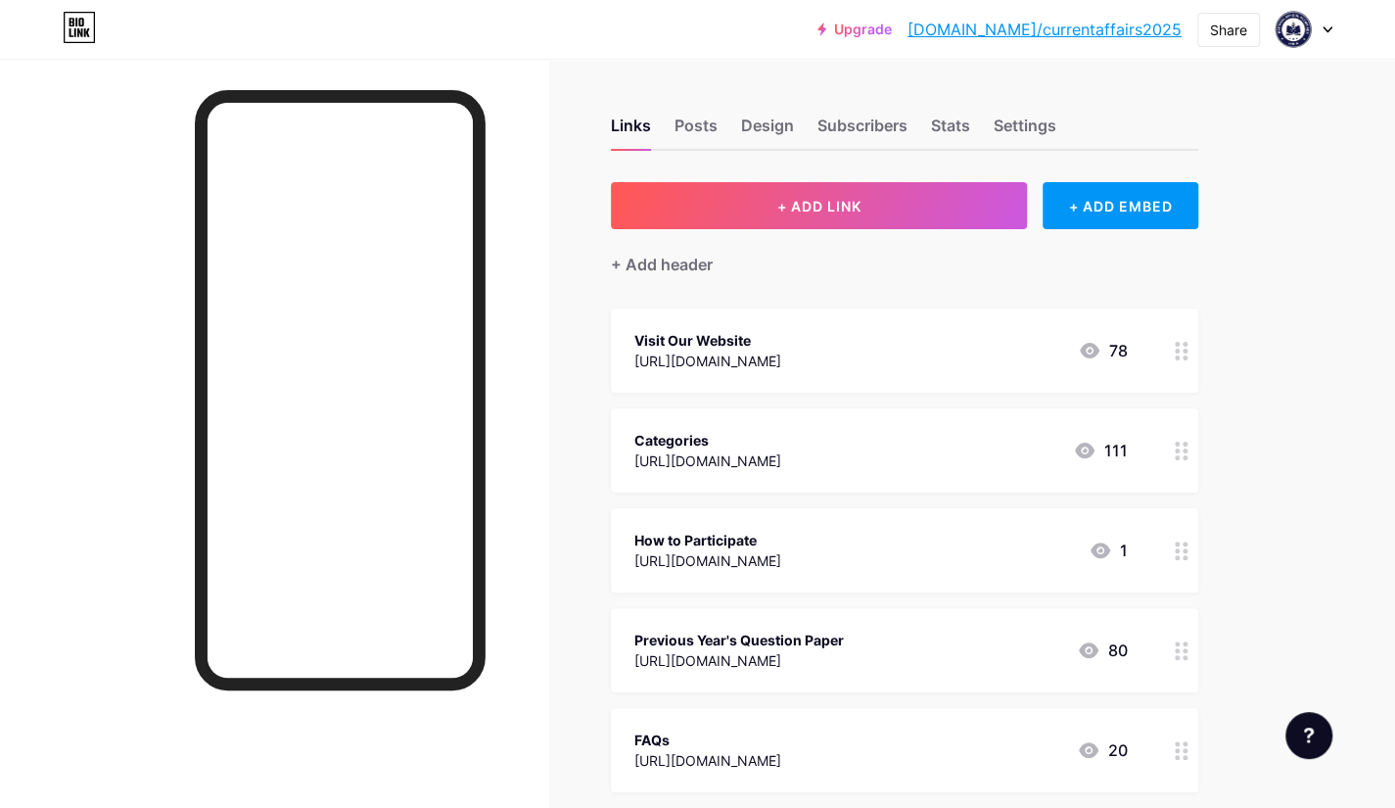
click at [1324, 33] on div at bounding box center [1304, 29] width 57 height 35
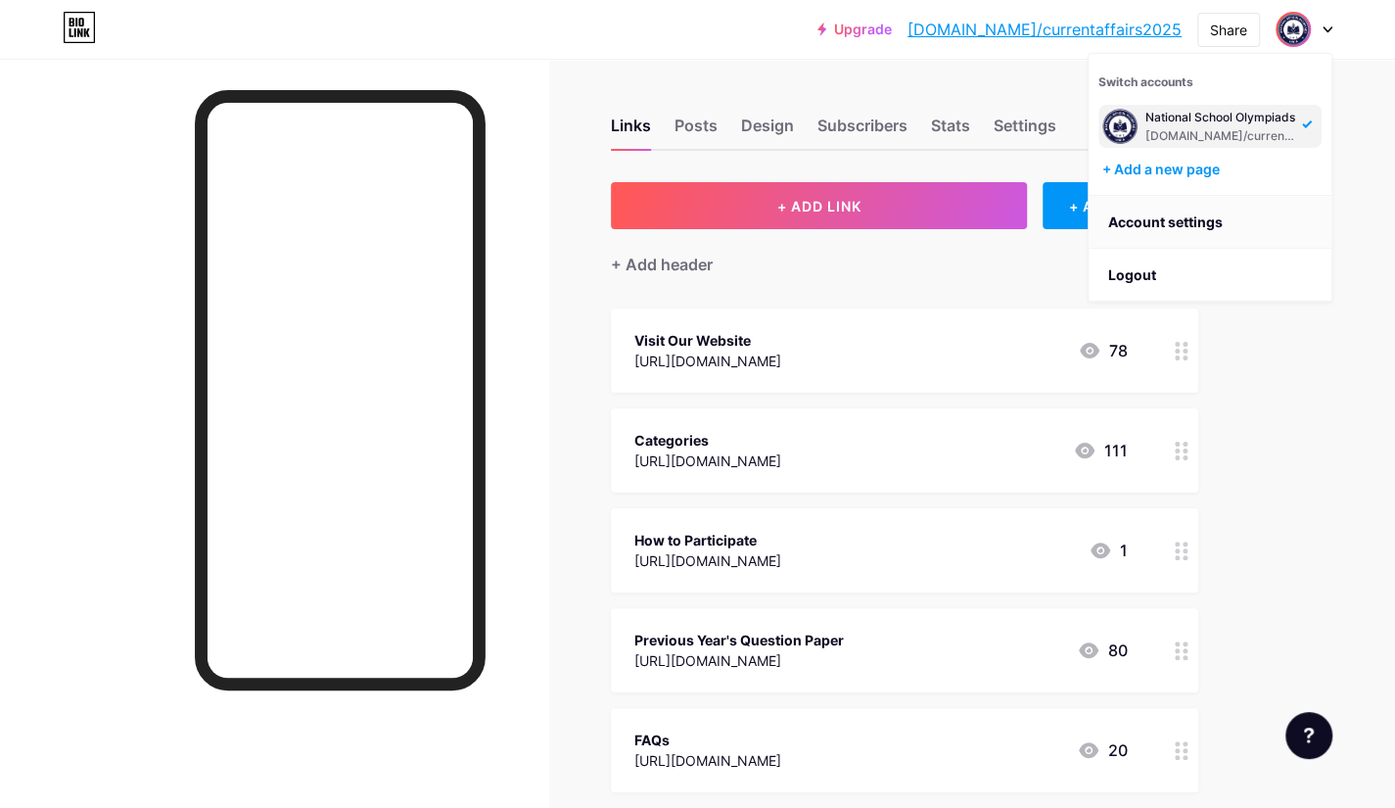
click at [1231, 224] on link "Account settings" at bounding box center [1210, 222] width 243 height 53
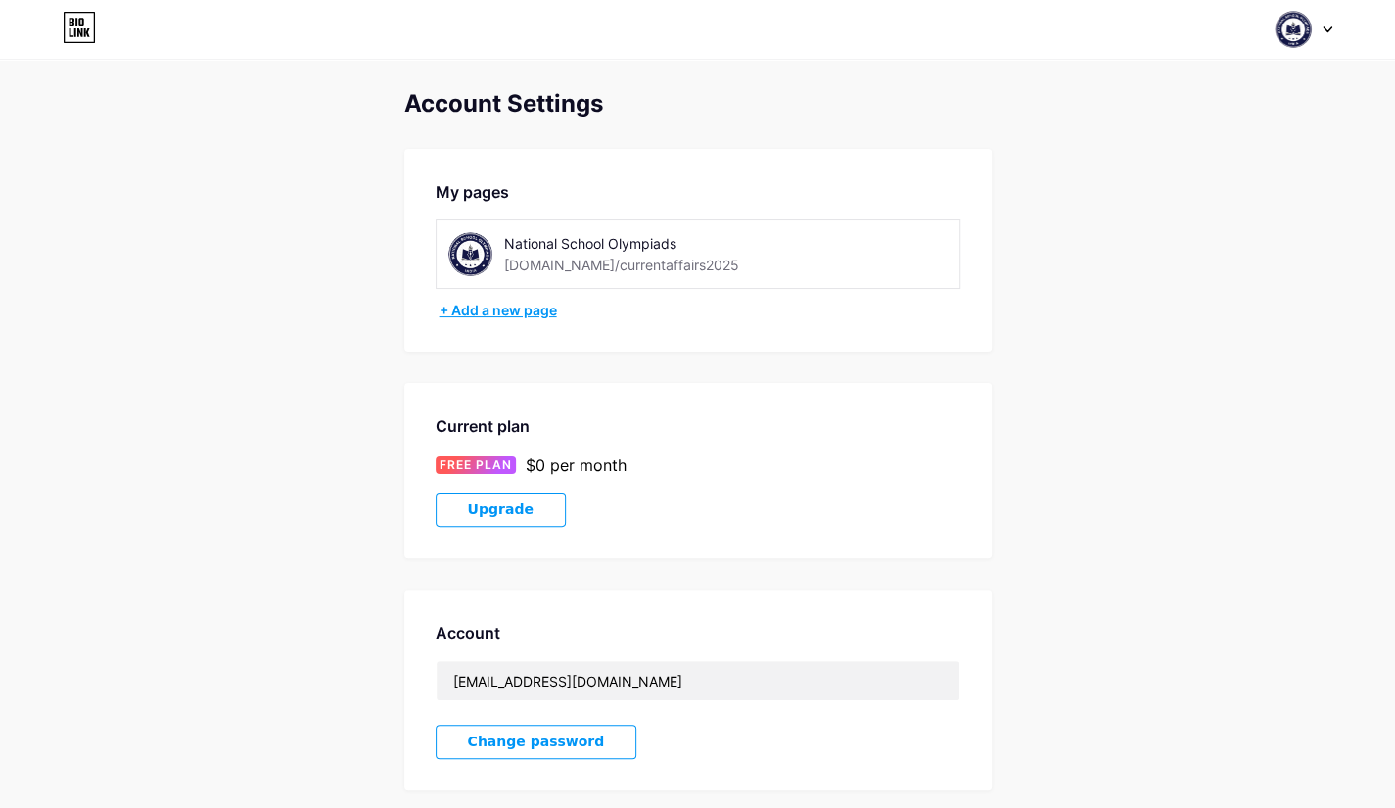
click at [468, 309] on div "+ Add a new page" at bounding box center [700, 311] width 521 height 20
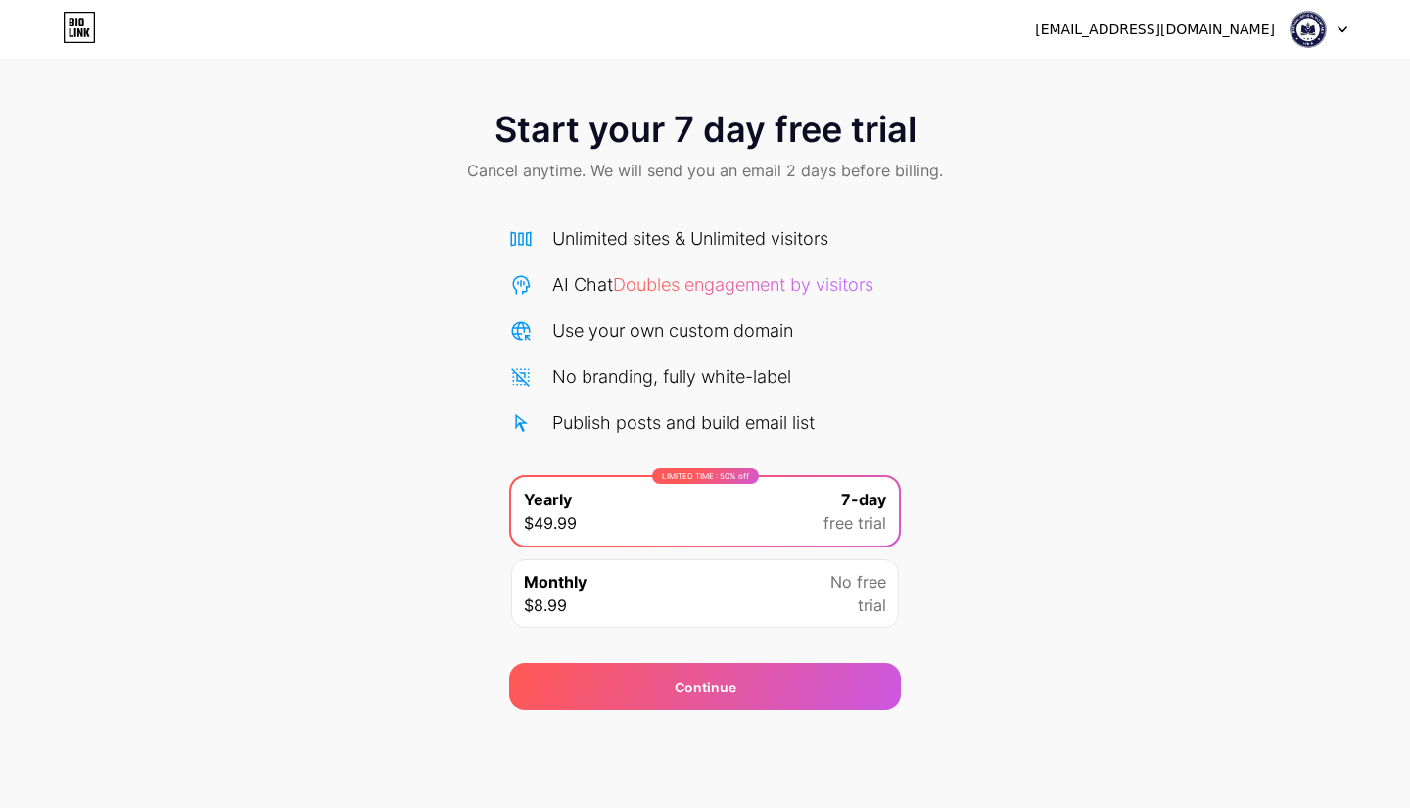
click at [1343, 31] on icon at bounding box center [1343, 29] width 8 height 5
click at [1265, 89] on li "Logout" at bounding box center [1225, 80] width 243 height 53
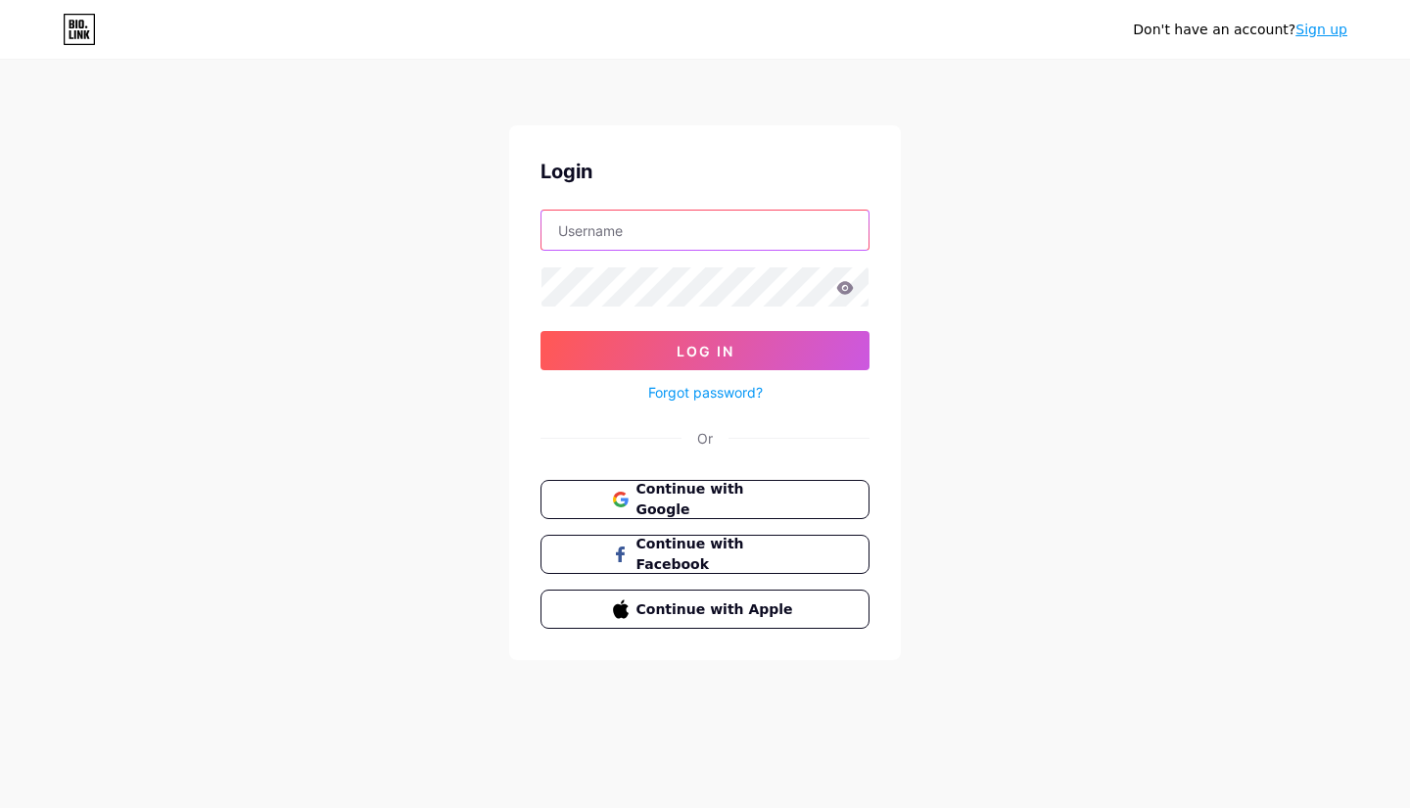
type input "[EMAIL_ADDRESS][DOMAIN_NAME]"
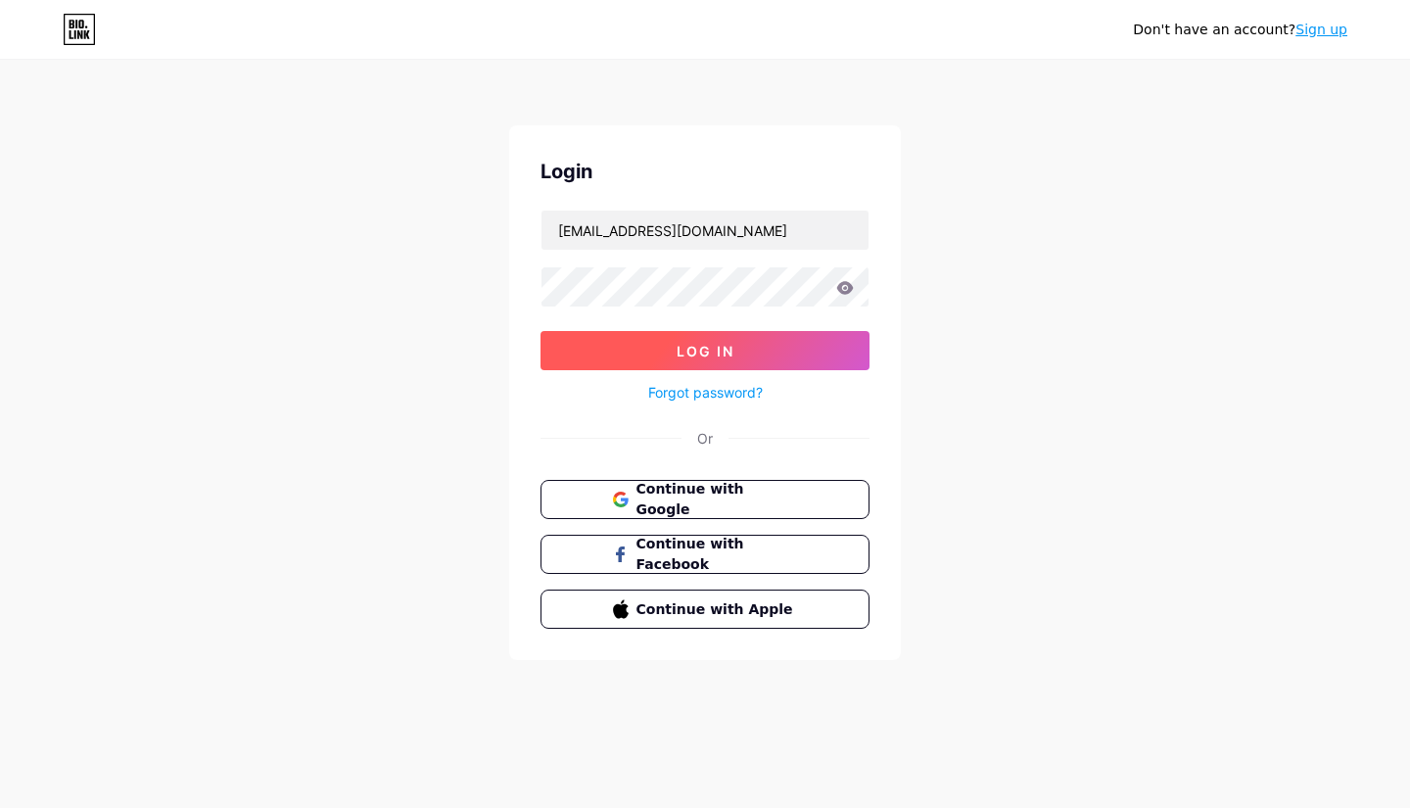
click at [738, 335] on button "Log In" at bounding box center [705, 350] width 329 height 39
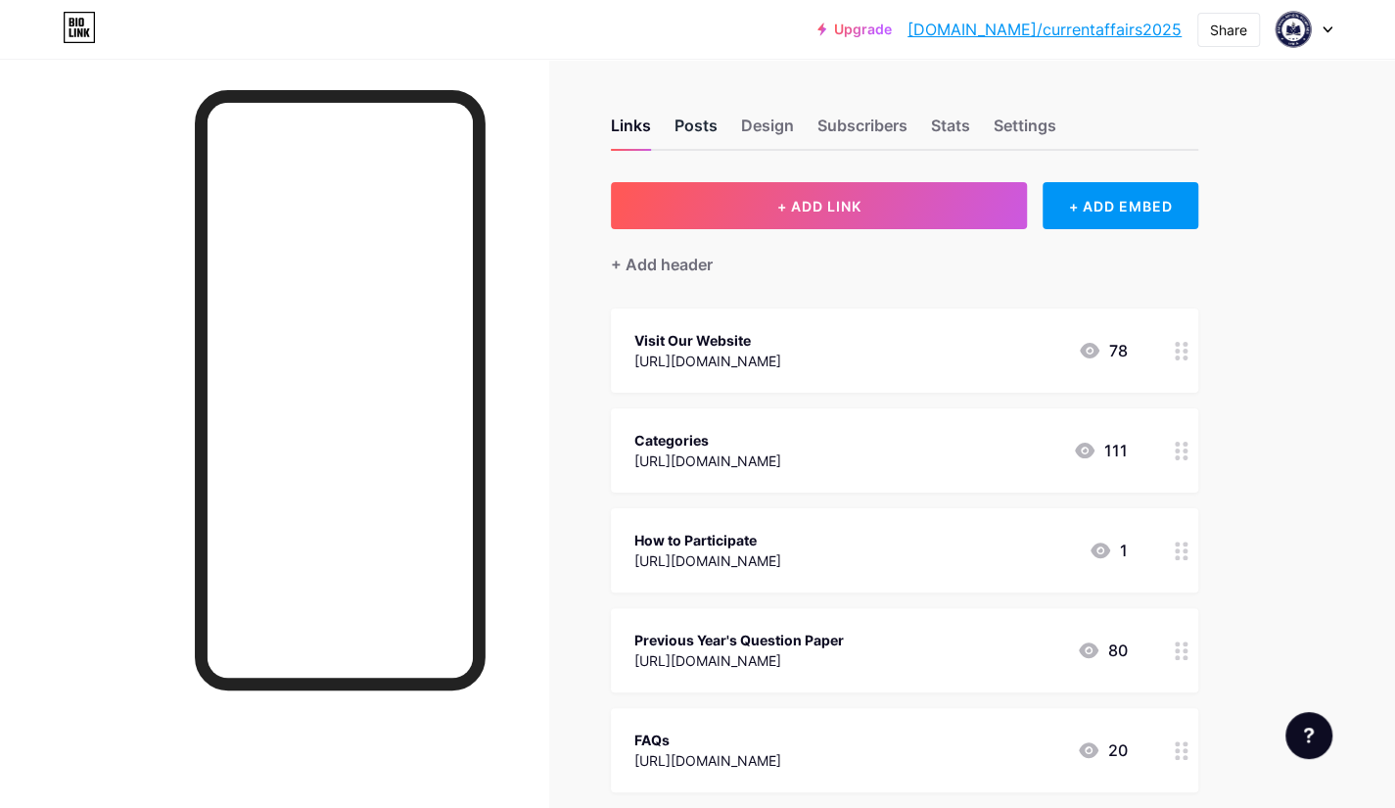
click at [704, 126] on div "Posts" at bounding box center [696, 131] width 43 height 35
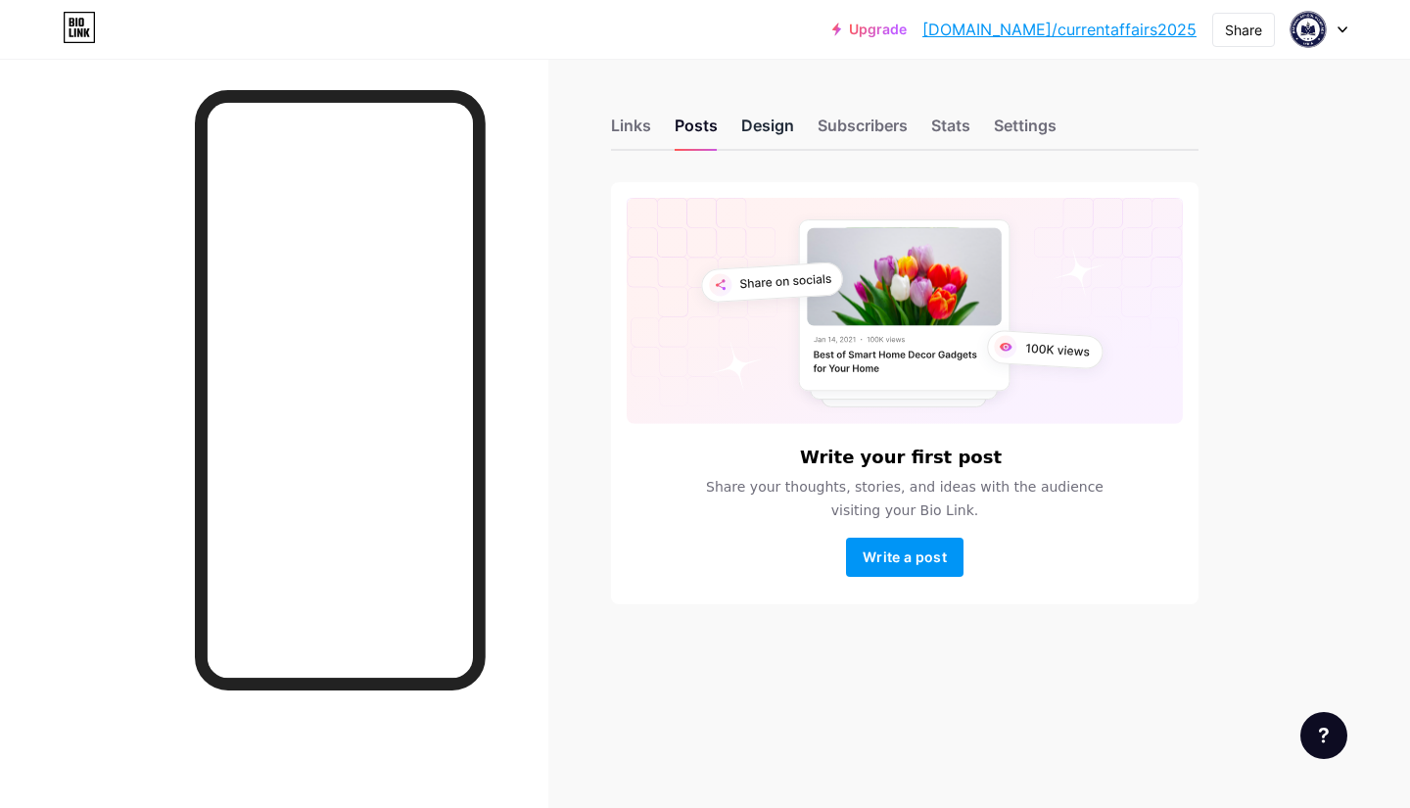
click at [753, 124] on div "Design" at bounding box center [767, 131] width 53 height 35
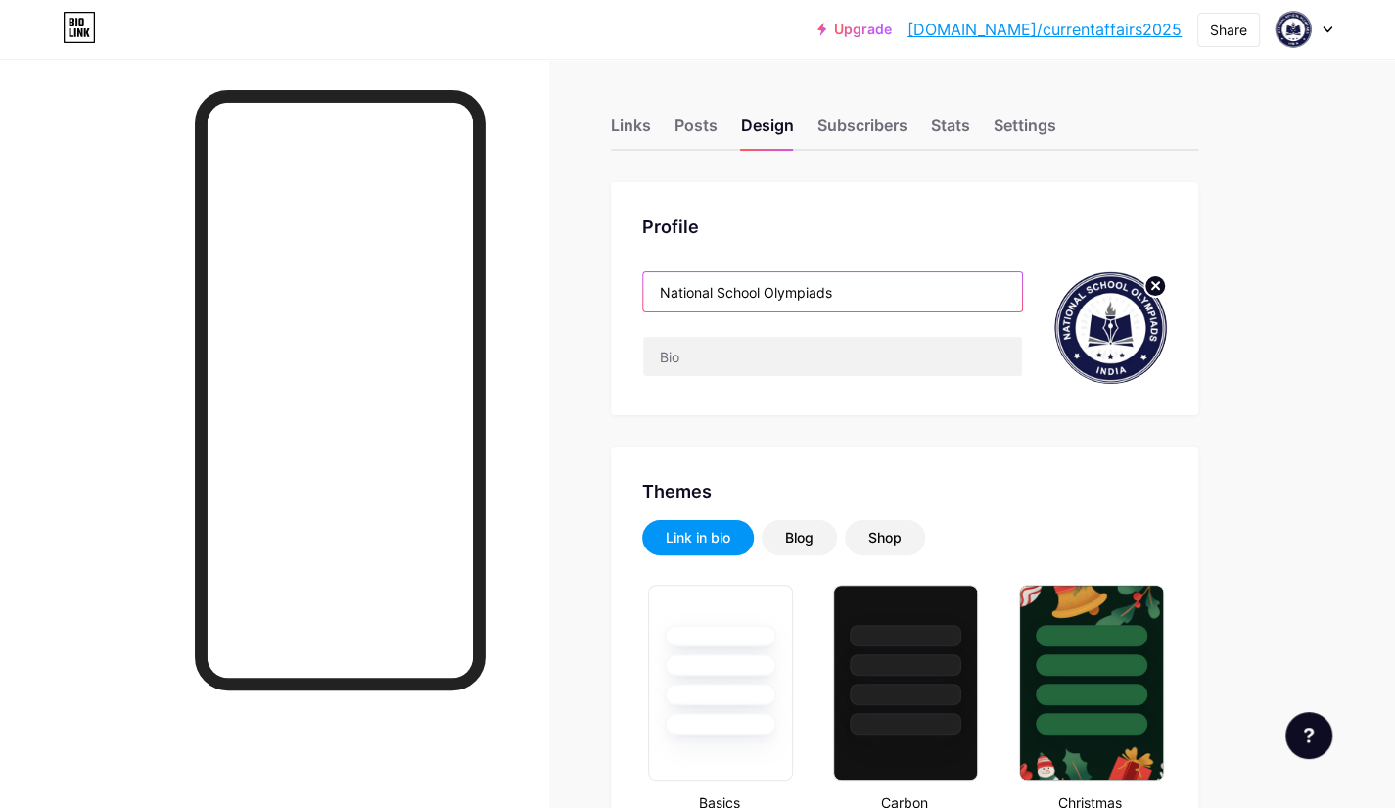
drag, startPoint x: 863, startPoint y: 293, endPoint x: 534, endPoint y: 273, distance: 329.6
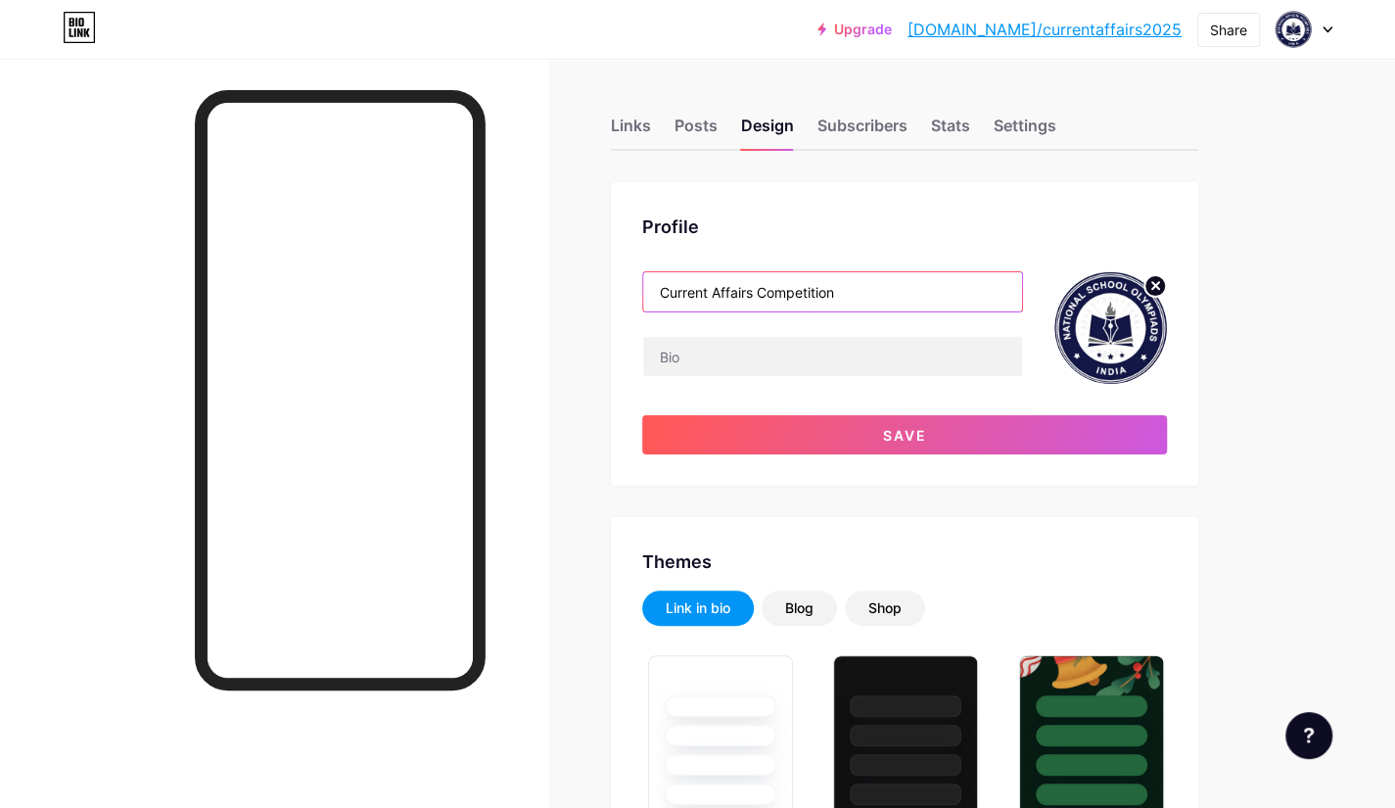
type input "Current Affairs Competition"
click at [1097, 342] on img at bounding box center [1111, 327] width 113 height 113
drag, startPoint x: 1097, startPoint y: 342, endPoint x: 1159, endPoint y: 281, distance: 87.3
click at [1159, 281] on circle at bounding box center [1156, 286] width 22 height 22
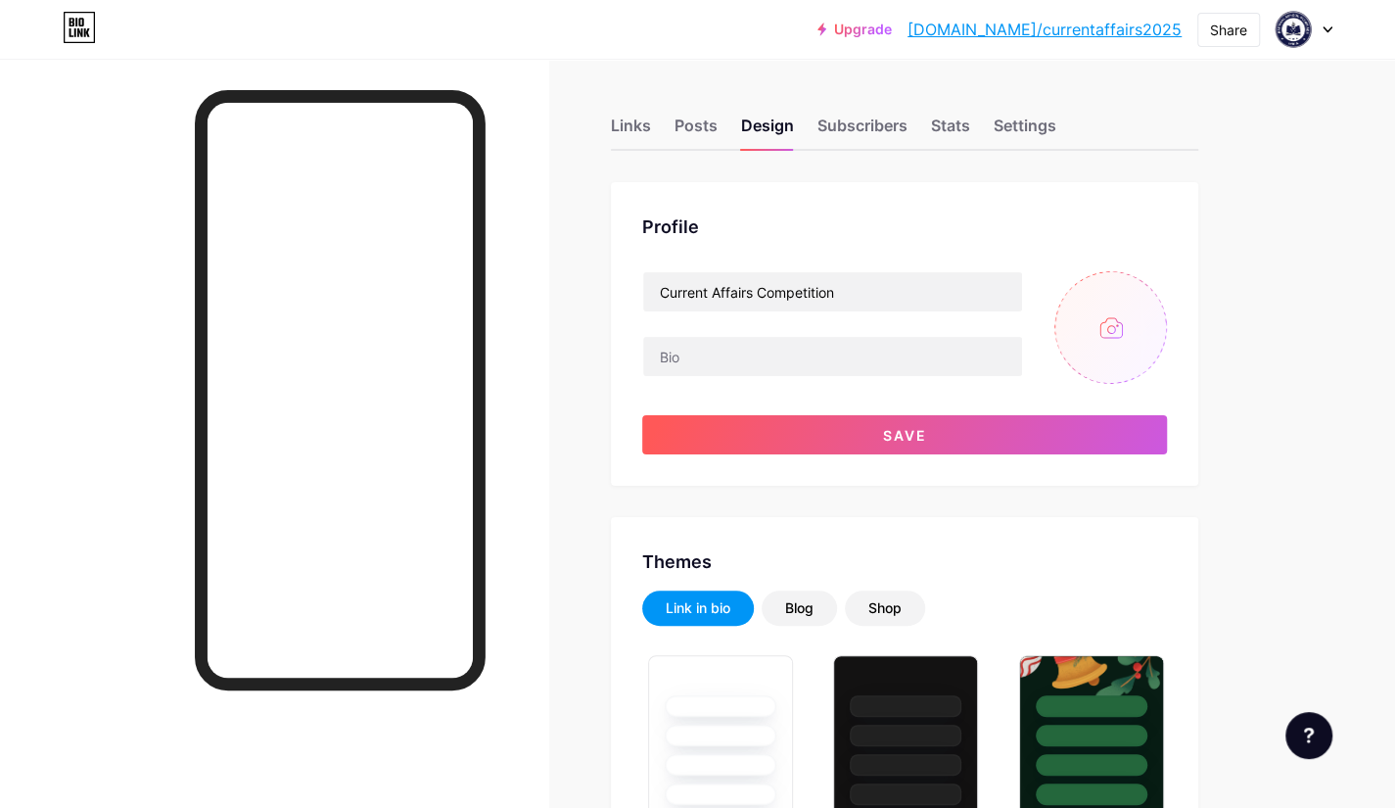
click at [1105, 328] on input "file" at bounding box center [1111, 327] width 113 height 113
type input "C:\fakepath\WhatsApp Image 2025-09-12 at 22.29.09.jpeg"
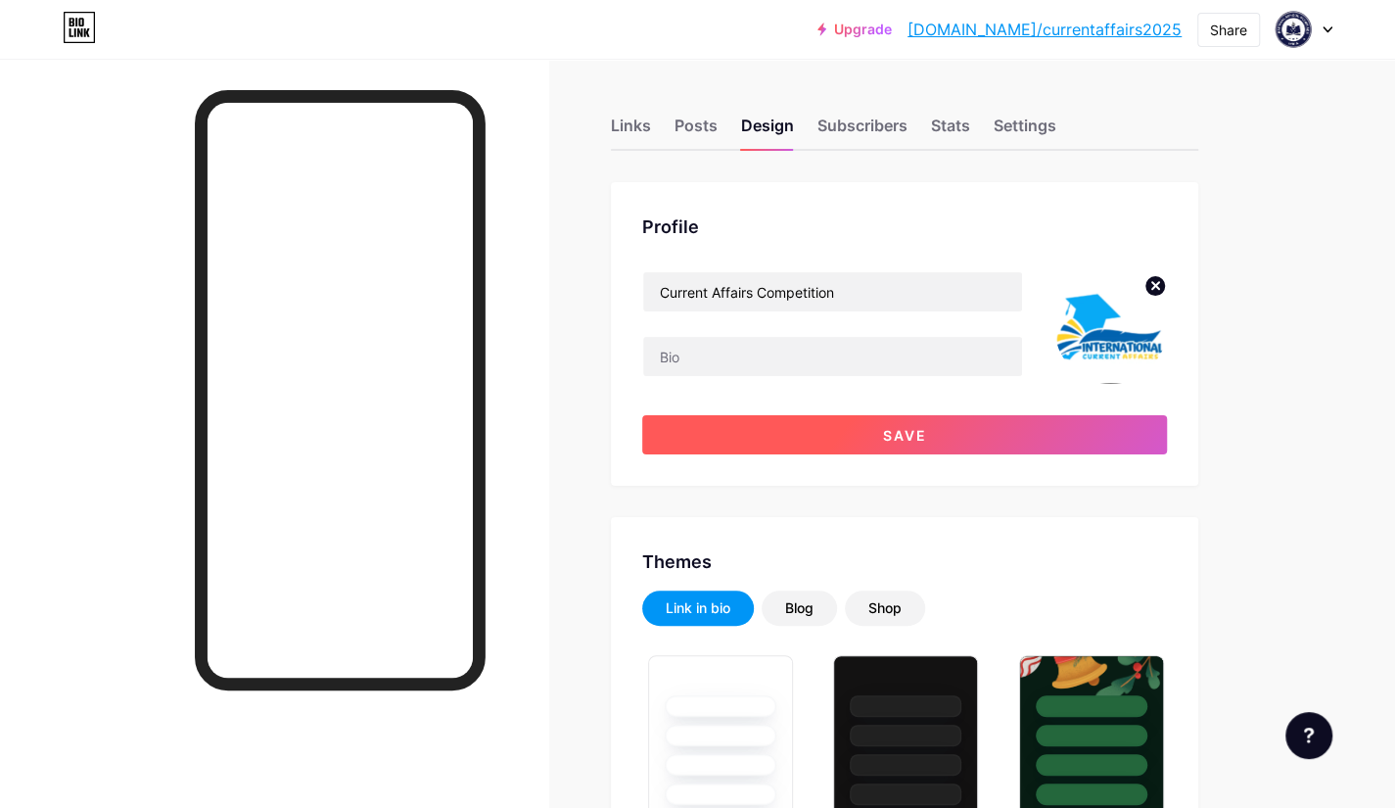
click at [832, 442] on button "Save" at bounding box center [904, 434] width 525 height 39
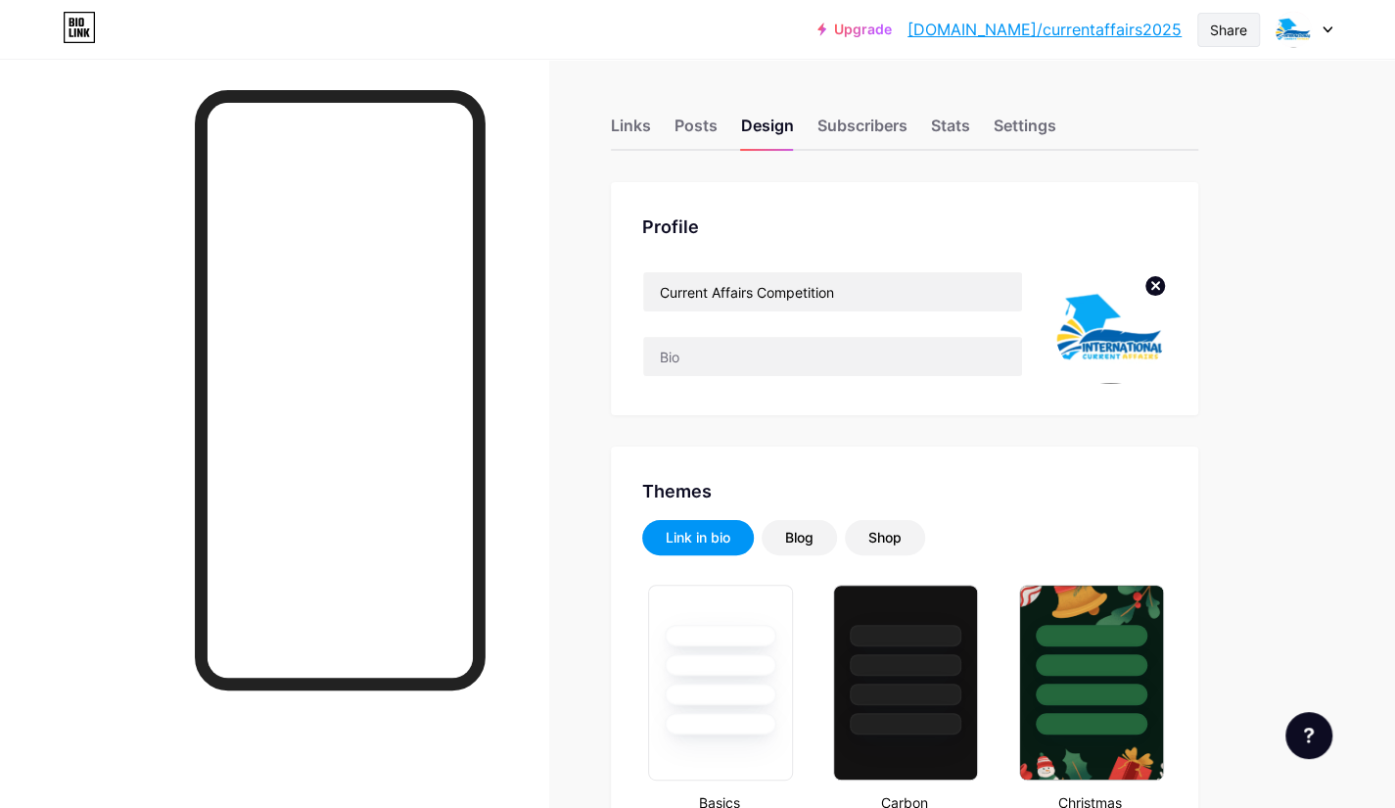
click at [1212, 30] on div "Share" at bounding box center [1228, 30] width 37 height 21
click at [1146, 92] on div "Copy link" at bounding box center [1114, 100] width 292 height 47
click at [647, 119] on div "Links" at bounding box center [631, 131] width 40 height 35
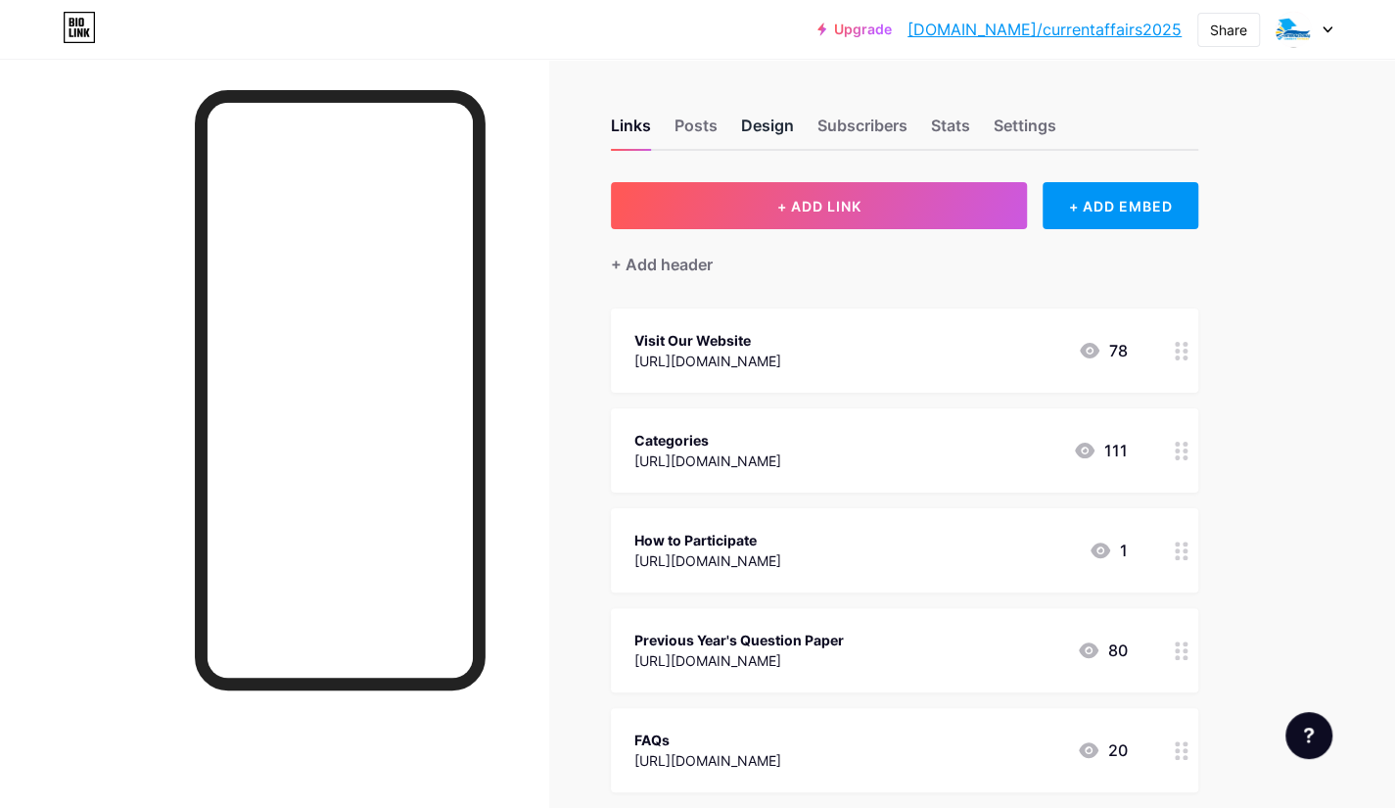
click at [781, 125] on div "Design" at bounding box center [767, 131] width 53 height 35
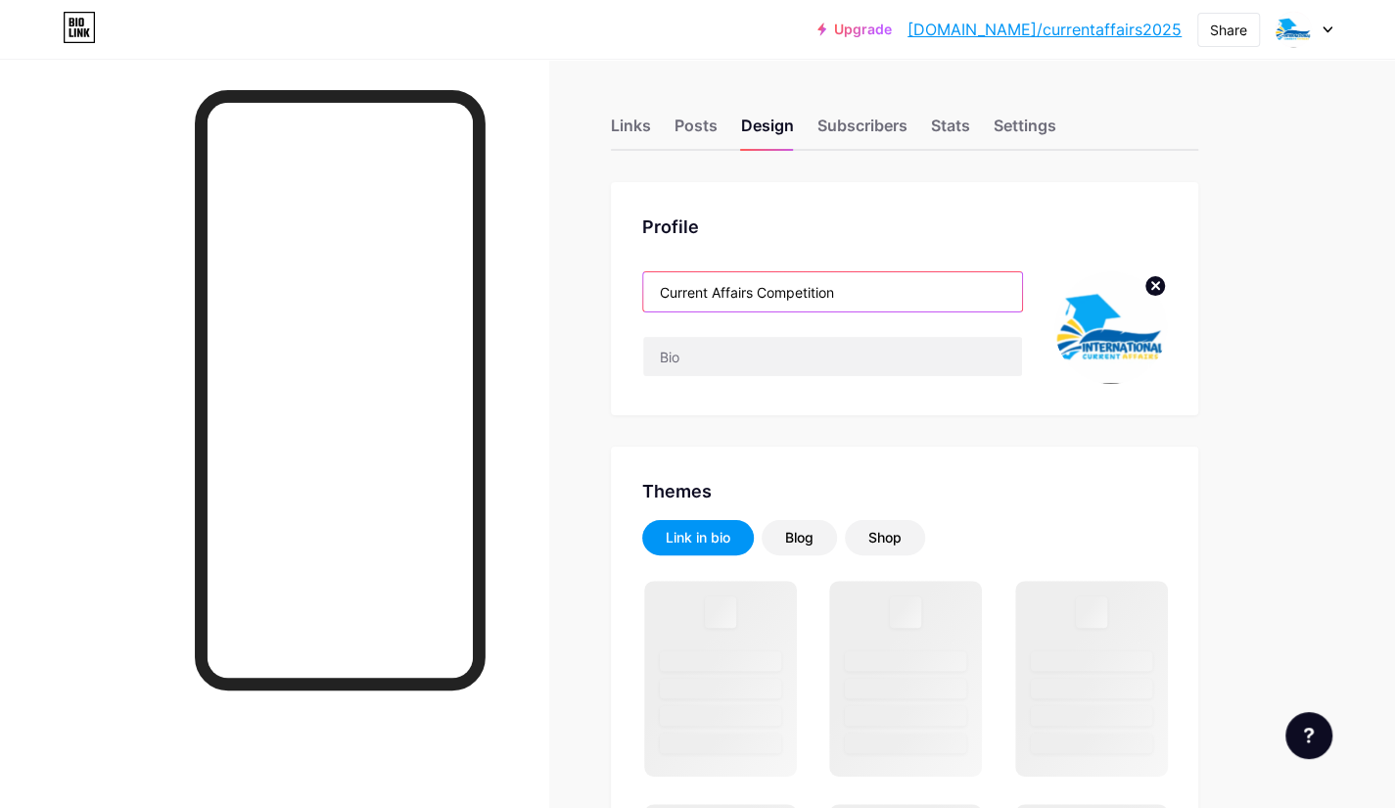
click at [751, 293] on input "Current Affairs Competition" at bounding box center [832, 291] width 379 height 39
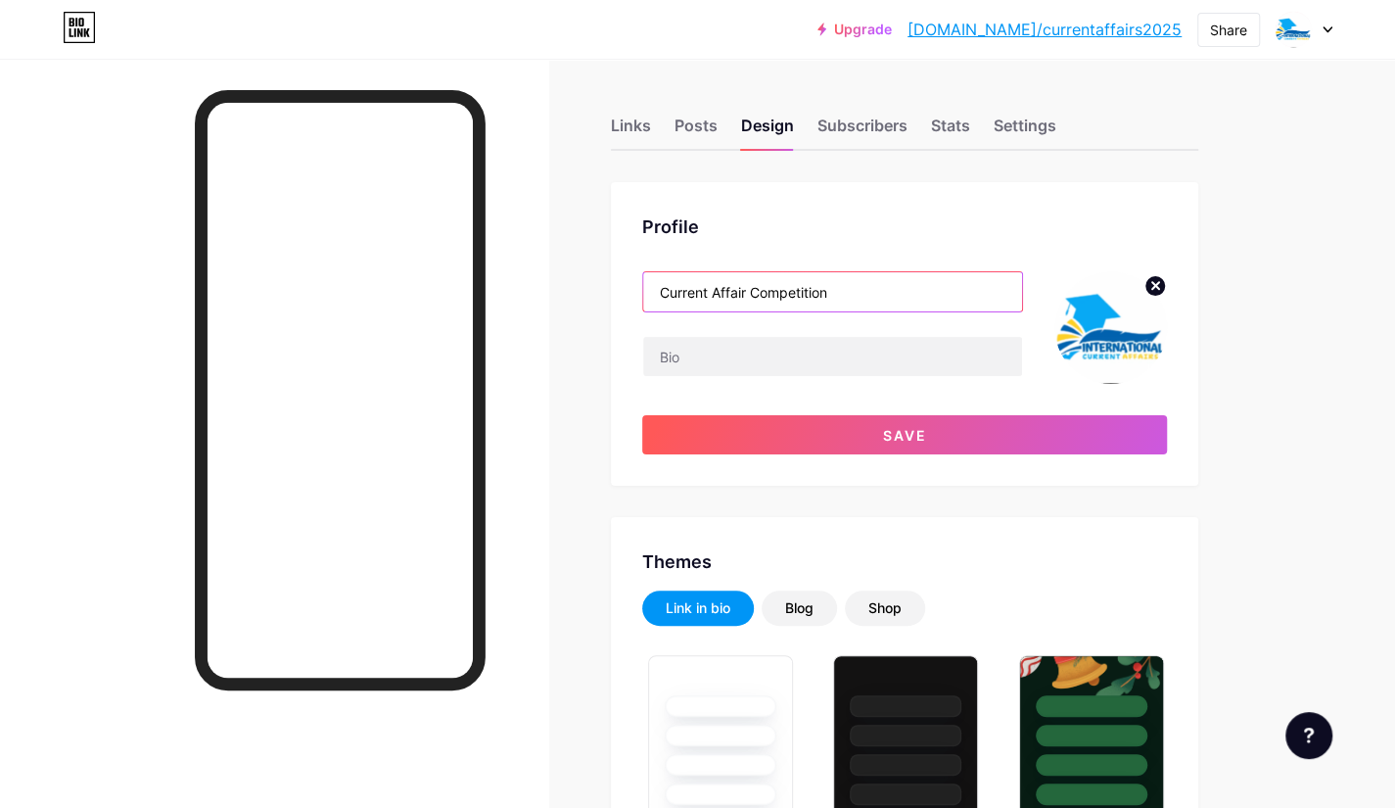
type input "Current Affair Competition"
